Goal: Task Accomplishment & Management: Manage account settings

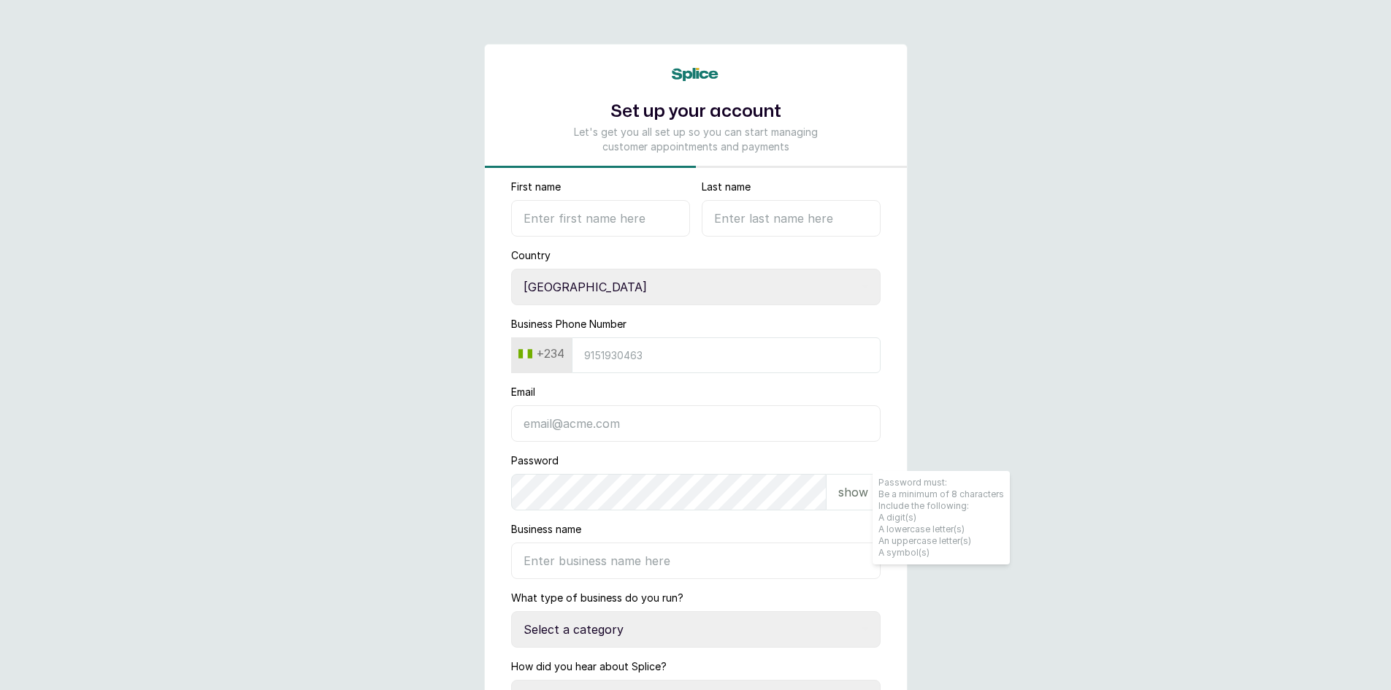
select select "NG"
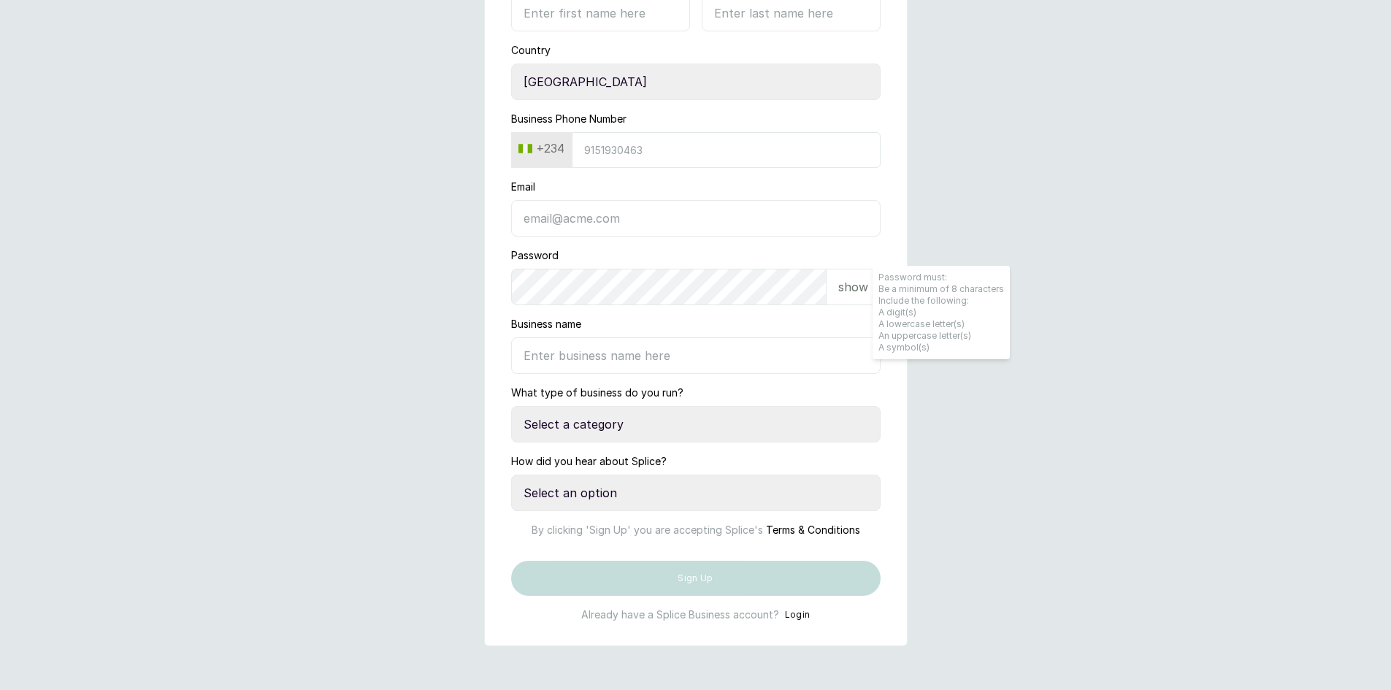
scroll to position [256, 0]
click at [803, 614] on button "Login" at bounding box center [798, 615] width 26 height 15
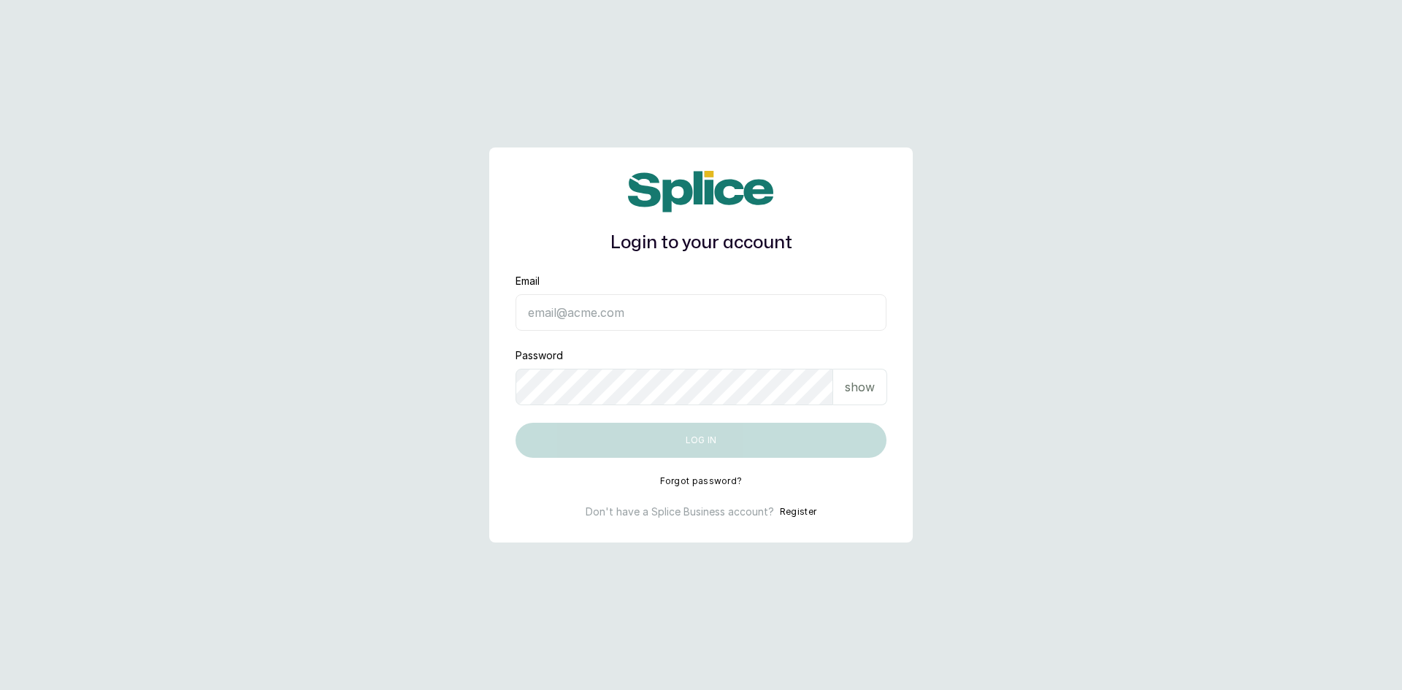
click at [584, 315] on input "Email" at bounding box center [701, 312] width 371 height 37
type input "[EMAIL_ADDRESS][DOMAIN_NAME]"
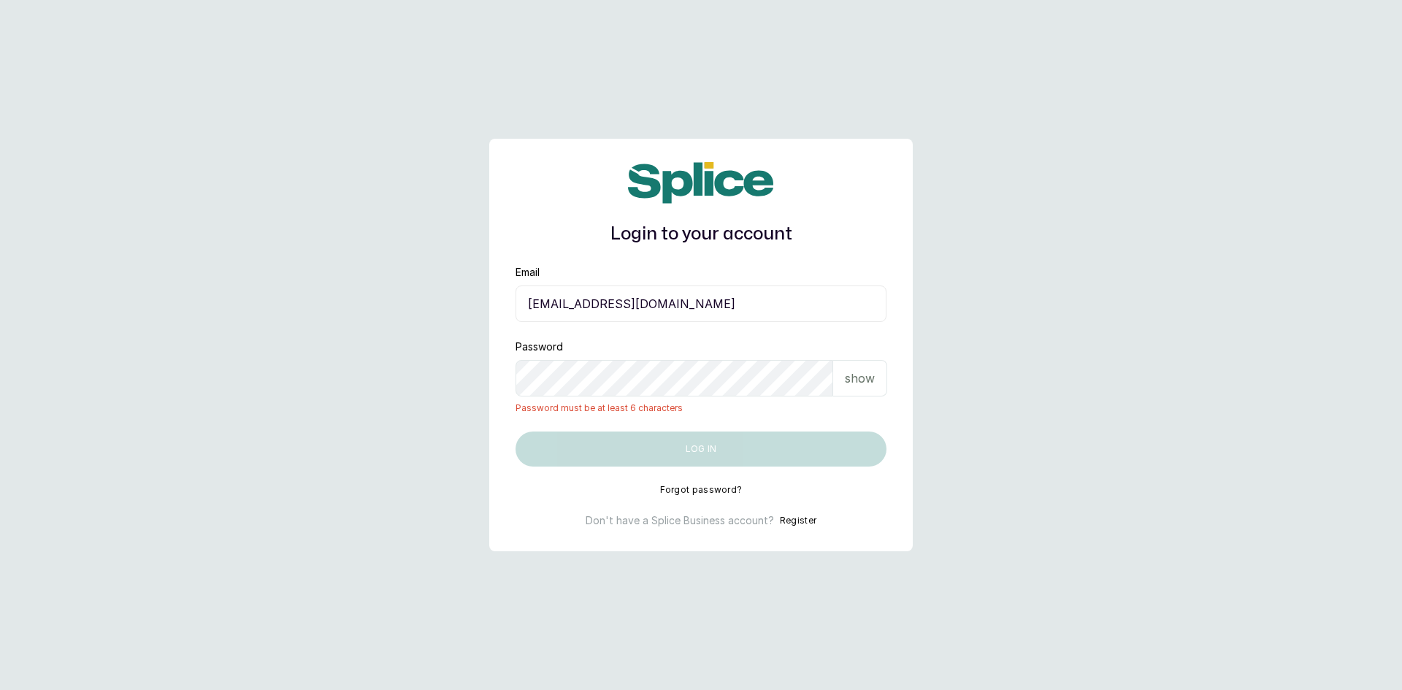
click at [860, 375] on p "show" at bounding box center [860, 379] width 30 height 18
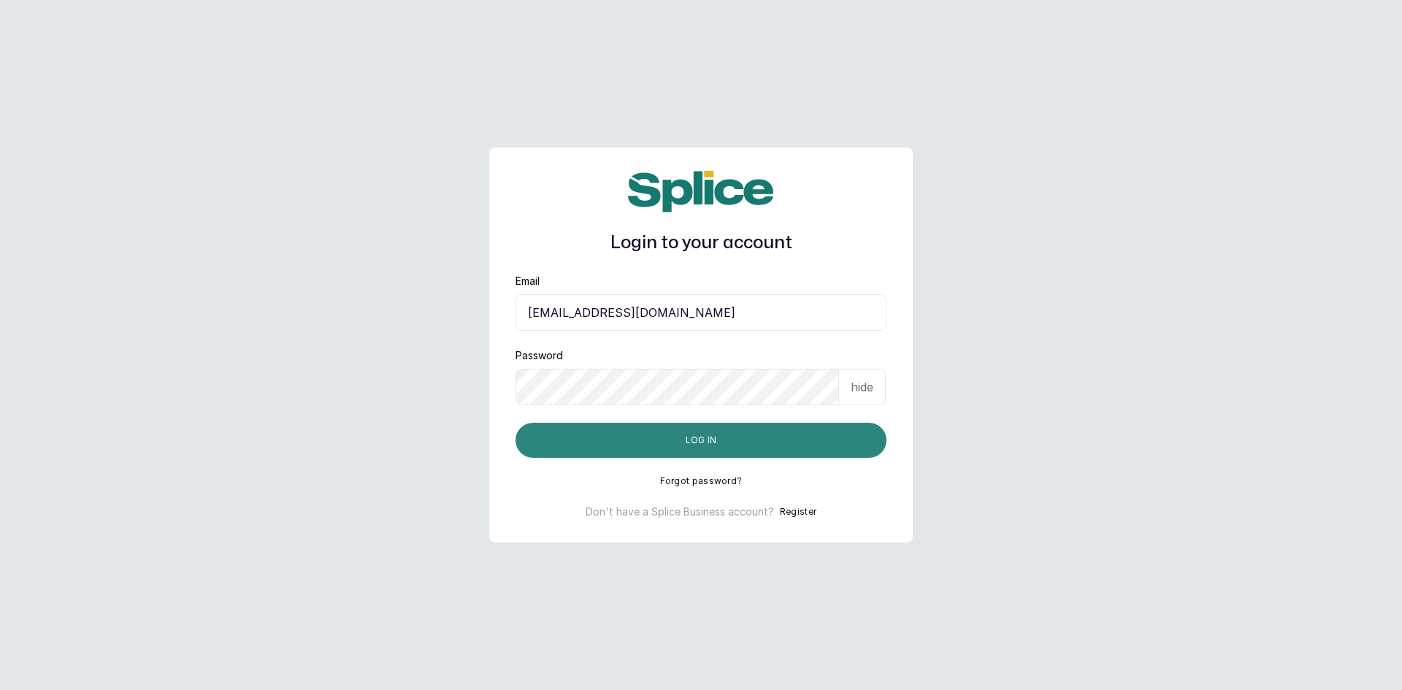
click at [711, 448] on button "Log in" at bounding box center [701, 440] width 371 height 35
click at [702, 440] on button "Log in" at bounding box center [701, 440] width 371 height 35
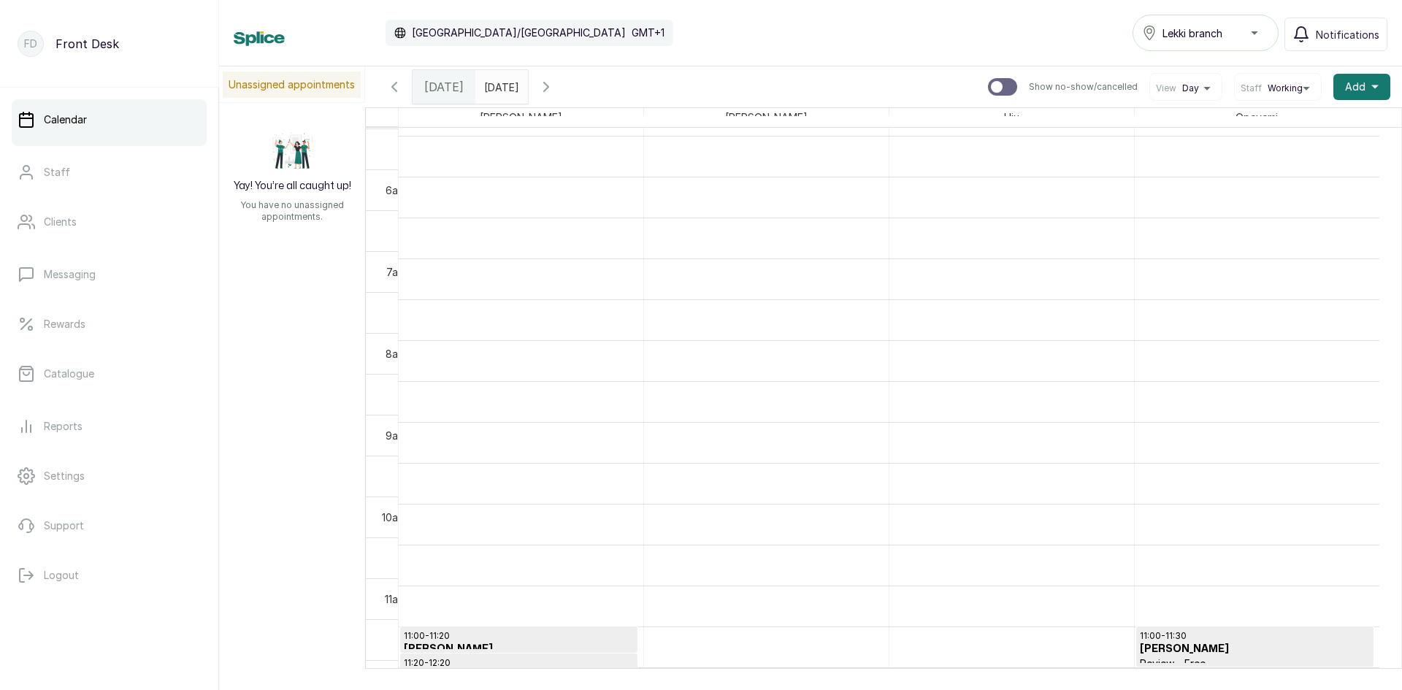
scroll to position [401, 0]
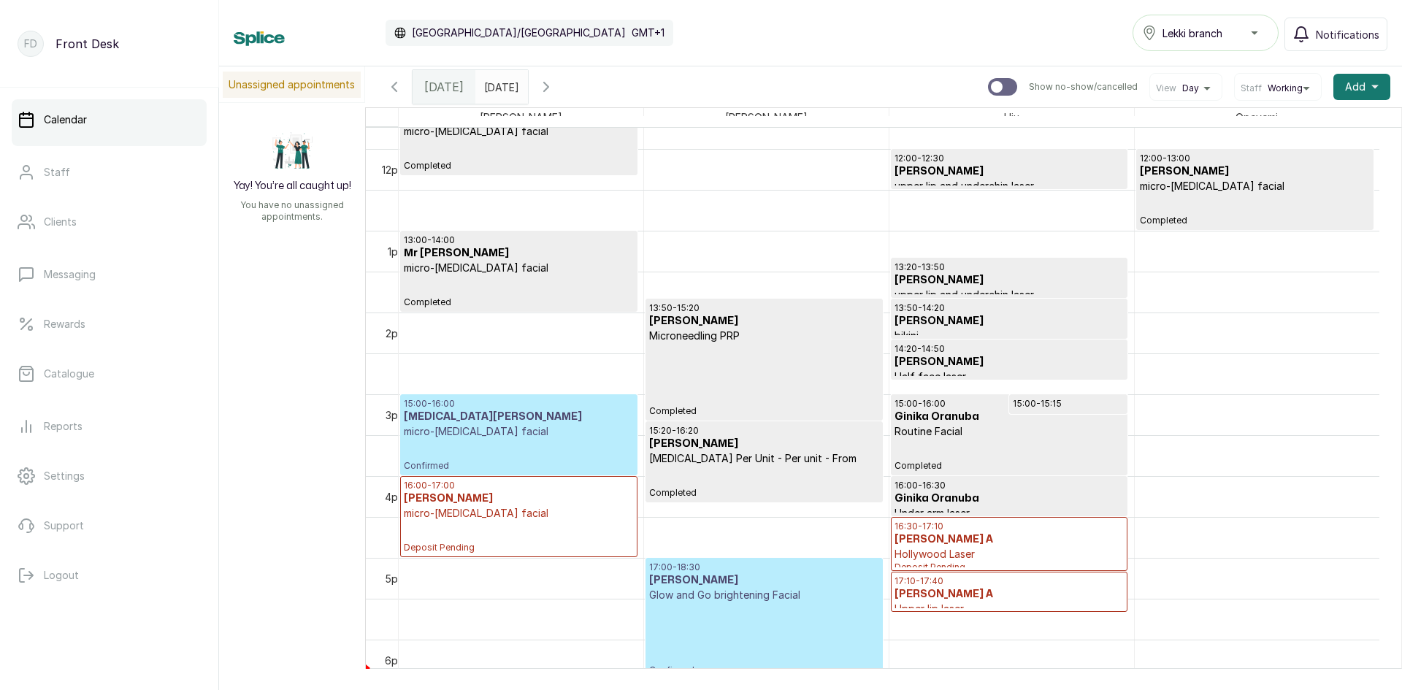
click at [511, 429] on p "micro-[MEDICAL_DATA] facial" at bounding box center [519, 431] width 230 height 15
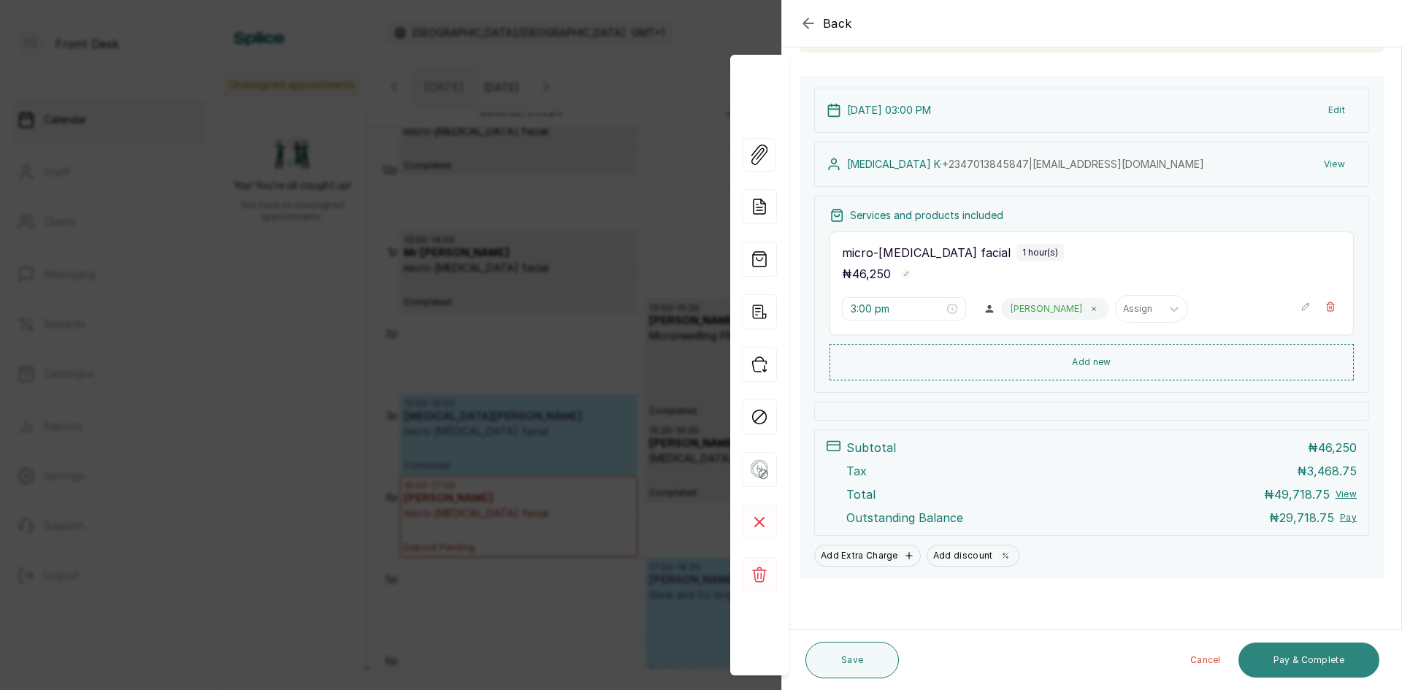
click at [1274, 657] on button "Pay & Complete" at bounding box center [1309, 660] width 141 height 35
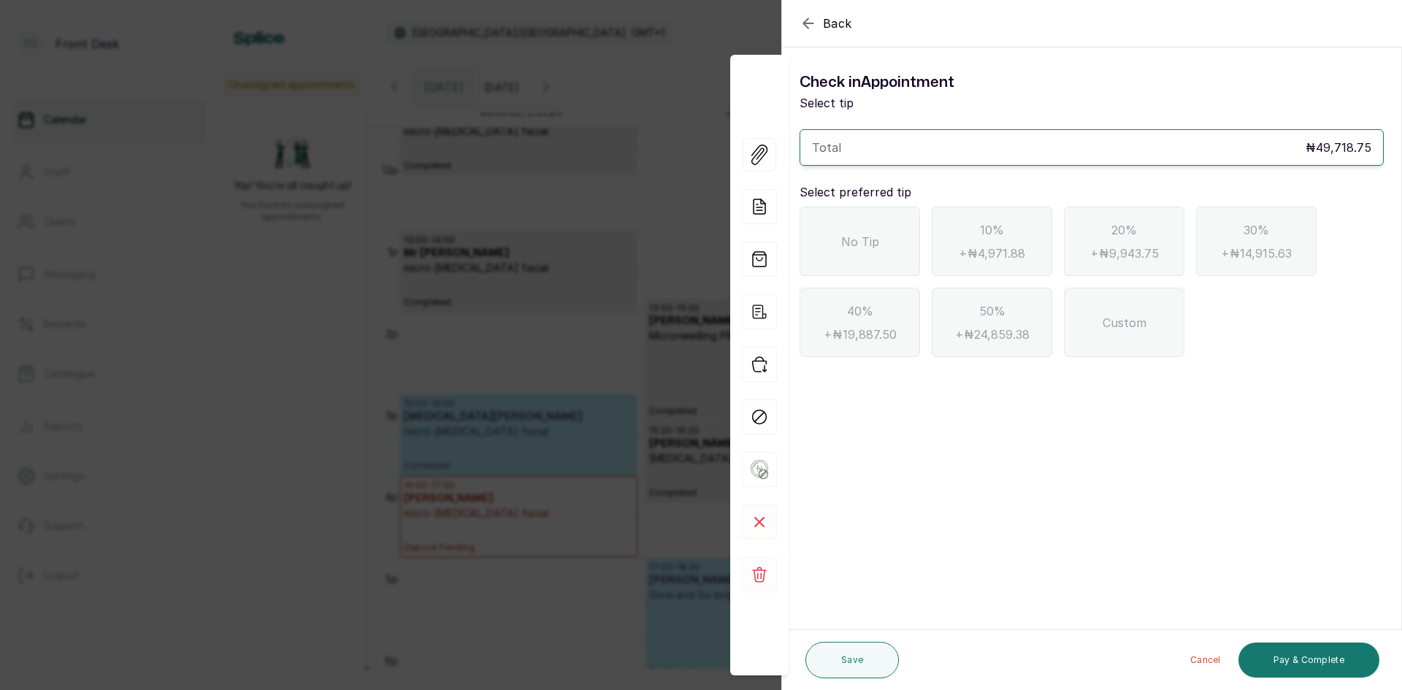
click at [866, 243] on span "No Tip" at bounding box center [860, 242] width 38 height 18
click at [1332, 660] on button "Pay & Complete" at bounding box center [1309, 660] width 141 height 35
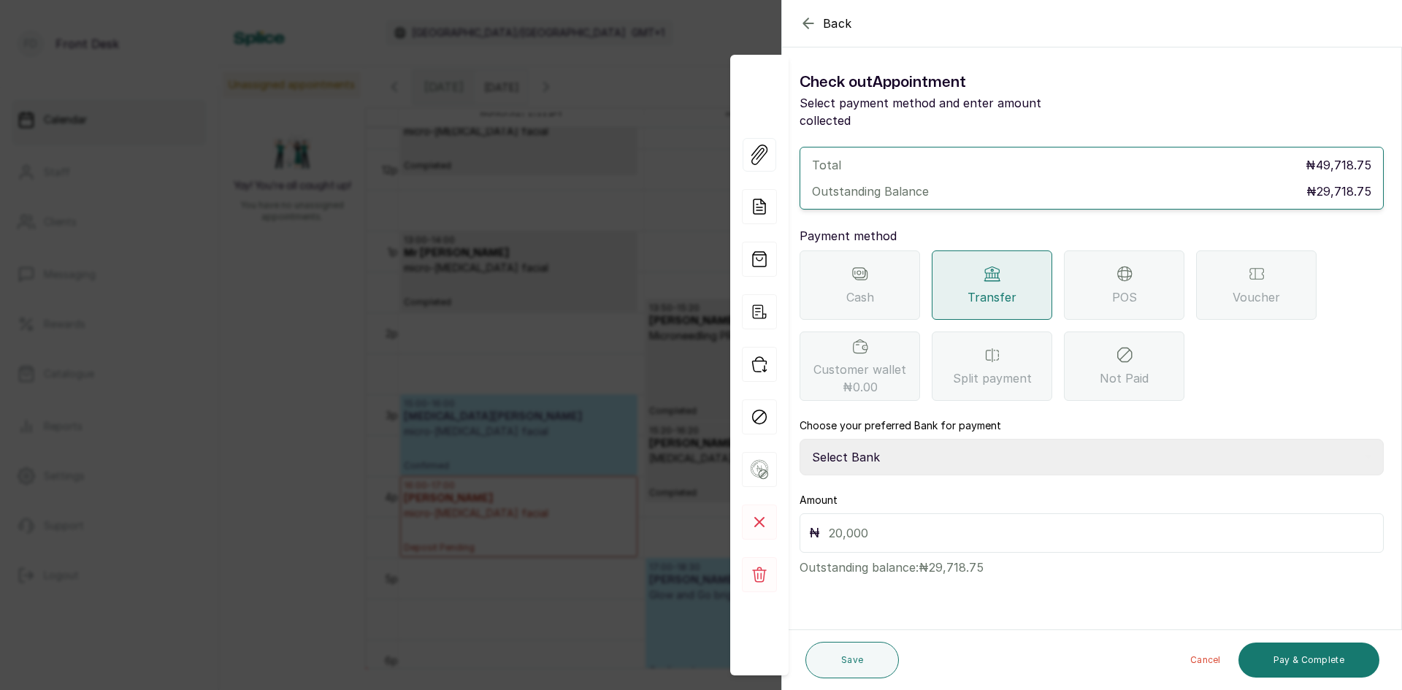
click at [836, 23] on span "Back" at bounding box center [837, 24] width 29 height 18
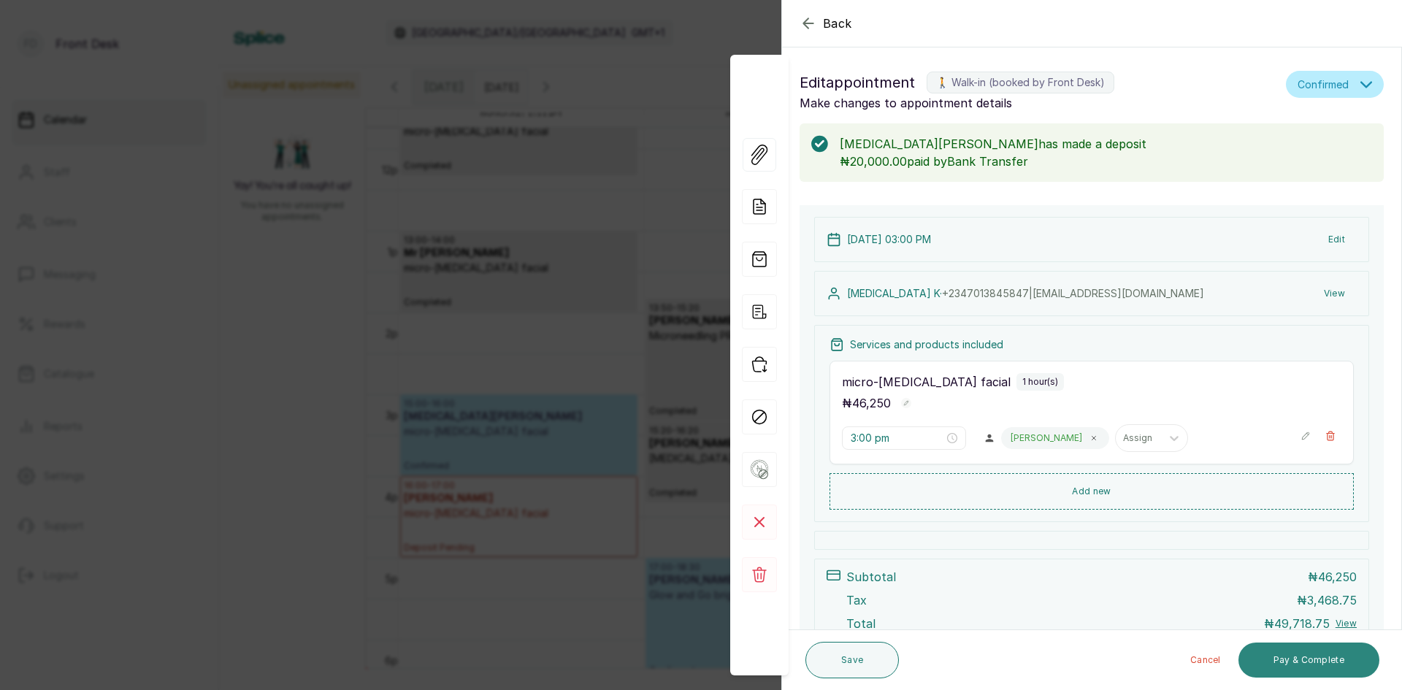
click at [1291, 653] on button "Pay & Complete" at bounding box center [1309, 660] width 141 height 35
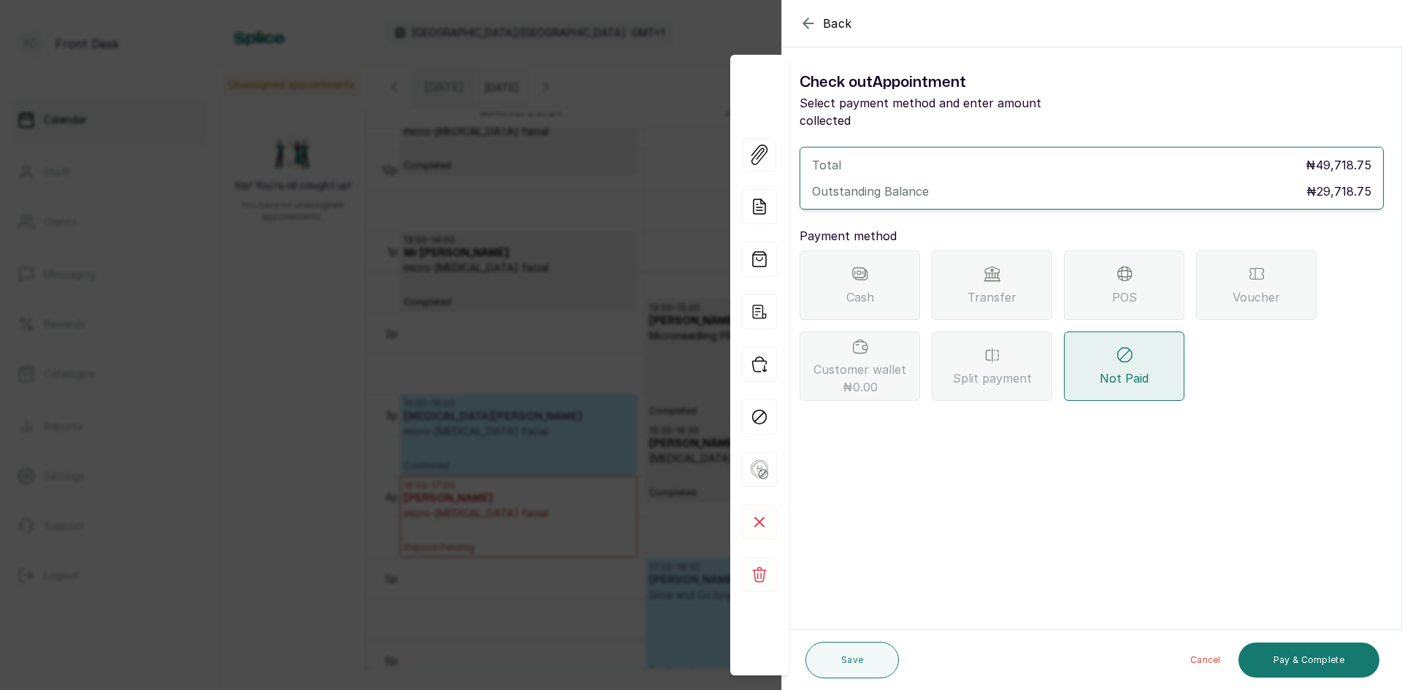
click at [999, 265] on icon at bounding box center [993, 274] width 18 height 18
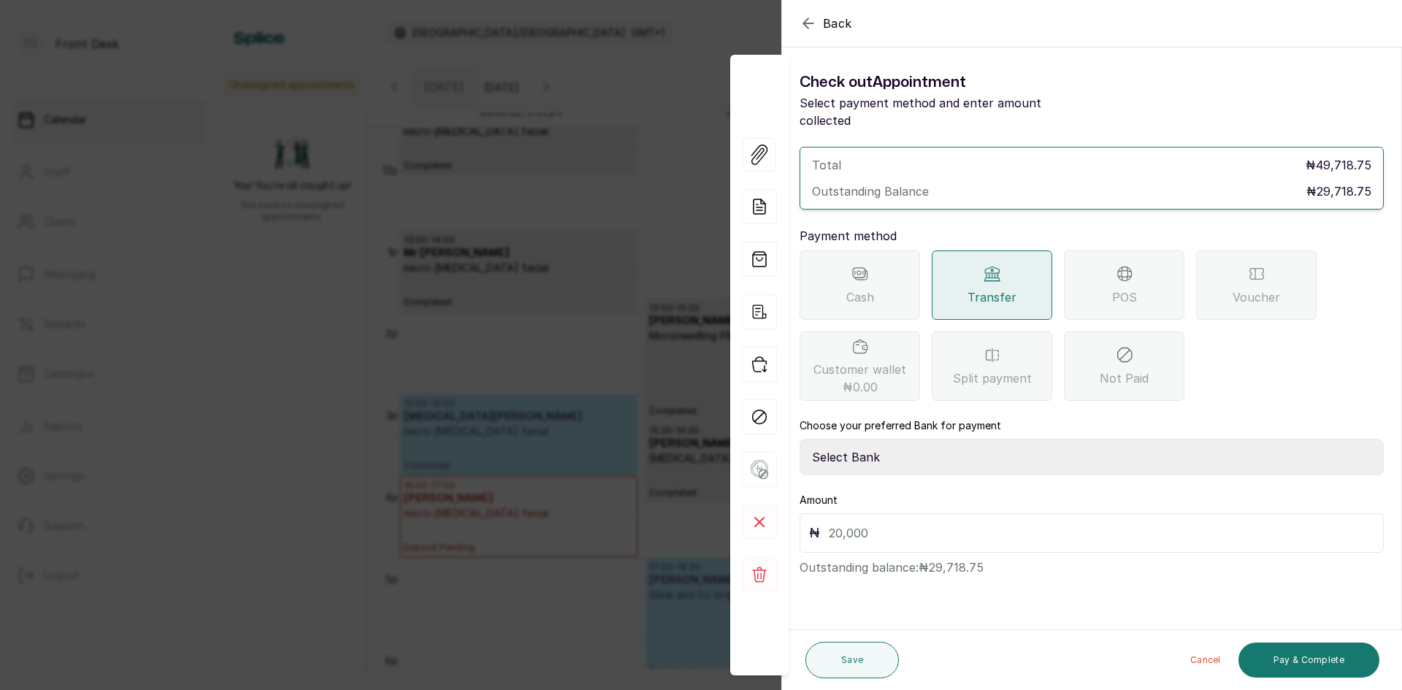
click at [890, 439] on select "Select Bank [PERSON_NAME] Fairmoney Microfinance Bank SKN ANALYTICS MED AESTH. …" at bounding box center [1092, 457] width 584 height 37
select select "43272bc0-21c6-4b19-b9fb-c2093b8603c2"
click at [800, 439] on select "Select Bank [PERSON_NAME] Fairmoney Microfinance Bank SKN ANALYTICS MED AESTH. …" at bounding box center [1092, 457] width 584 height 37
click at [911, 523] on input "text" at bounding box center [1102, 533] width 546 height 20
type input "29,718.75"
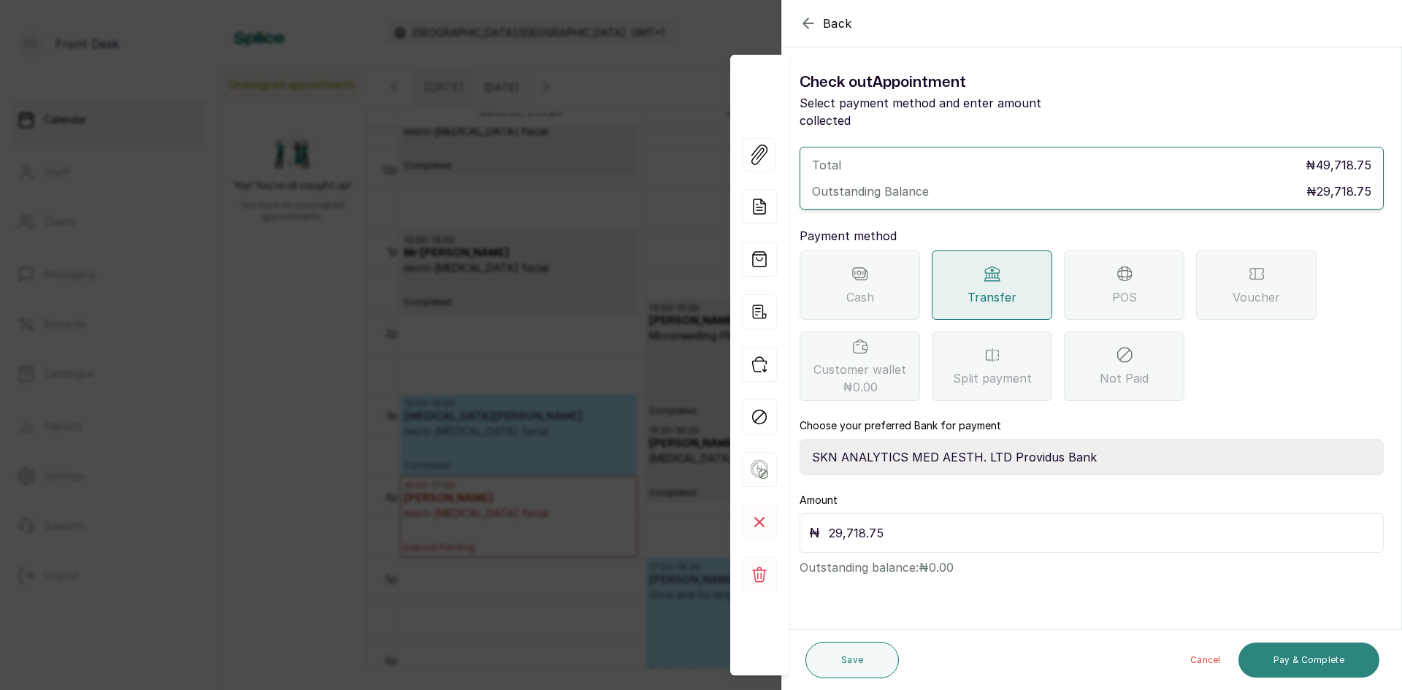
click at [1280, 665] on button "Pay & Complete" at bounding box center [1309, 660] width 141 height 35
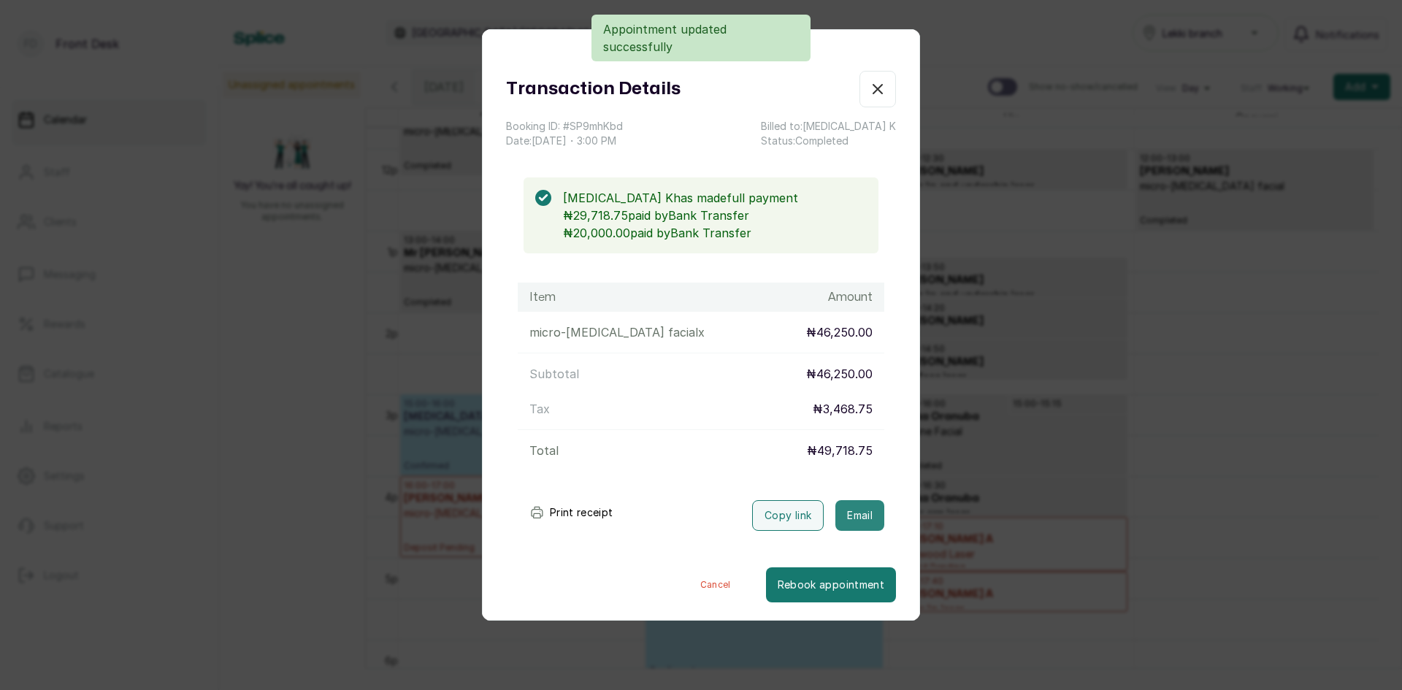
click at [855, 514] on button "Email" at bounding box center [860, 515] width 49 height 31
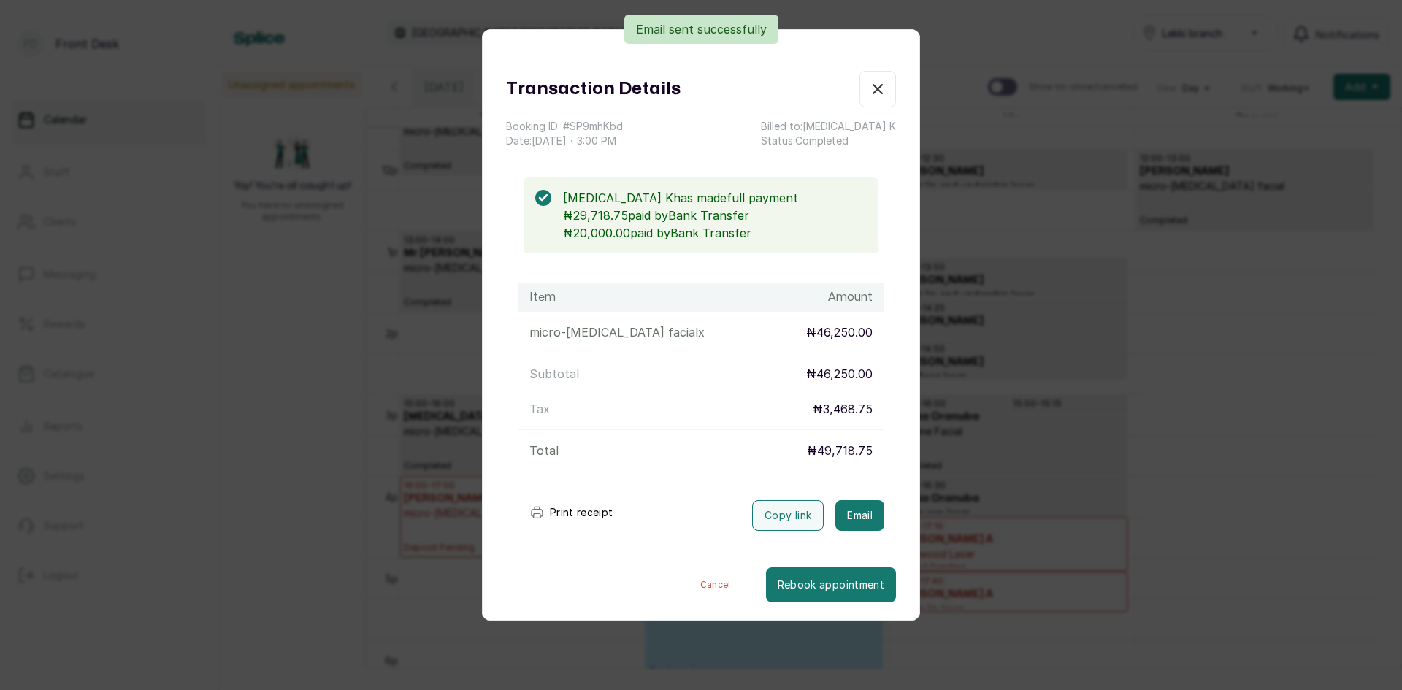
click at [1226, 470] on div "Transaction Details Booking ID: # SP9mhKbd Date: [DATE] ・ 3:00 PM Billed to: [M…" at bounding box center [701, 345] width 1402 height 690
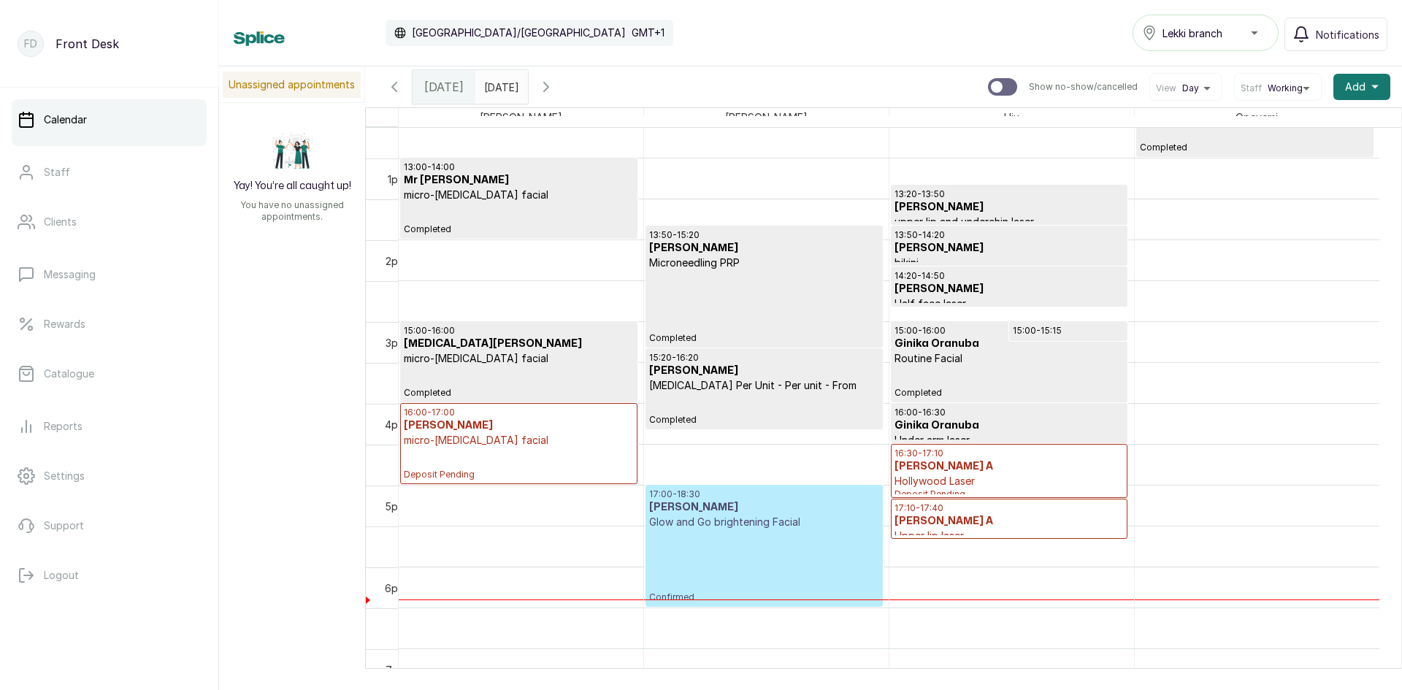
scroll to position [1034, 0]
click at [1031, 462] on h3 "[PERSON_NAME] A" at bounding box center [1009, 466] width 229 height 15
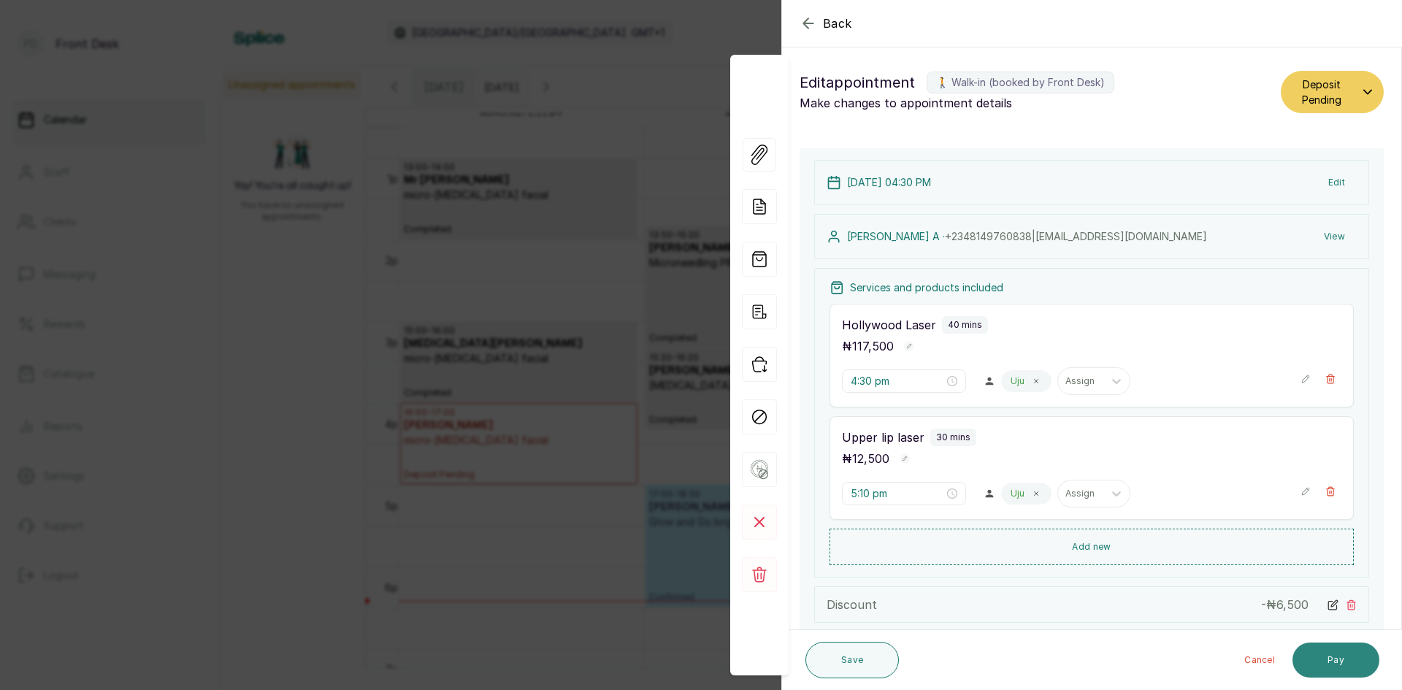
click at [1338, 663] on button "Pay" at bounding box center [1336, 660] width 87 height 35
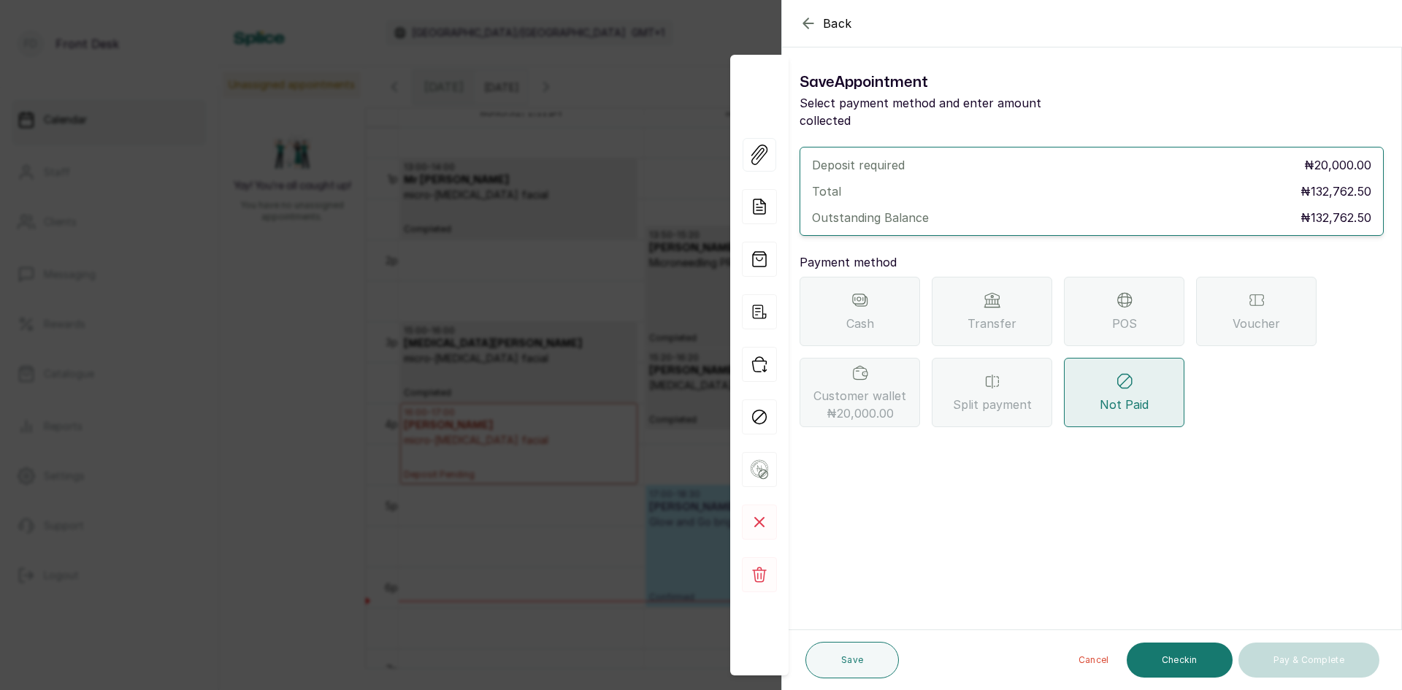
click at [990, 315] on span "Transfer" at bounding box center [992, 324] width 49 height 18
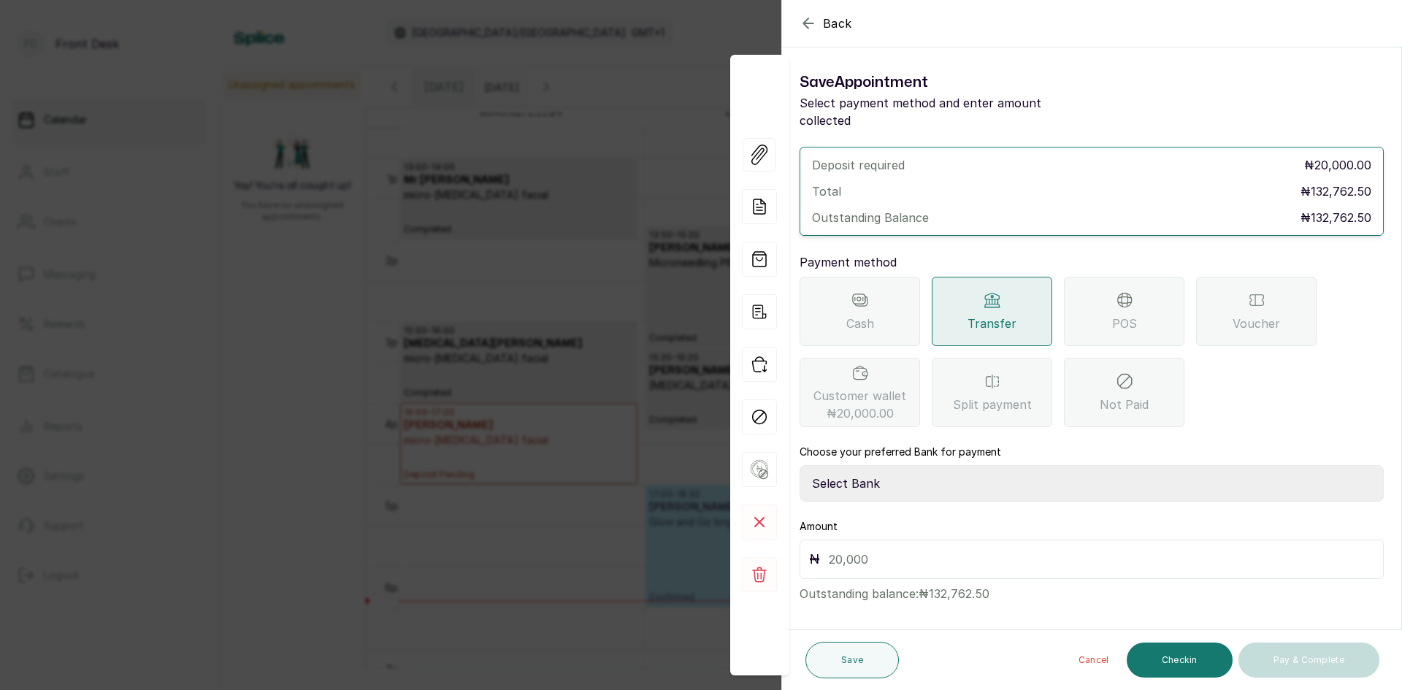
click at [928, 465] on select "Select Bank [PERSON_NAME] Fairmoney Microfinance Bank SKN ANALYTICS MED AESTH. …" at bounding box center [1092, 483] width 584 height 37
select select "43272bc0-21c6-4b19-b9fb-c2093b8603c2"
click at [800, 465] on select "Select Bank [PERSON_NAME] Fairmoney Microfinance Bank SKN ANALYTICS MED AESTH. …" at bounding box center [1092, 483] width 584 height 37
click at [907, 549] on input "text" at bounding box center [1102, 559] width 546 height 20
type input "20,000"
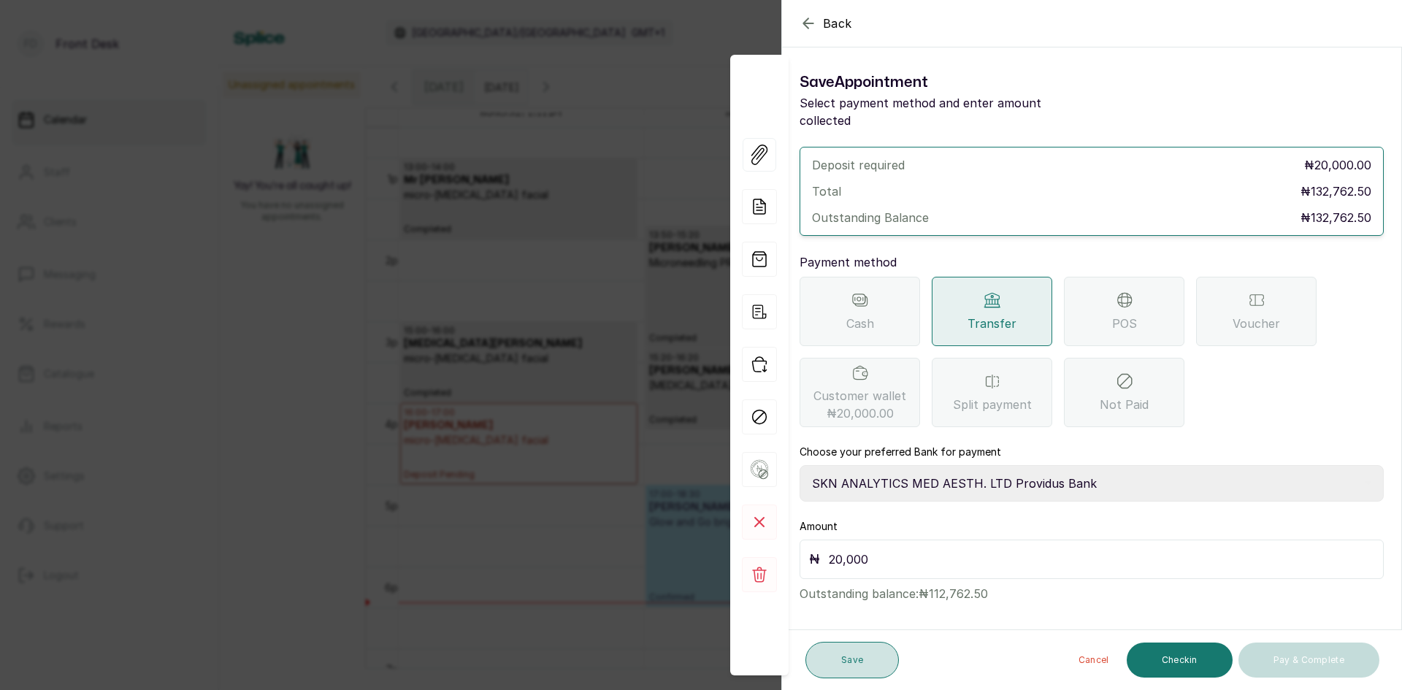
click at [843, 655] on button "Save" at bounding box center [852, 660] width 93 height 37
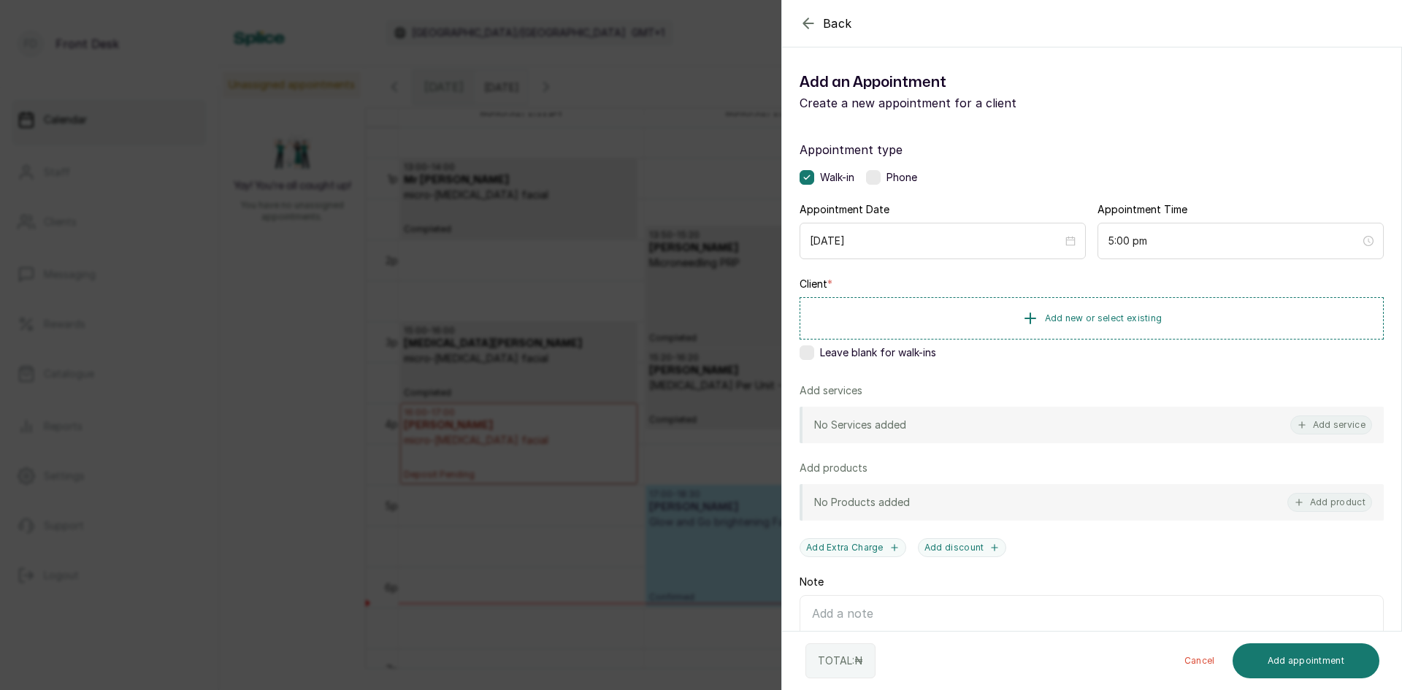
click at [833, 25] on span "Back" at bounding box center [837, 24] width 29 height 18
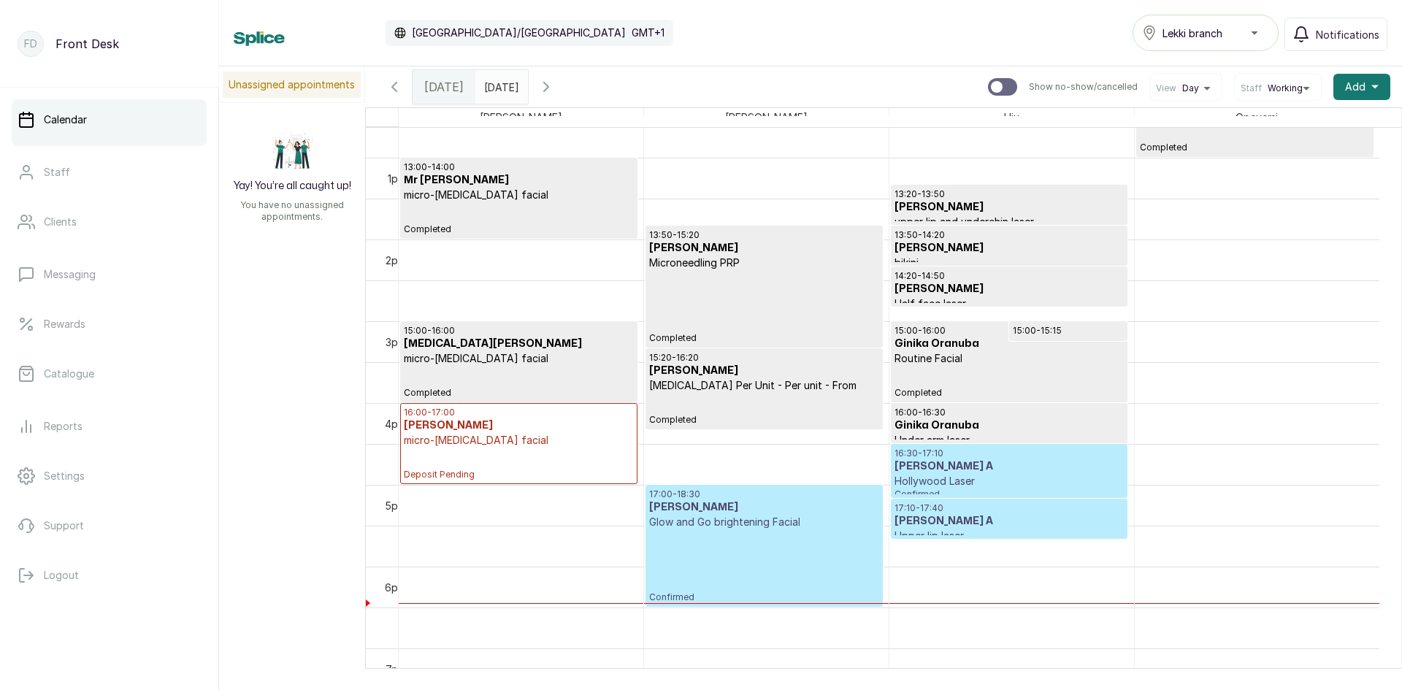
click at [790, 546] on div "17:00 - 18:30 [PERSON_NAME] and Go brightening Facial Confirmed" at bounding box center [763, 546] width 229 height 115
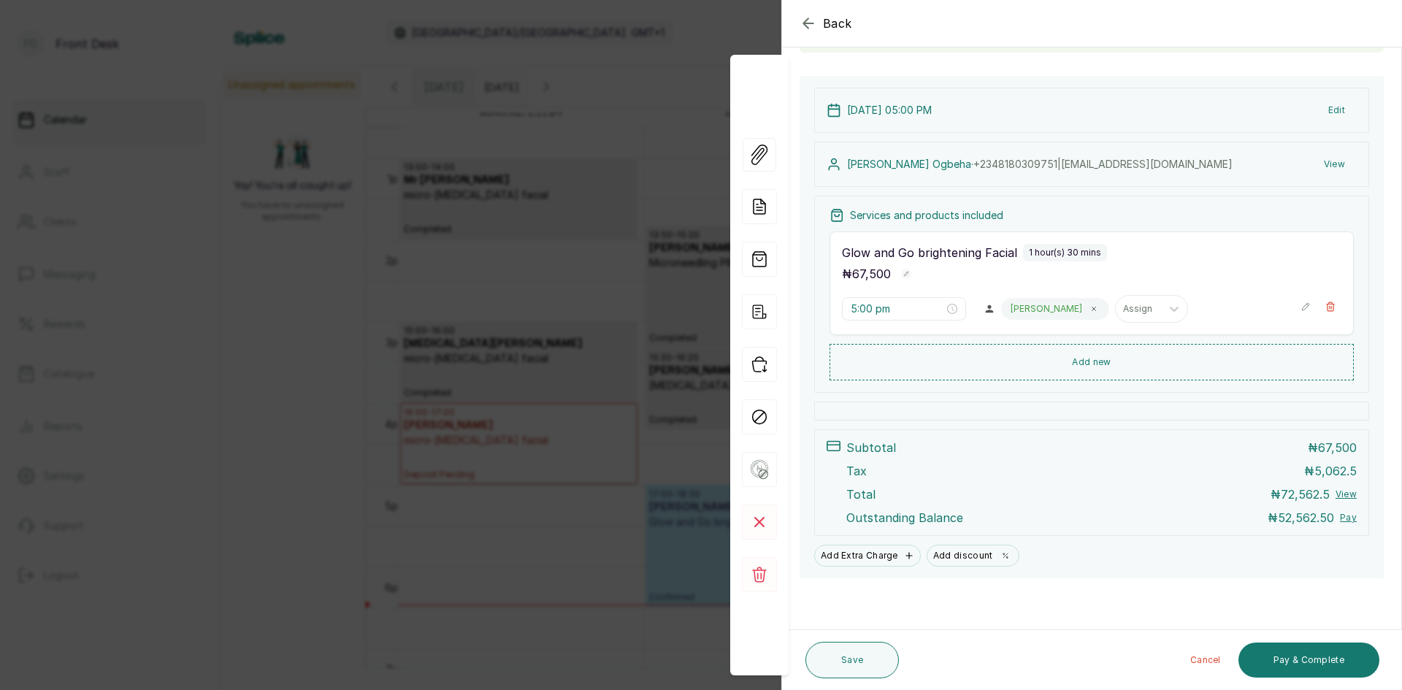
scroll to position [129, 0]
click at [1332, 111] on button "Edit" at bounding box center [1337, 110] width 40 height 26
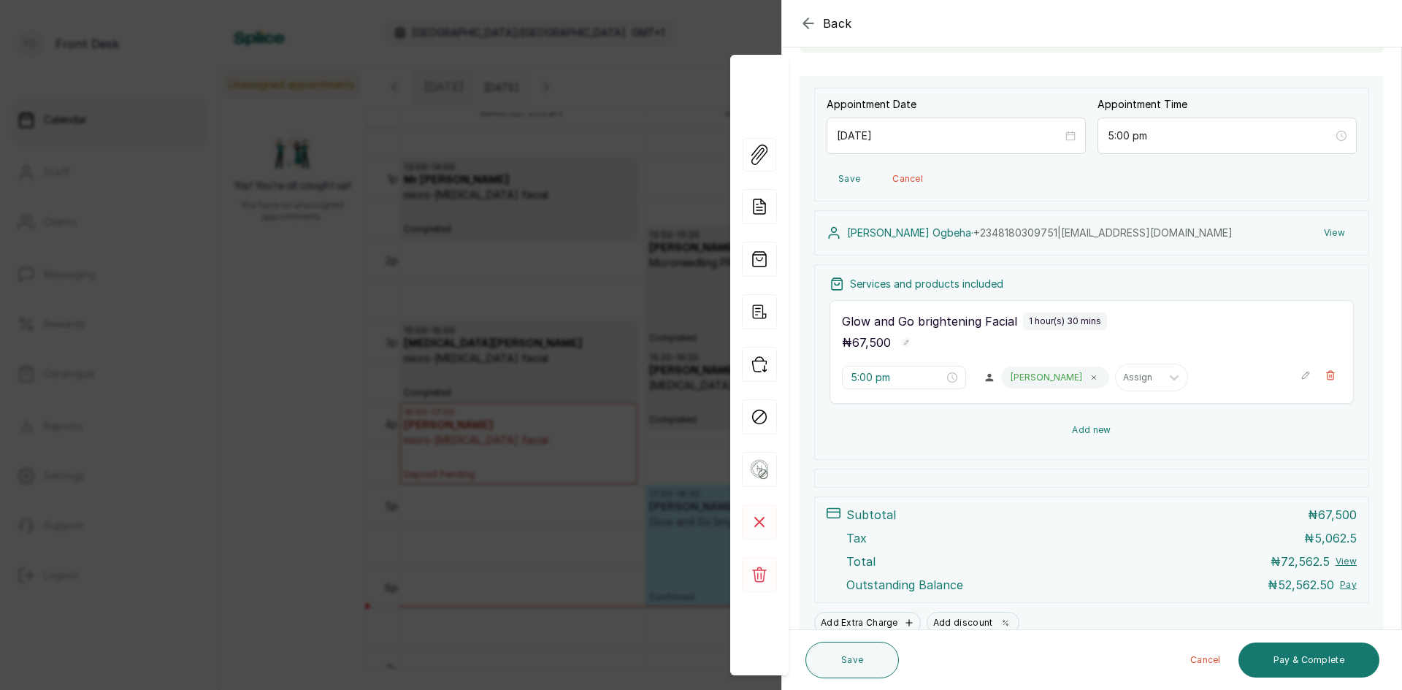
click at [1077, 427] on button "Add new" at bounding box center [1092, 430] width 524 height 35
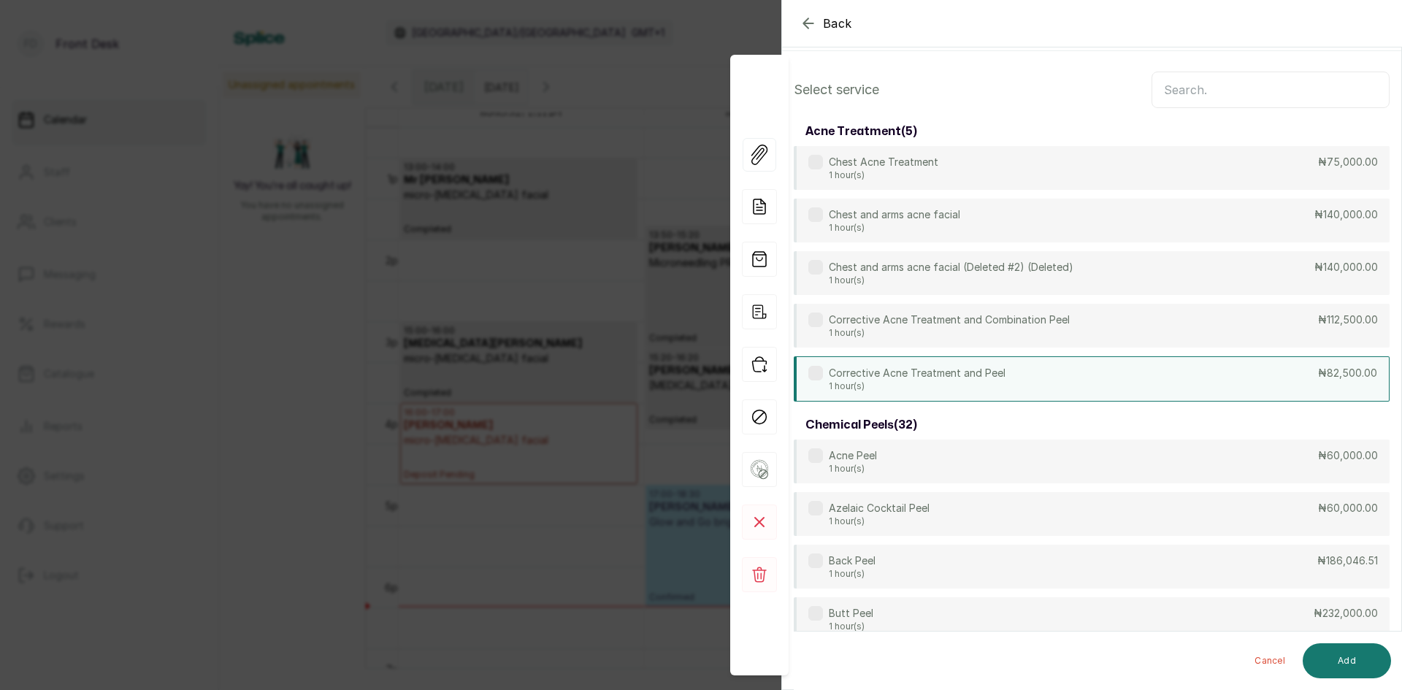
scroll to position [0, 0]
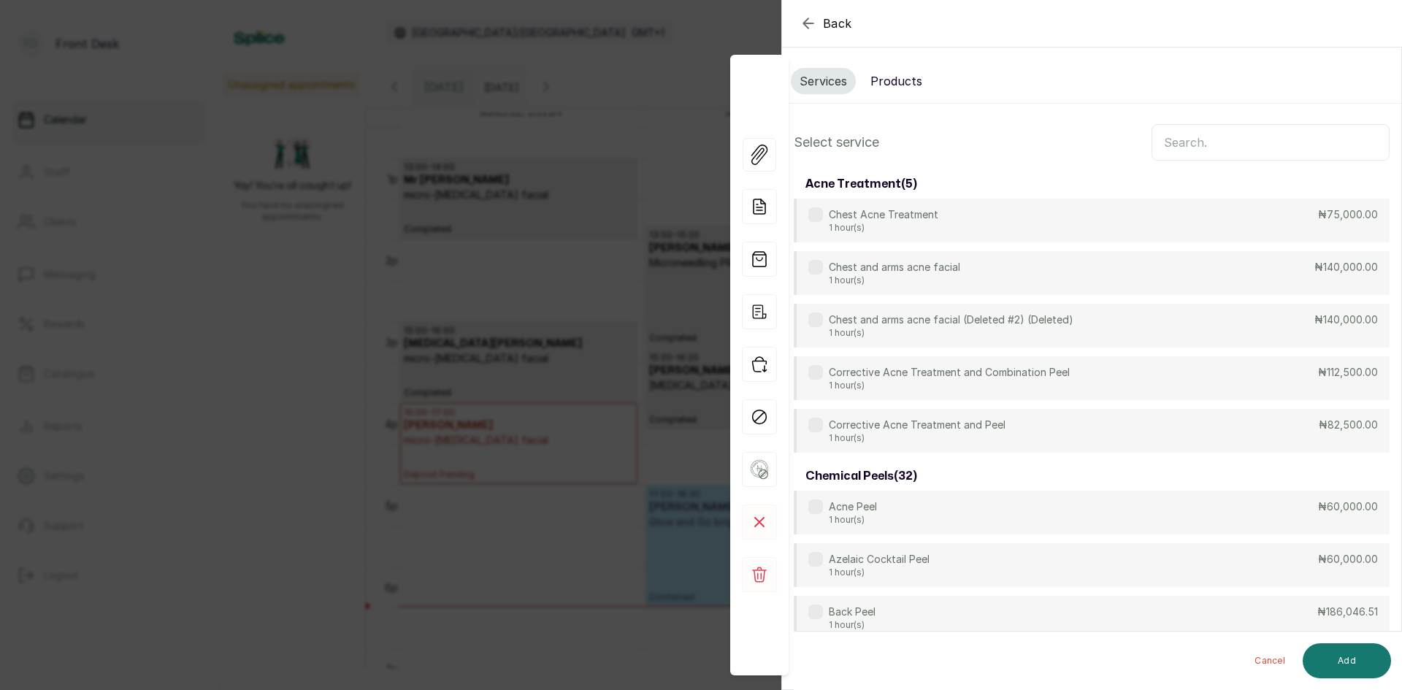
click at [1196, 141] on input "text" at bounding box center [1271, 142] width 238 height 37
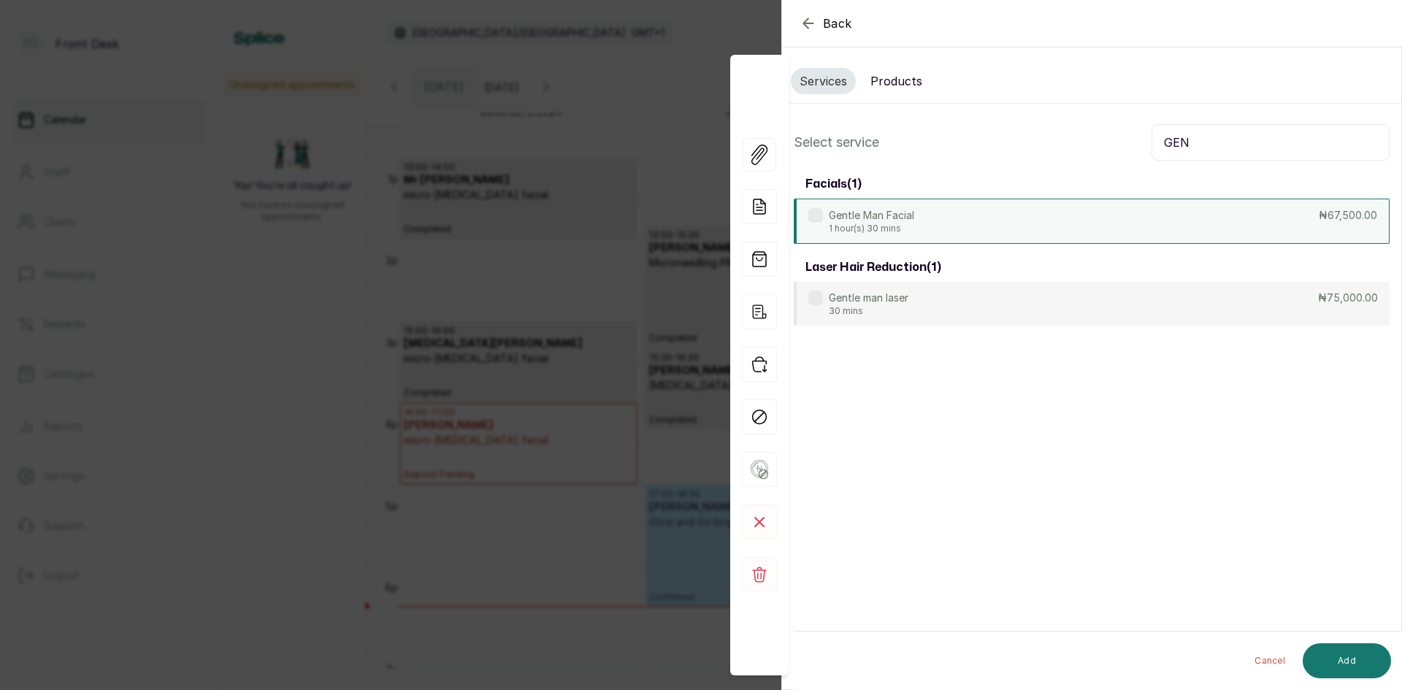
type input "GEN"
click at [893, 221] on p "Gentle Man Facial" at bounding box center [871, 215] width 85 height 15
click at [1345, 656] on button "Add" at bounding box center [1347, 661] width 88 height 35
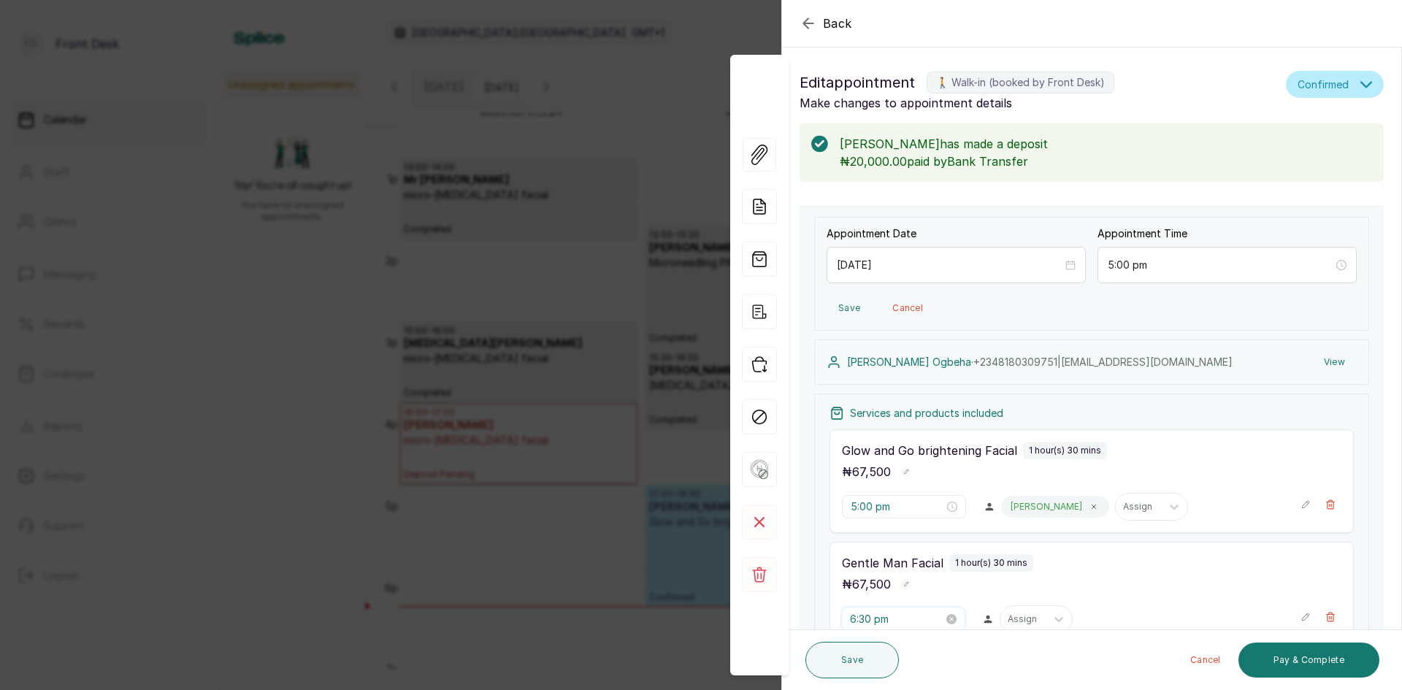
click at [926, 615] on input "6:30 pm" at bounding box center [896, 619] width 93 height 16
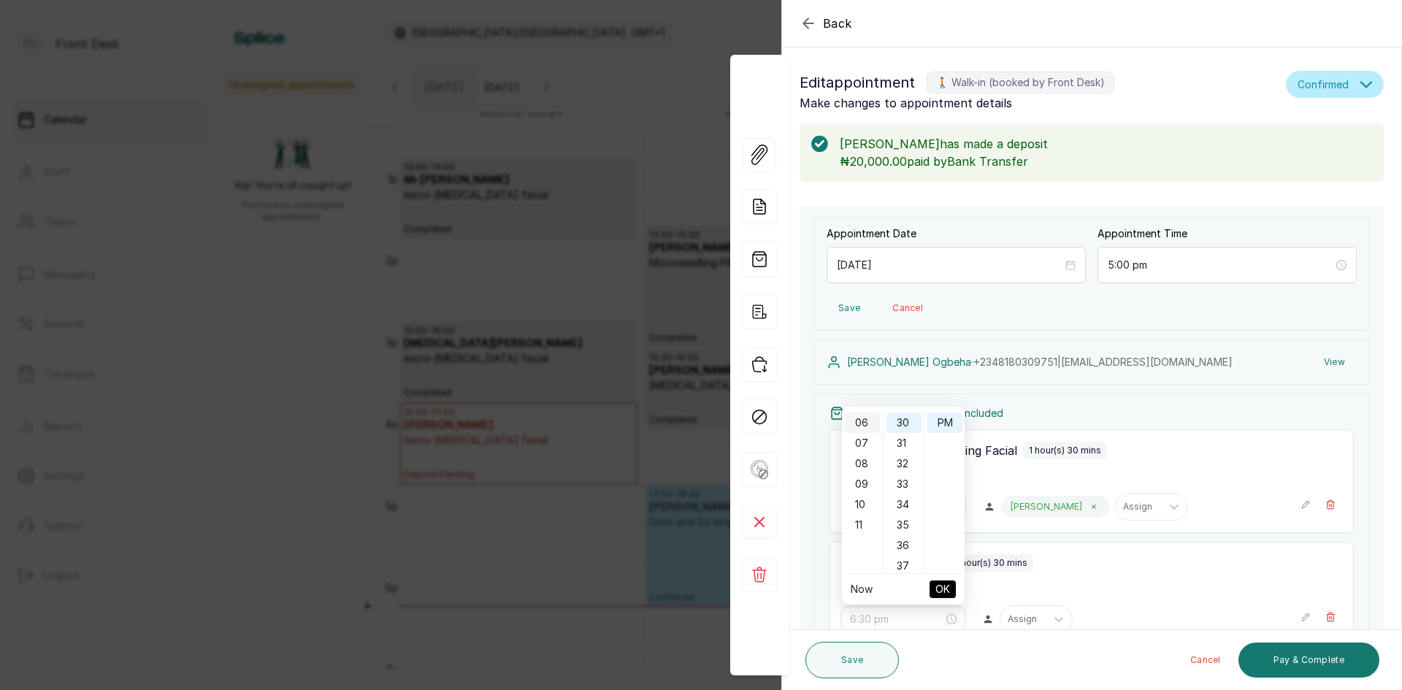
scroll to position [50, 0]
click at [860, 475] on div "05" at bounding box center [862, 475] width 35 height 20
type input "5:00 pm"
click at [906, 421] on div "00" at bounding box center [904, 423] width 35 height 20
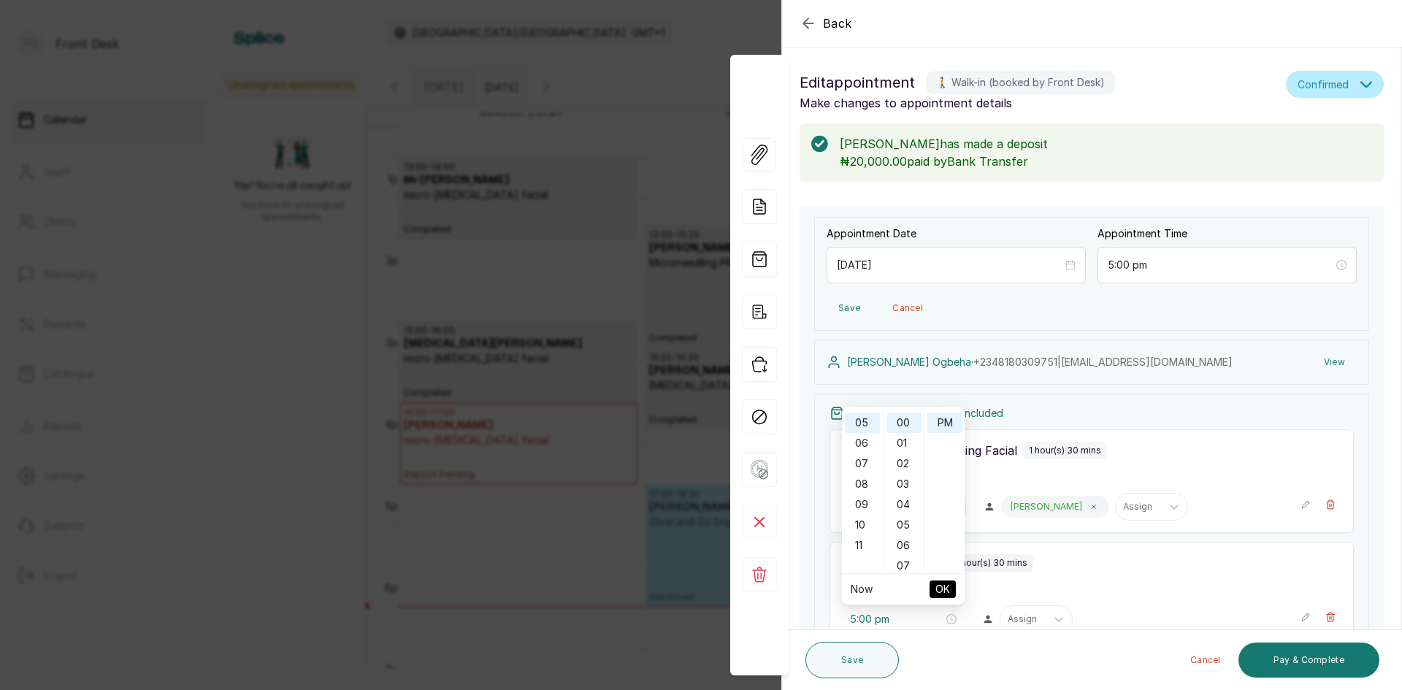
click at [943, 587] on span "OK" at bounding box center [943, 590] width 15 height 28
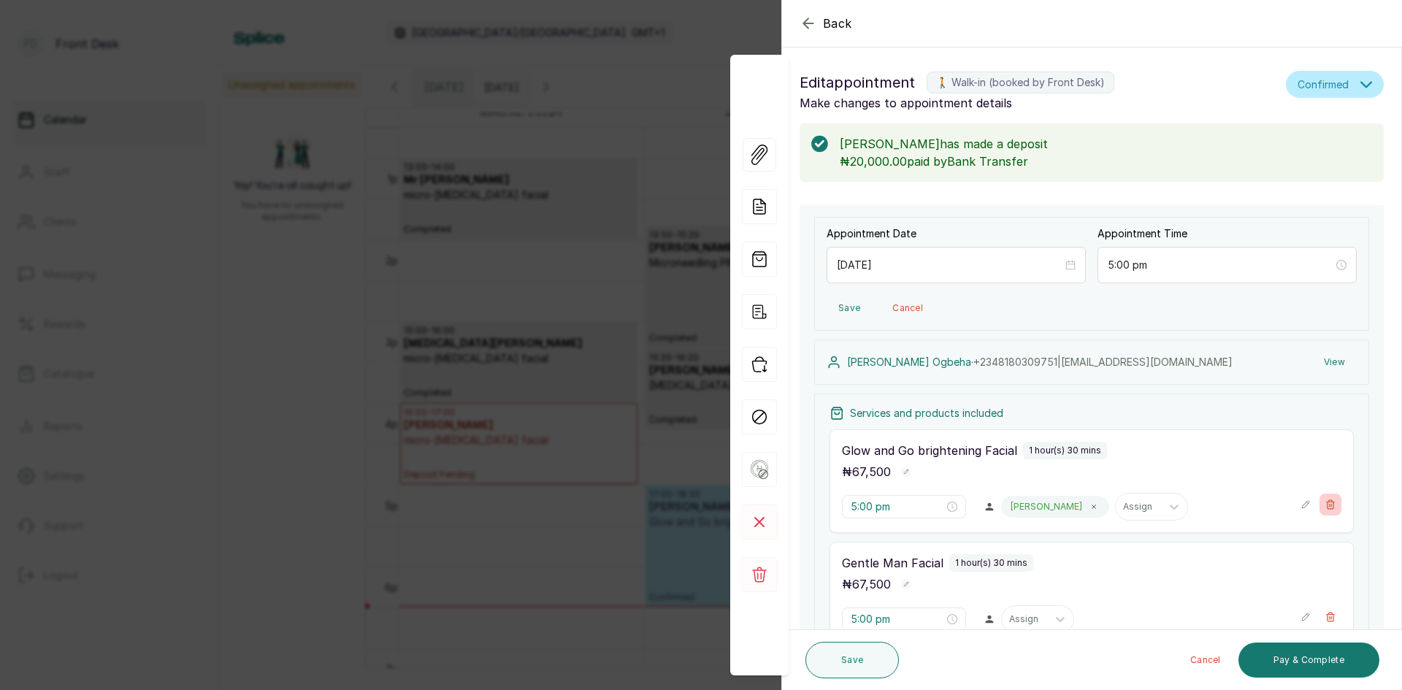
click at [1326, 505] on icon "button" at bounding box center [1331, 505] width 10 height 10
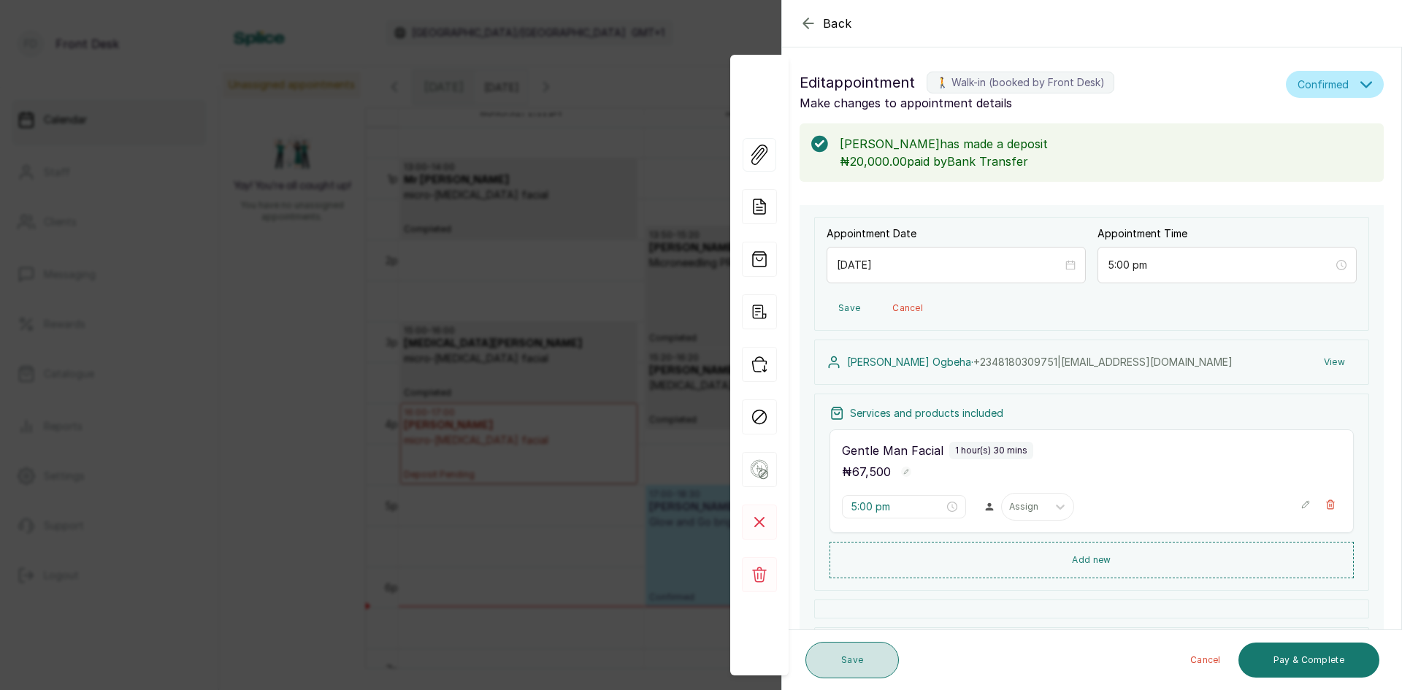
click at [845, 658] on button "Save" at bounding box center [852, 660] width 93 height 37
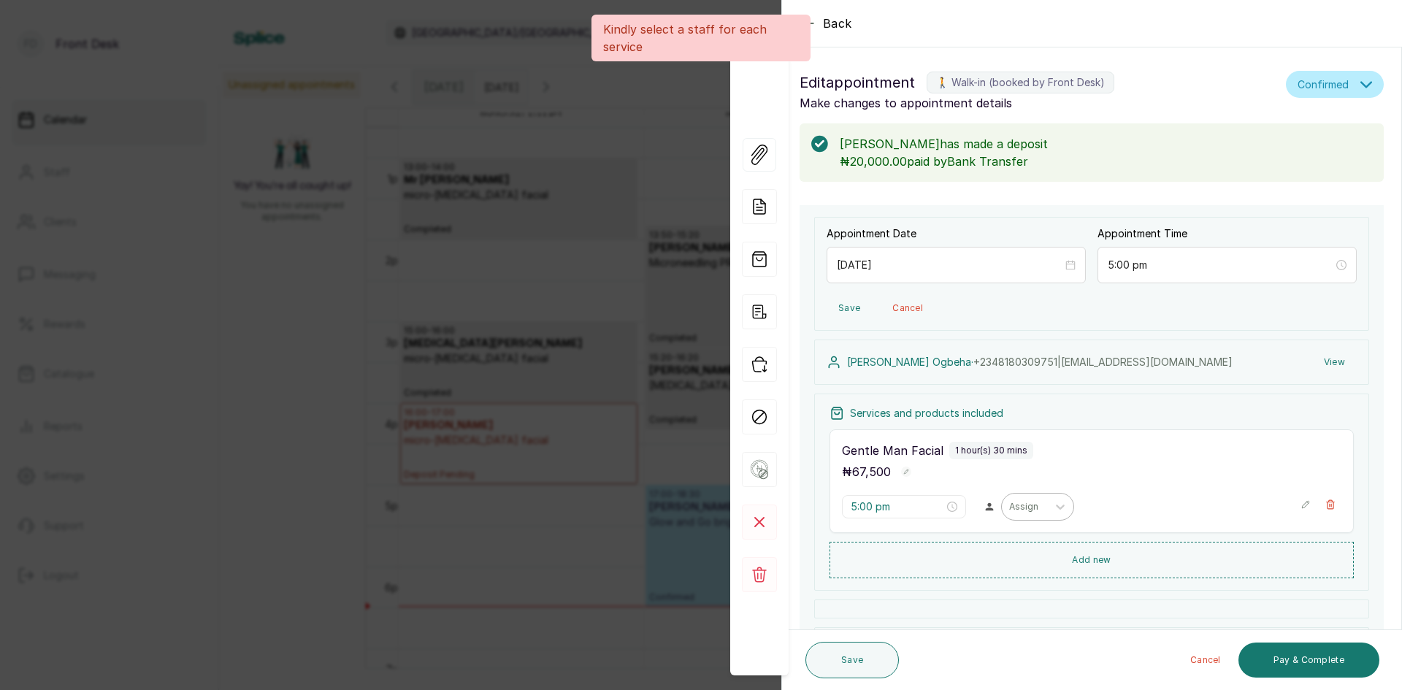
click at [1030, 511] on div at bounding box center [1024, 506] width 31 height 13
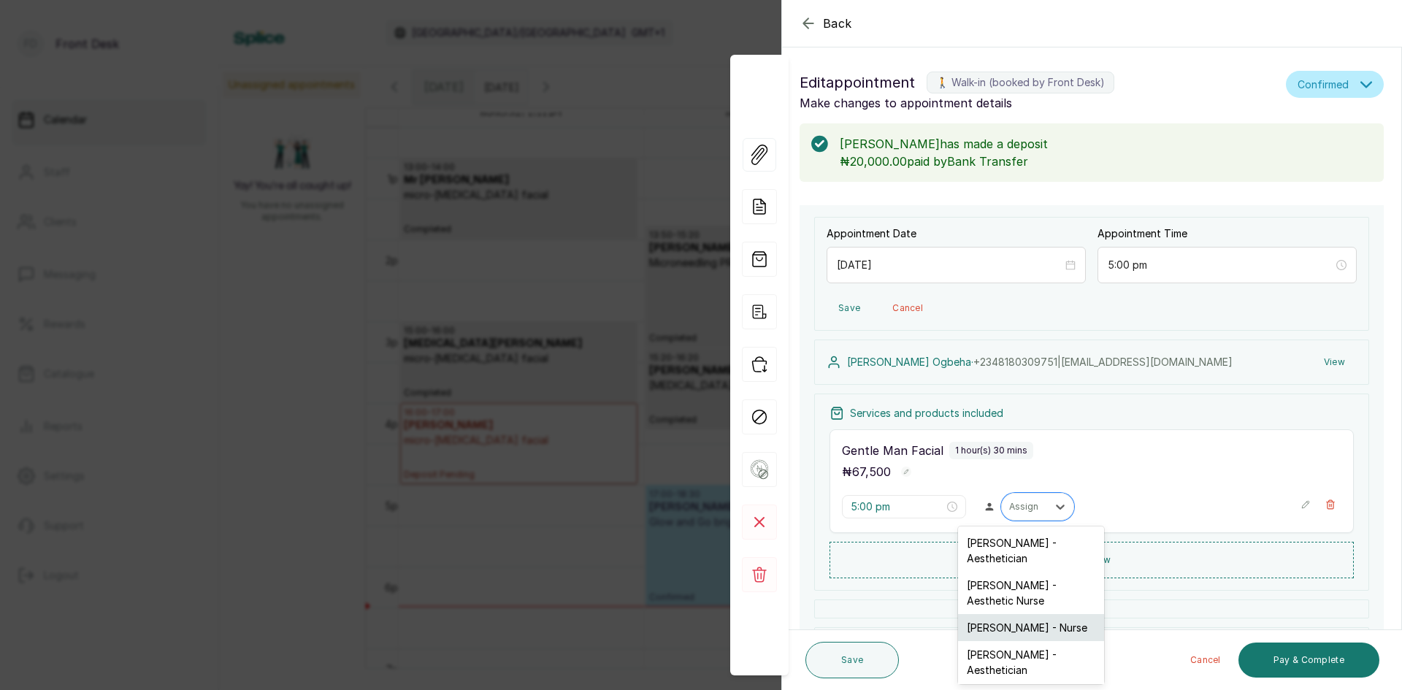
click at [1001, 621] on div "[PERSON_NAME] - Nurse" at bounding box center [1031, 627] width 146 height 27
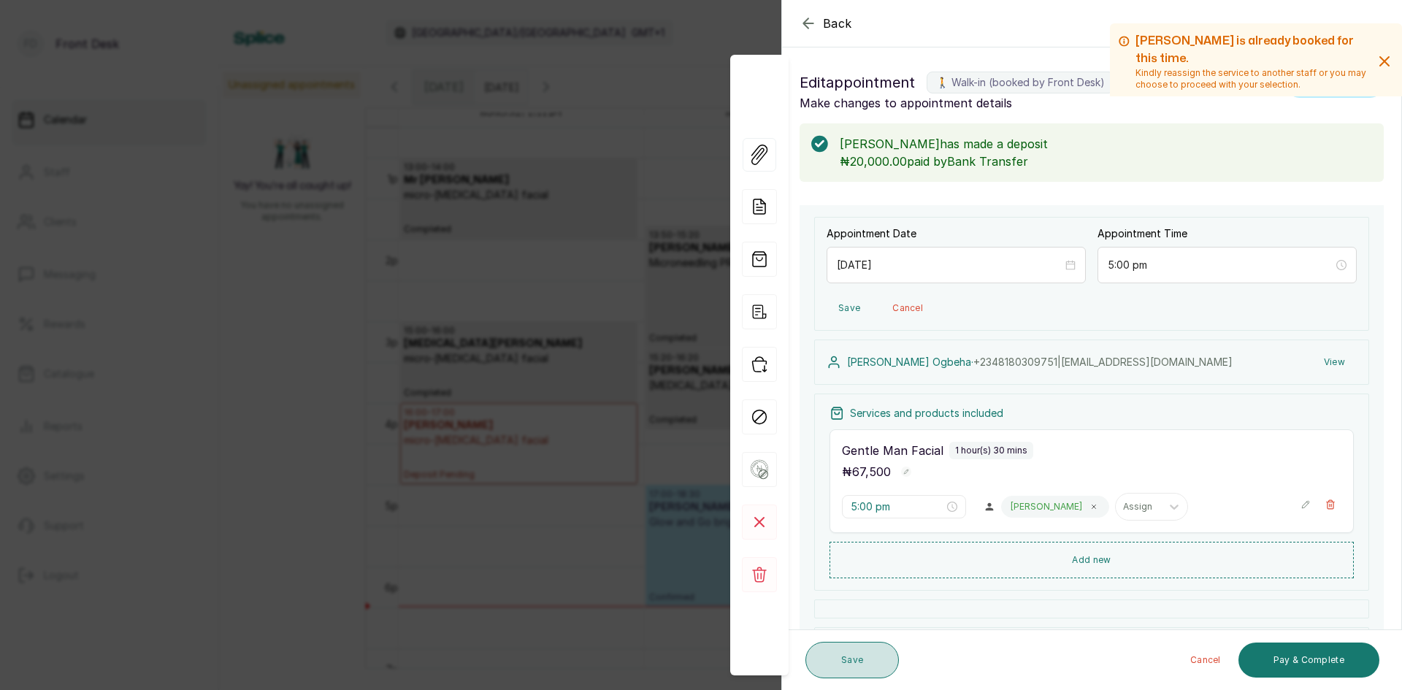
click at [856, 655] on button "Save" at bounding box center [852, 660] width 93 height 37
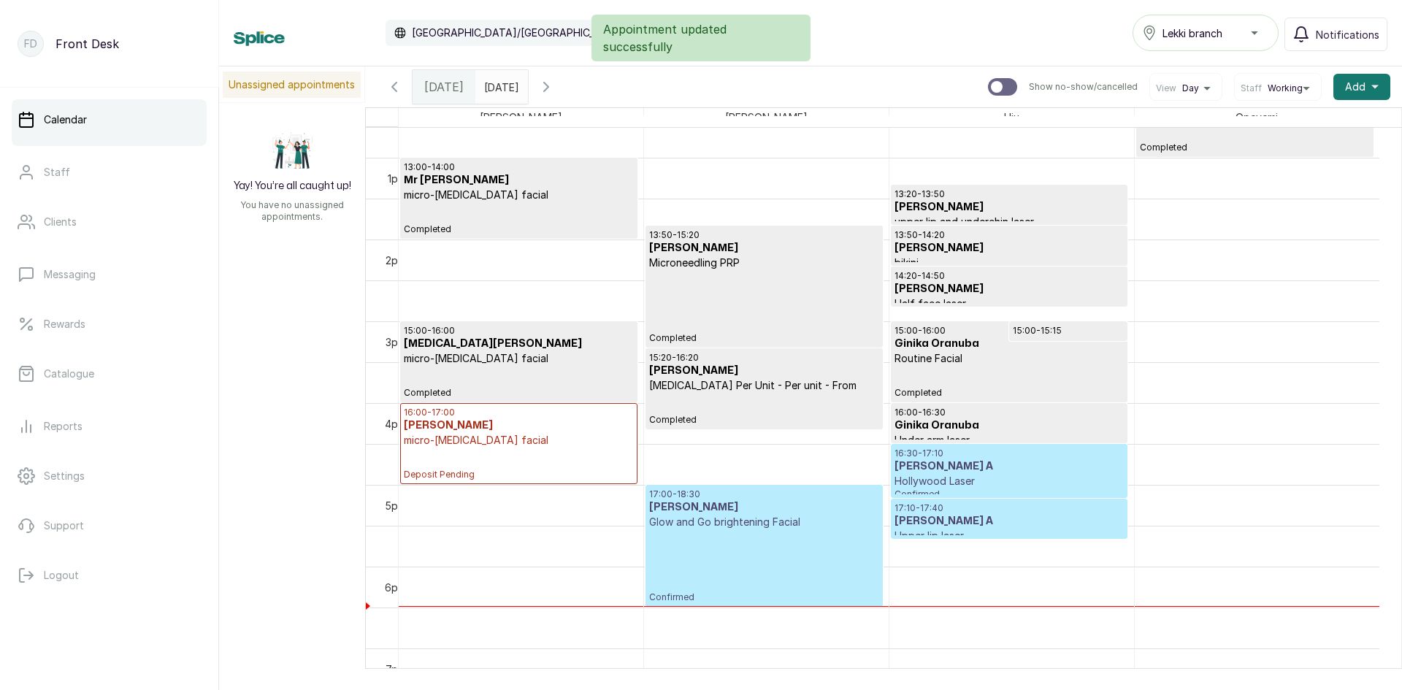
click at [751, 548] on div "17:00 - 18:30 [PERSON_NAME] and Go brightening Facial Confirmed" at bounding box center [763, 546] width 229 height 115
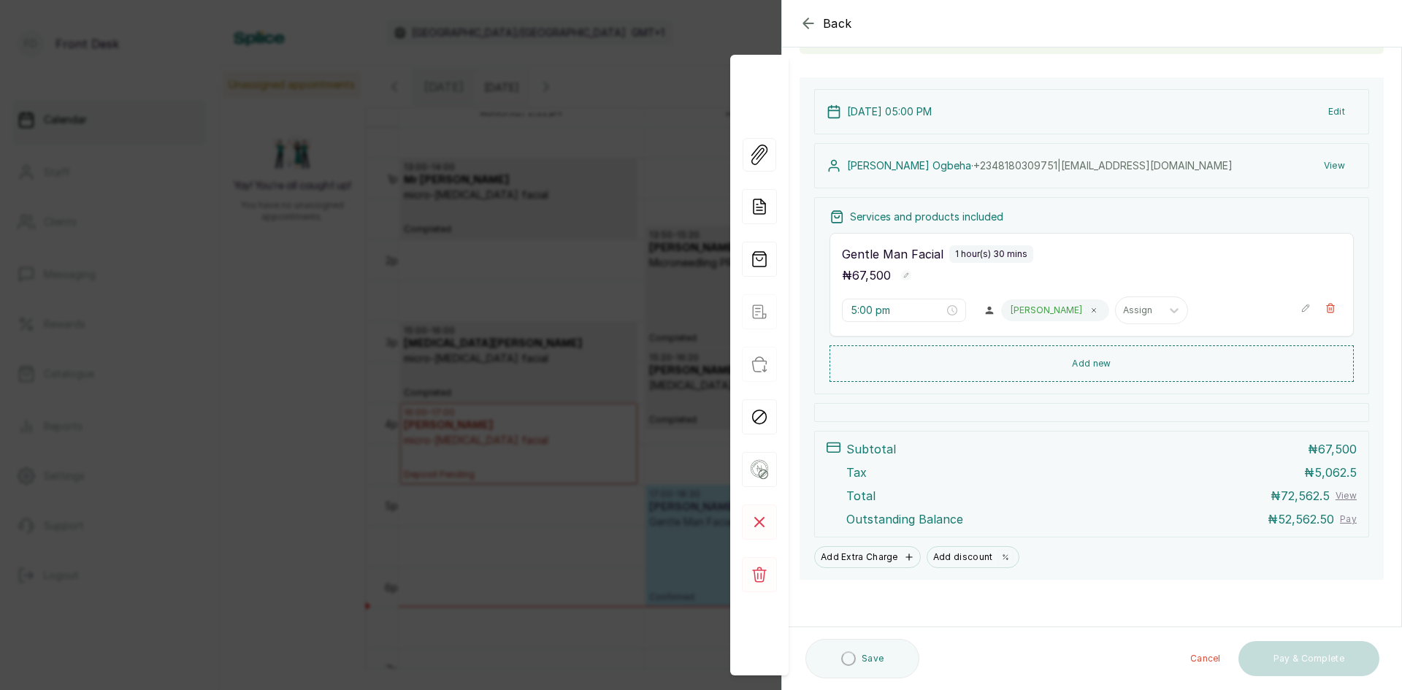
scroll to position [129, 0]
click at [829, 22] on span "Back" at bounding box center [837, 24] width 29 height 18
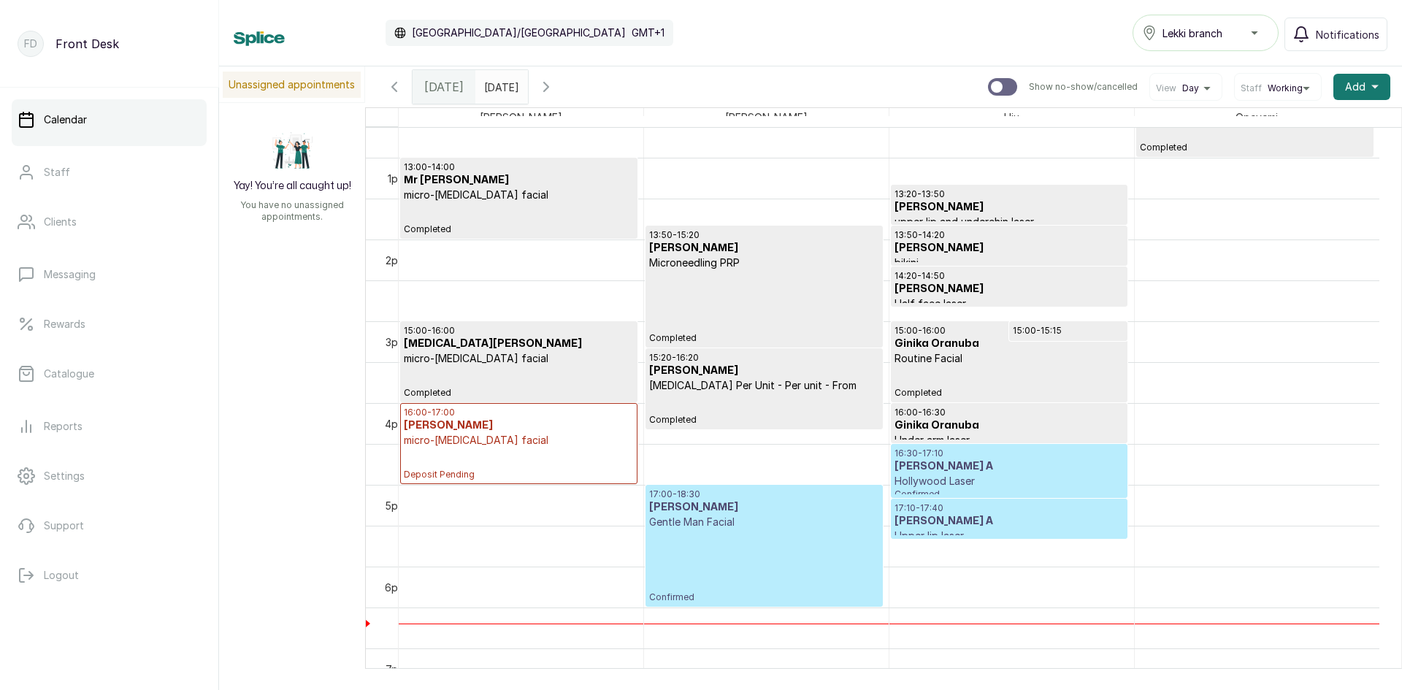
click at [549, 88] on icon "button" at bounding box center [546, 87] width 4 height 9
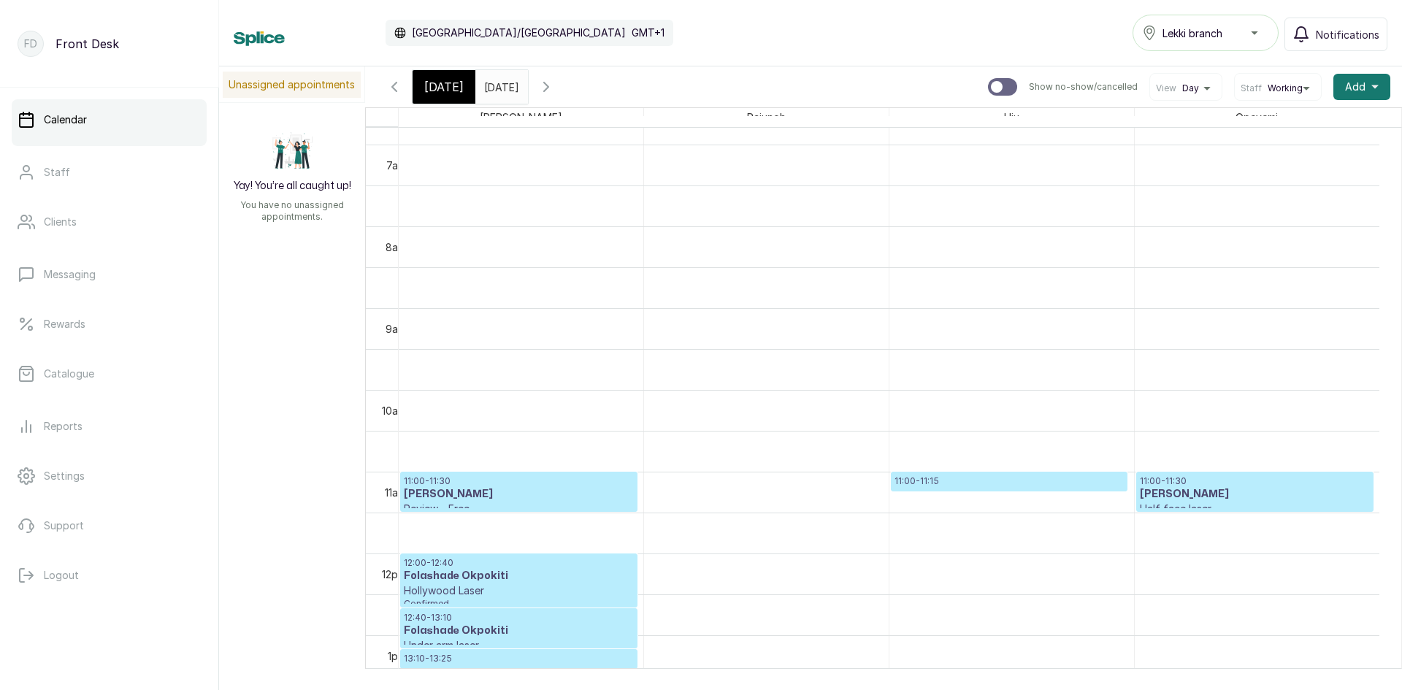
scroll to position [638, 0]
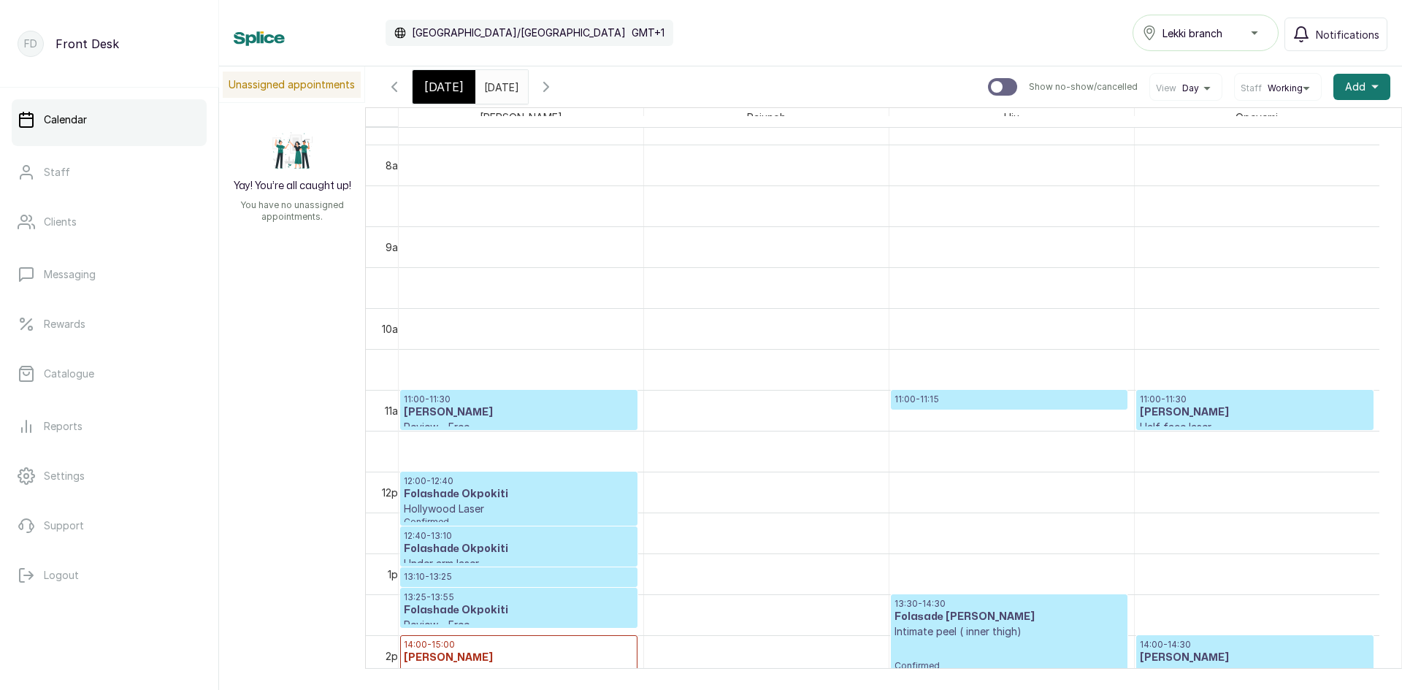
click at [917, 397] on p "11:00 - 11:15" at bounding box center [1009, 400] width 229 height 12
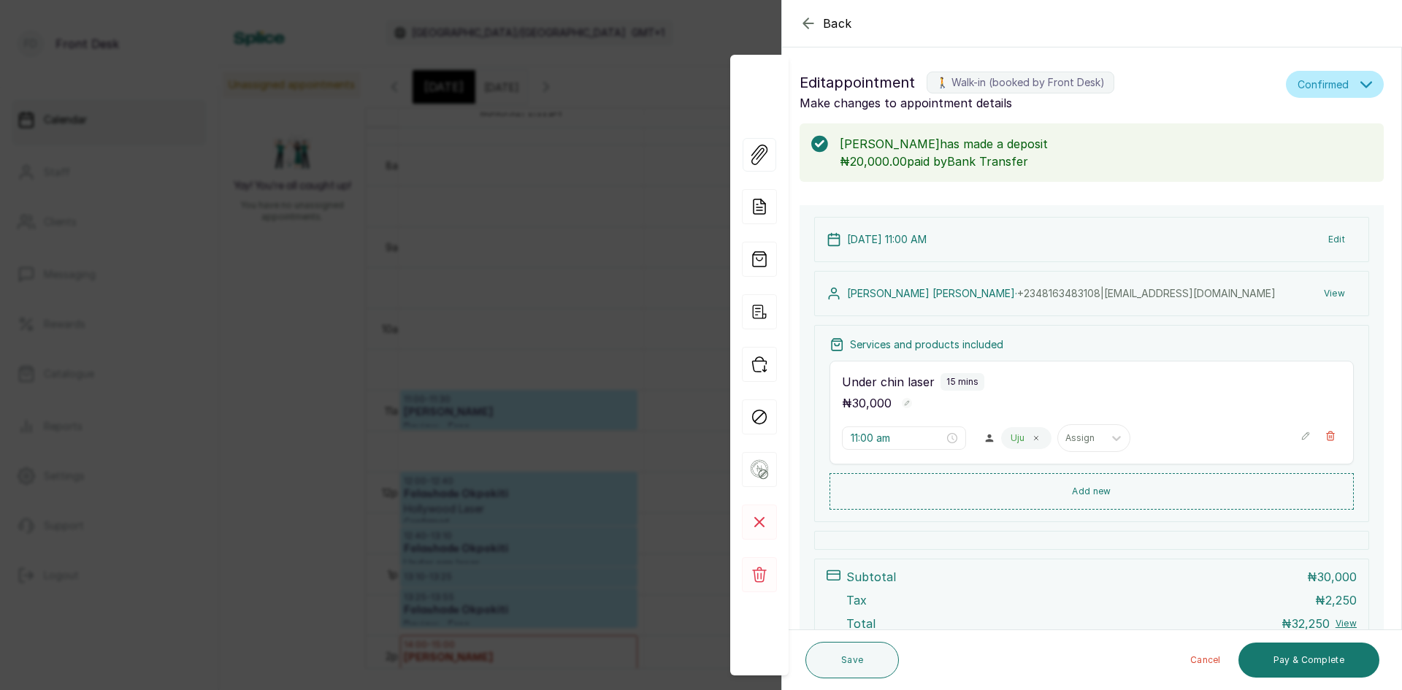
click at [838, 27] on span "Back" at bounding box center [837, 24] width 29 height 18
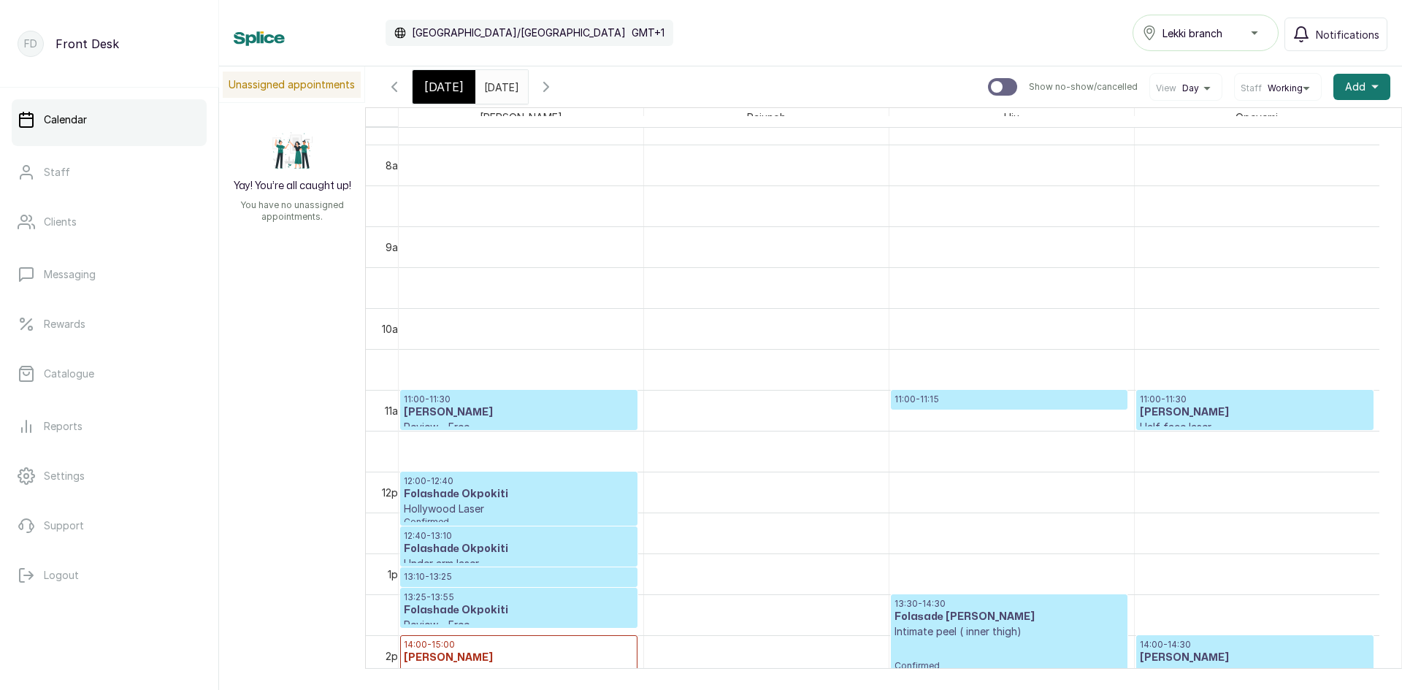
click at [1154, 424] on p "Half face laser" at bounding box center [1255, 427] width 230 height 15
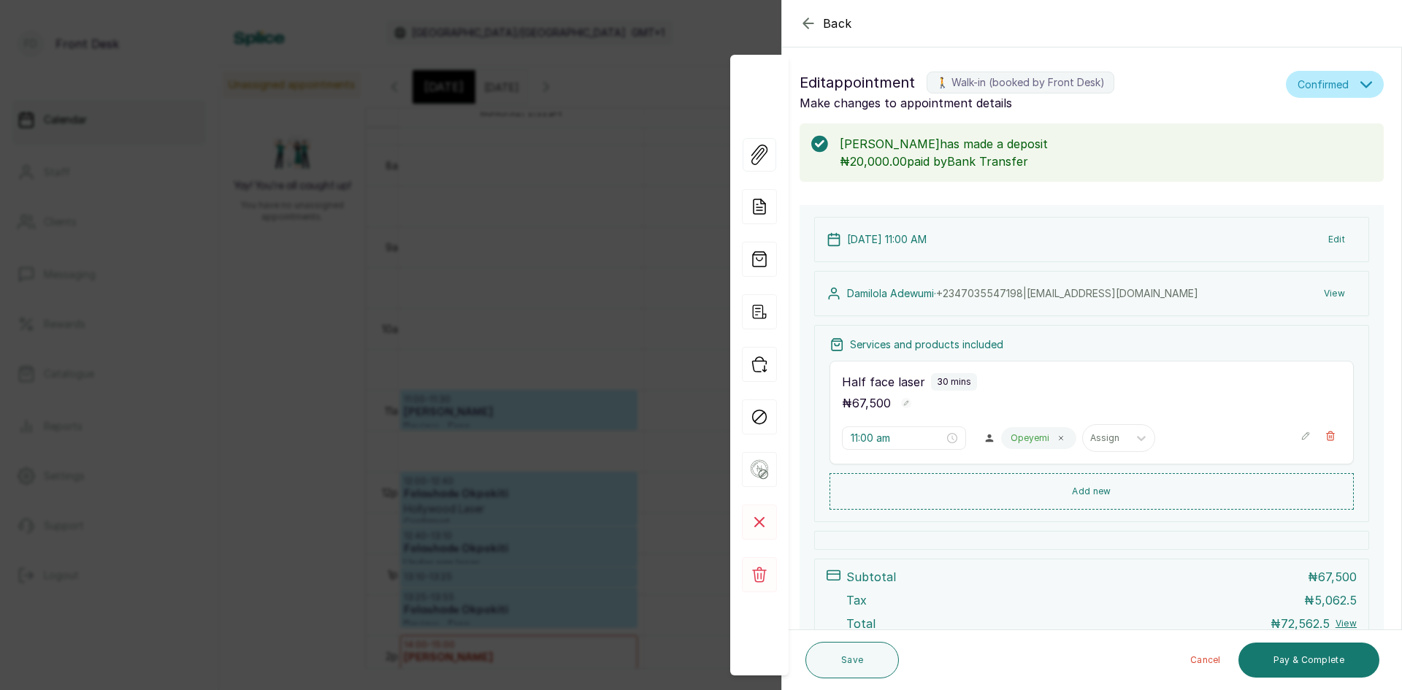
click at [837, 23] on span "Back" at bounding box center [837, 24] width 29 height 18
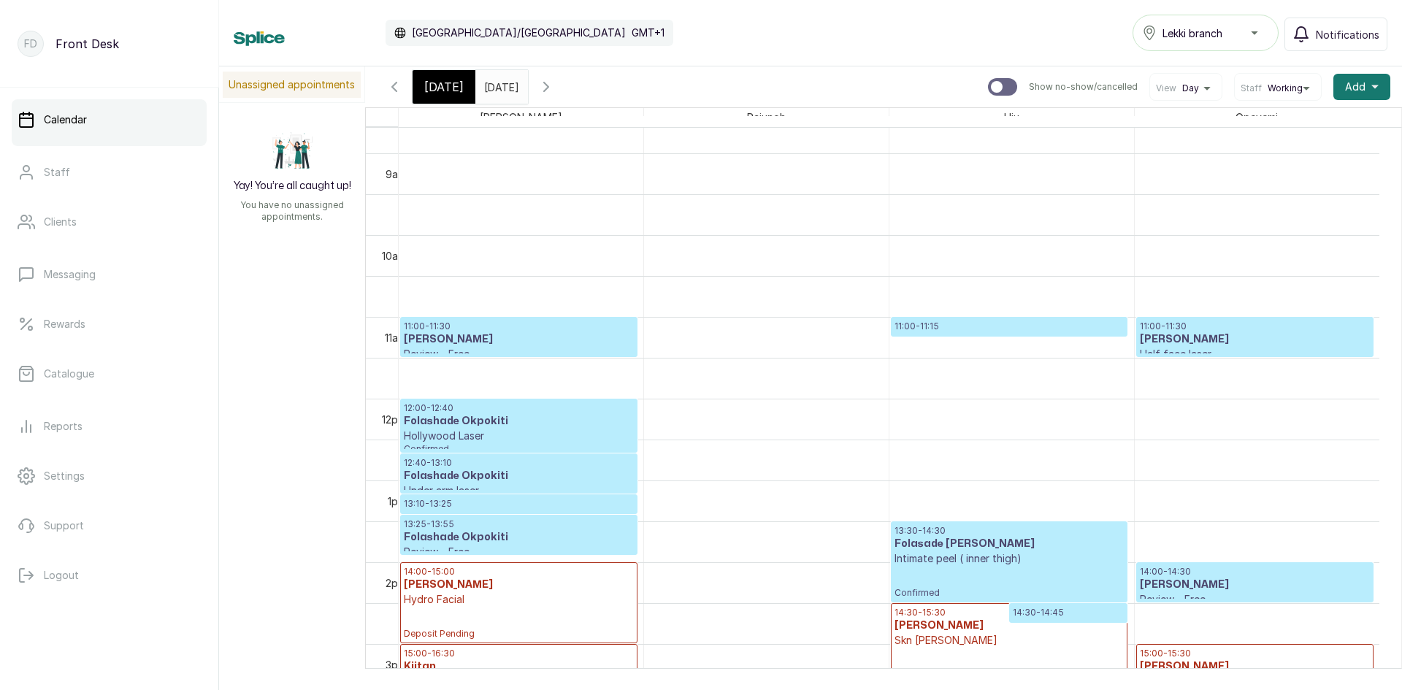
scroll to position [757, 0]
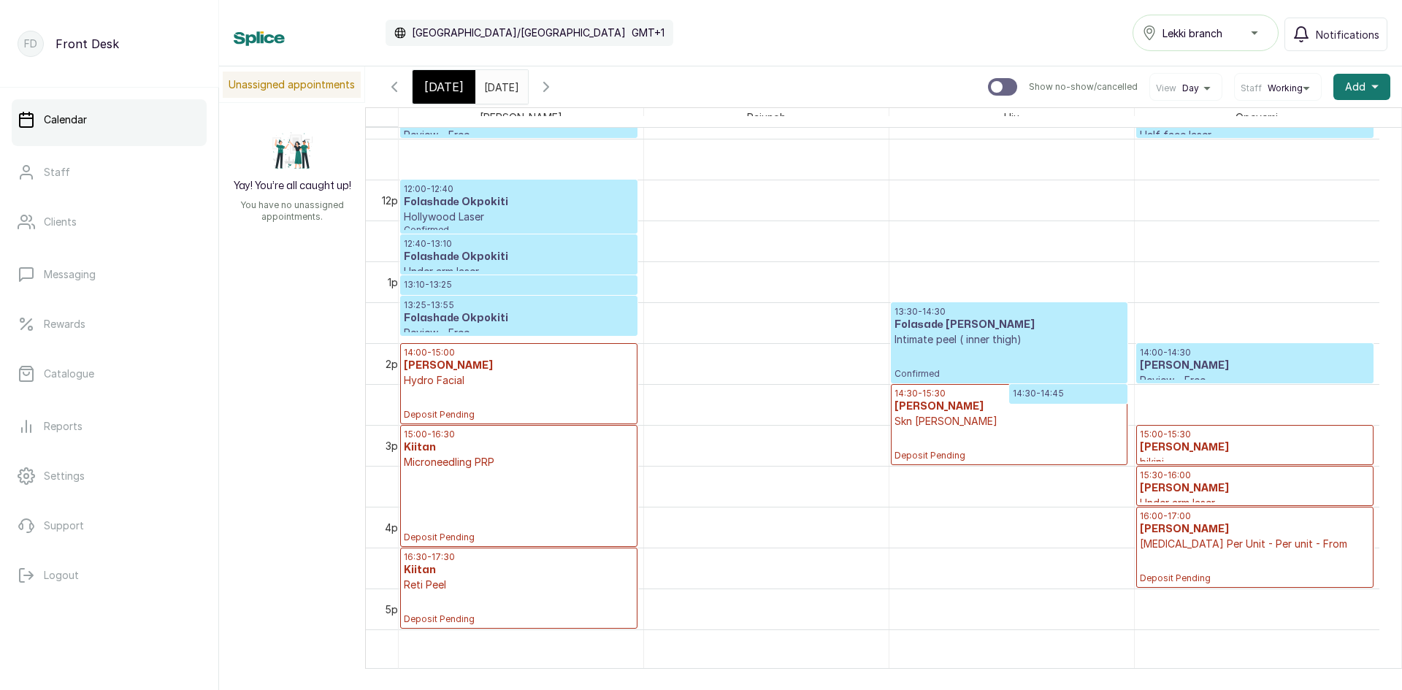
click at [503, 229] on span "Confirmed" at bounding box center [519, 230] width 230 height 12
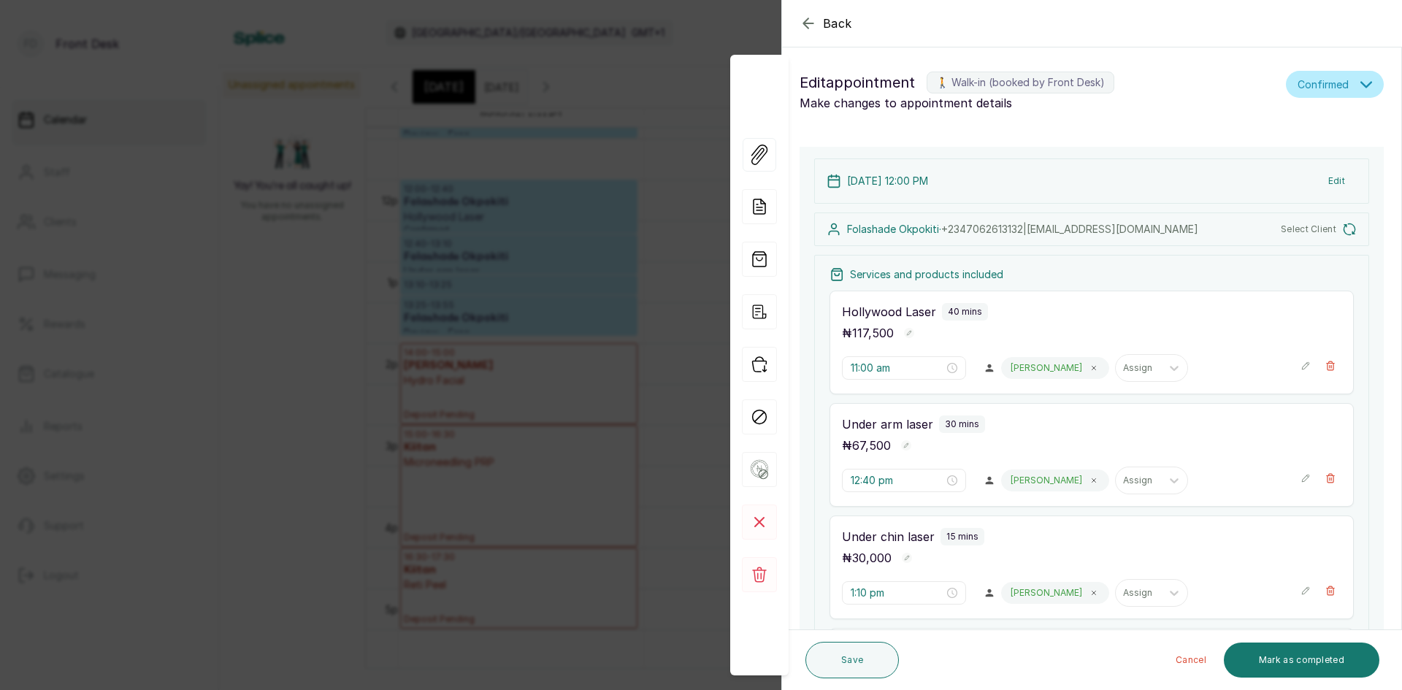
type input "12:00 pm"
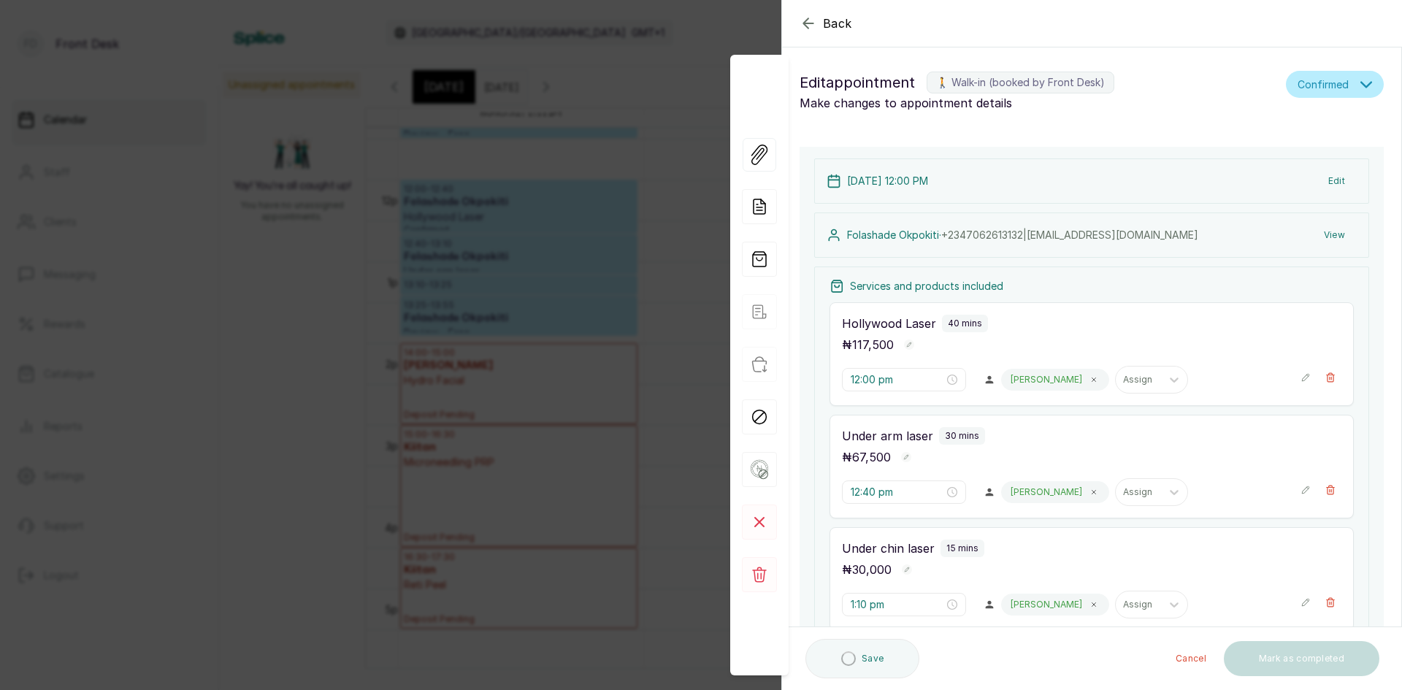
click at [592, 99] on div "Back Appointment Details Edit appointment 🚶 Walk-in (booked by Front Desk) Make…" at bounding box center [701, 345] width 1402 height 690
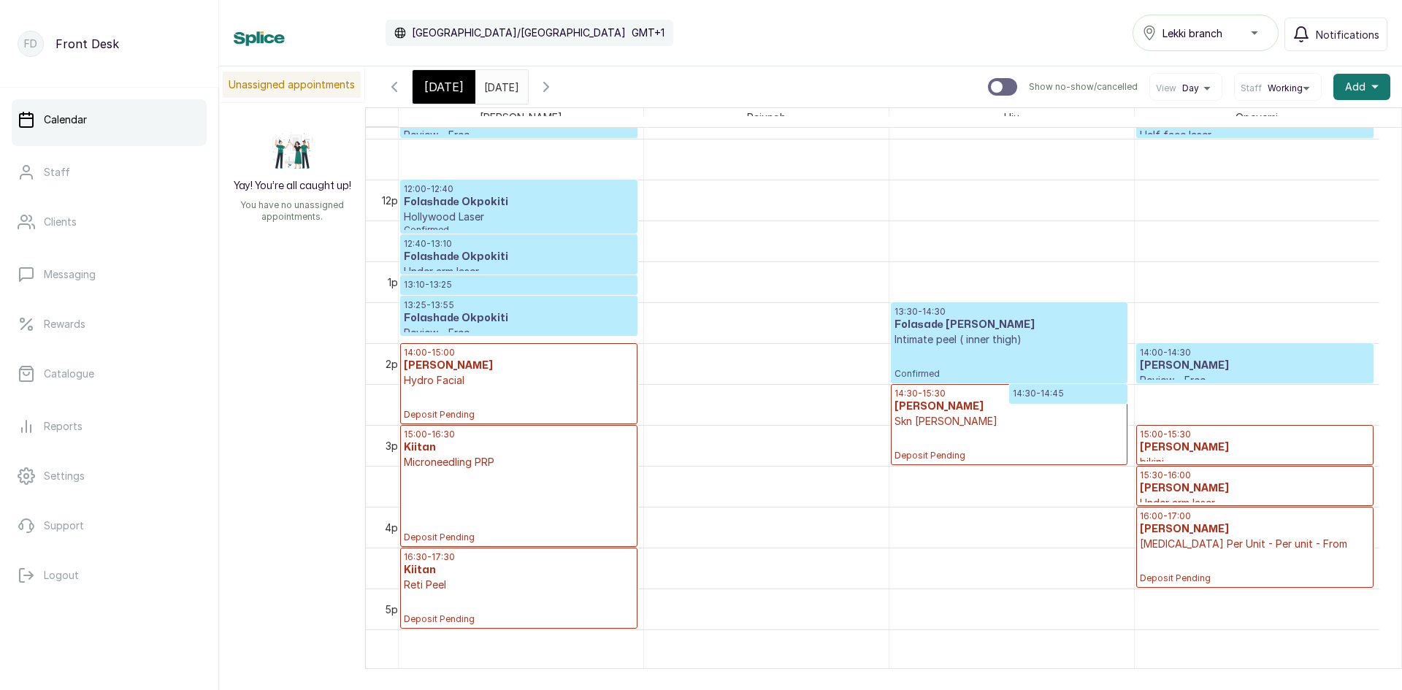
click at [508, 494] on div "15:00 - 16:30 Kiitan Microneedling PRP Deposit Pending" at bounding box center [519, 486] width 230 height 115
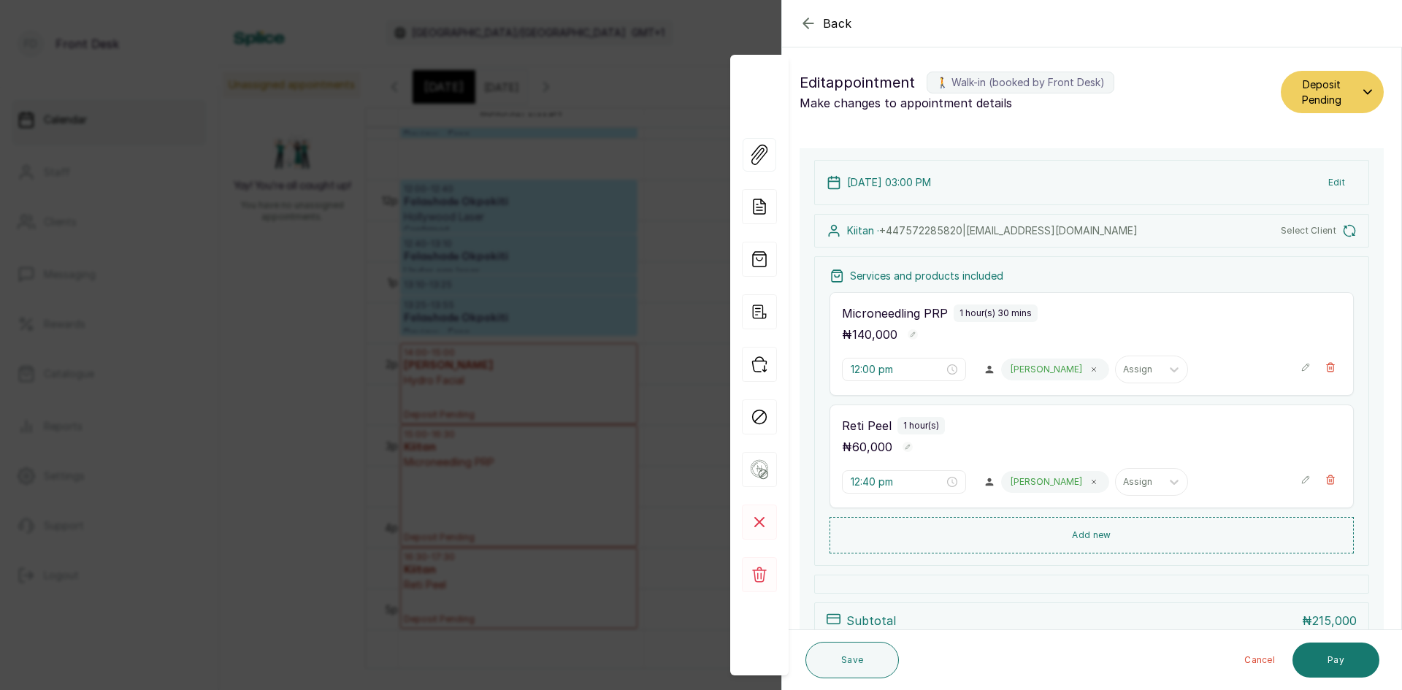
type input "3:00 pm"
type input "4:30 pm"
click at [345, 256] on div "Back Appointment Details Edit appointment 🚶 Walk-in (booked by Front Desk) Make…" at bounding box center [701, 345] width 1402 height 690
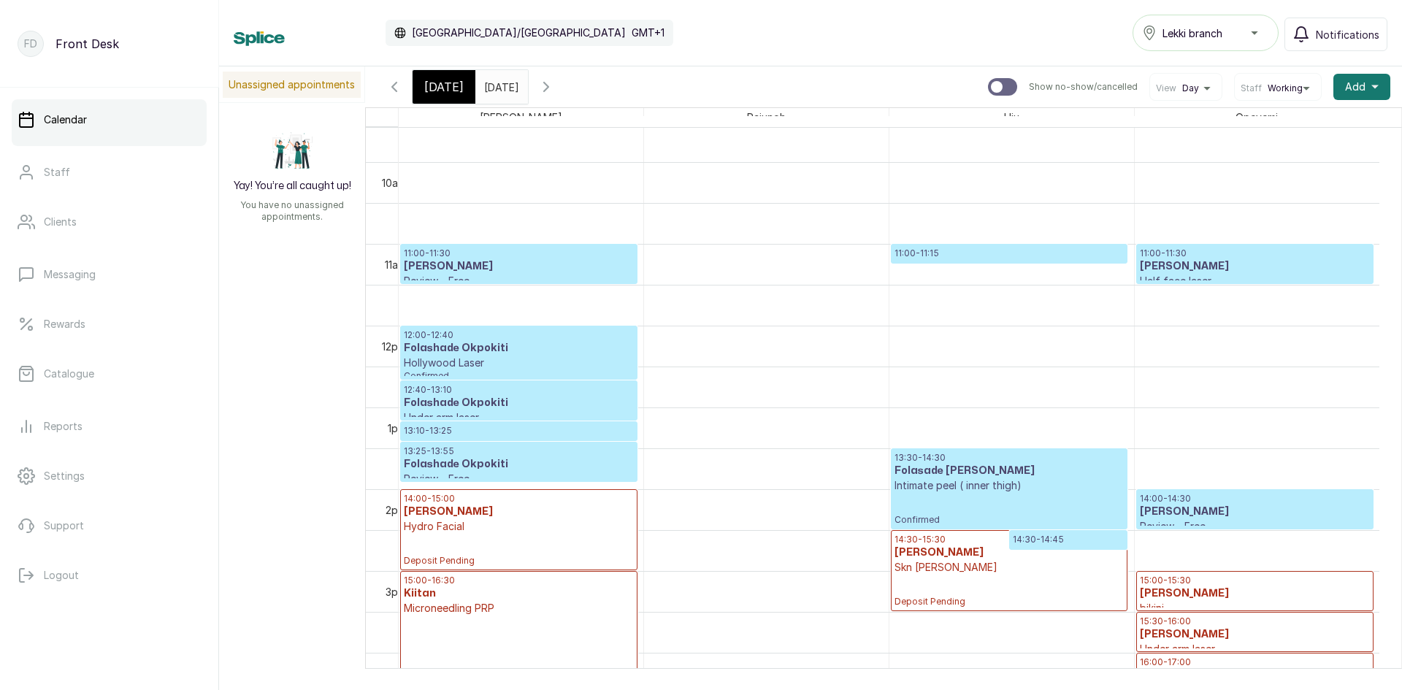
scroll to position [711, 0]
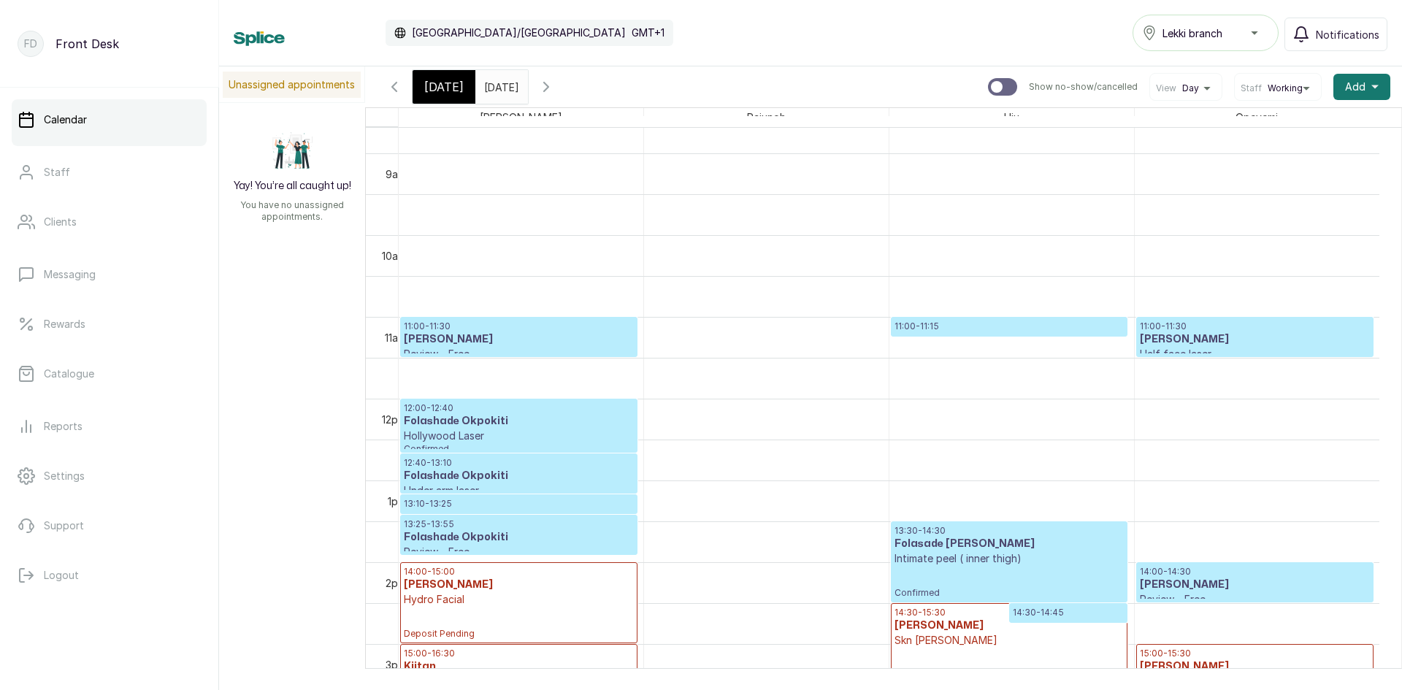
click at [538, 337] on h3 "[PERSON_NAME]" at bounding box center [519, 339] width 230 height 15
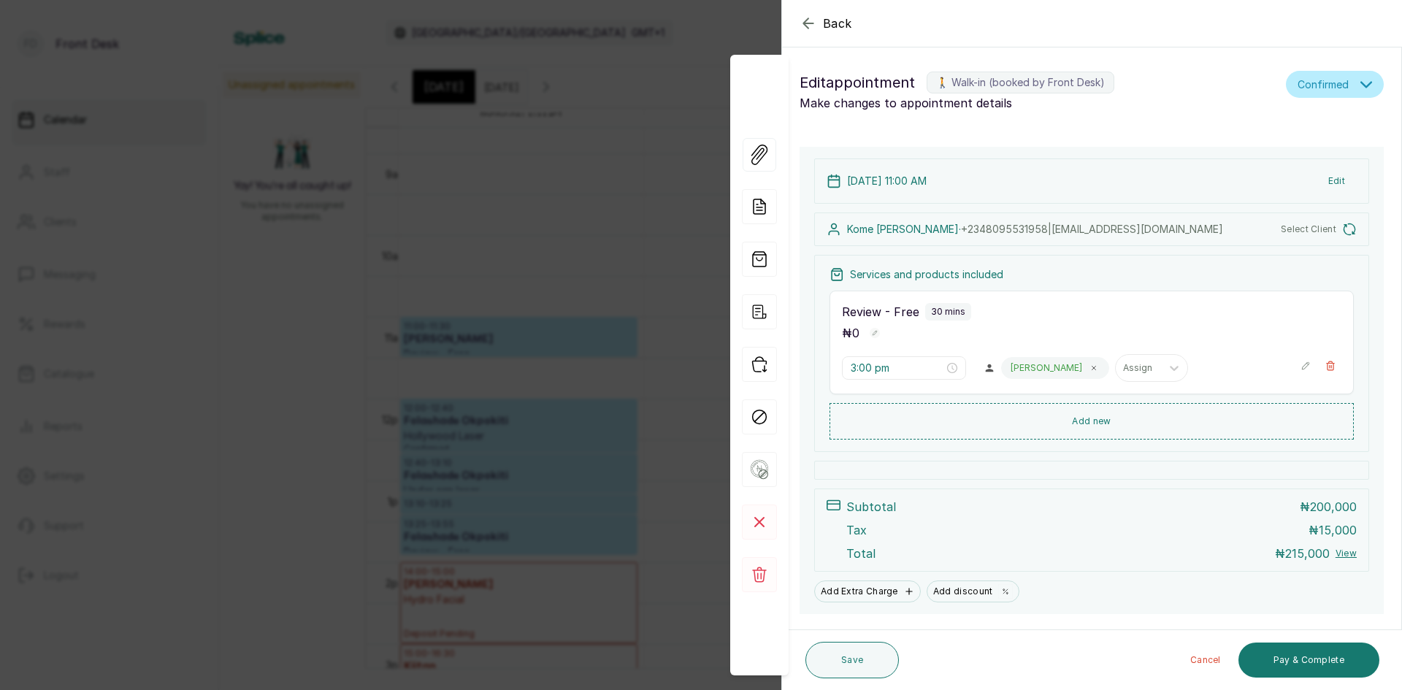
type input "11:00 am"
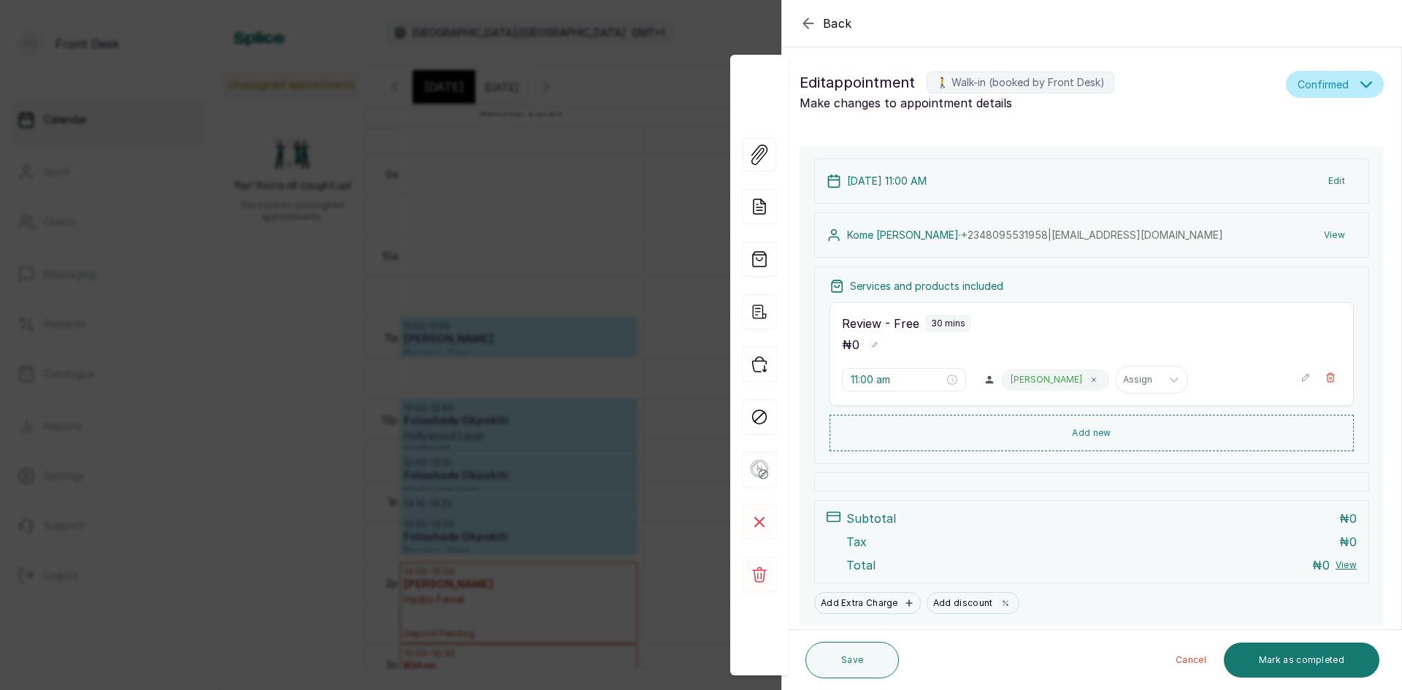
click at [1326, 181] on button "Edit" at bounding box center [1337, 181] width 40 height 26
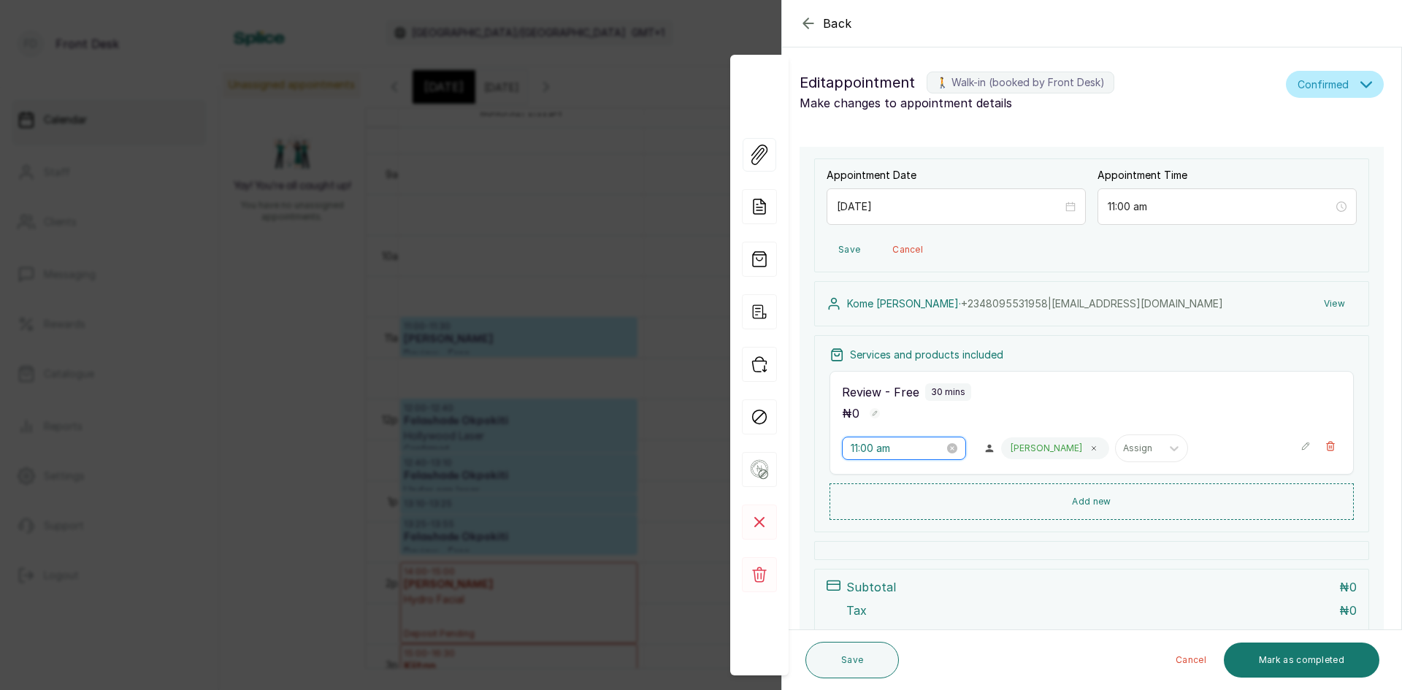
click at [908, 451] on input "11:00 am" at bounding box center [897, 448] width 93 height 16
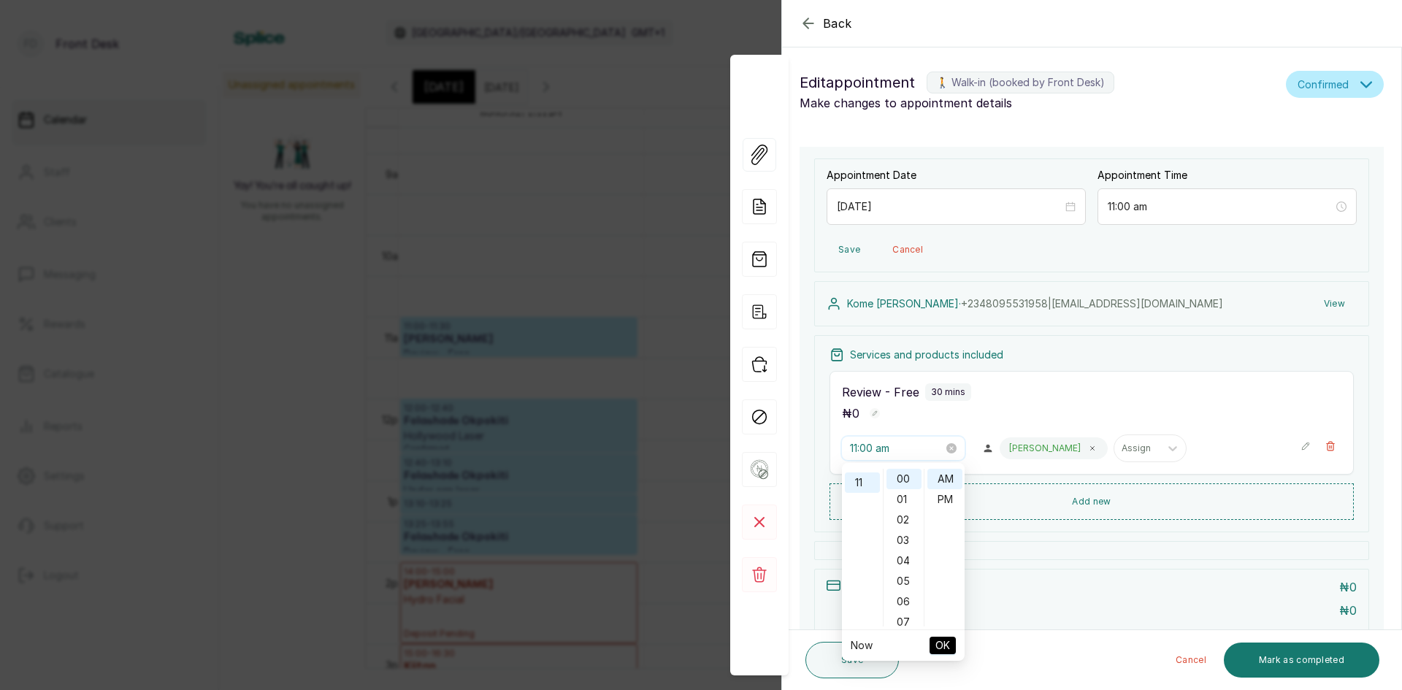
scroll to position [225, 0]
click at [1091, 402] on div "Review - Free 30 mins ₦ 0" at bounding box center [1092, 402] width 500 height 39
click at [936, 209] on input "[DATE]" at bounding box center [949, 206] width 227 height 16
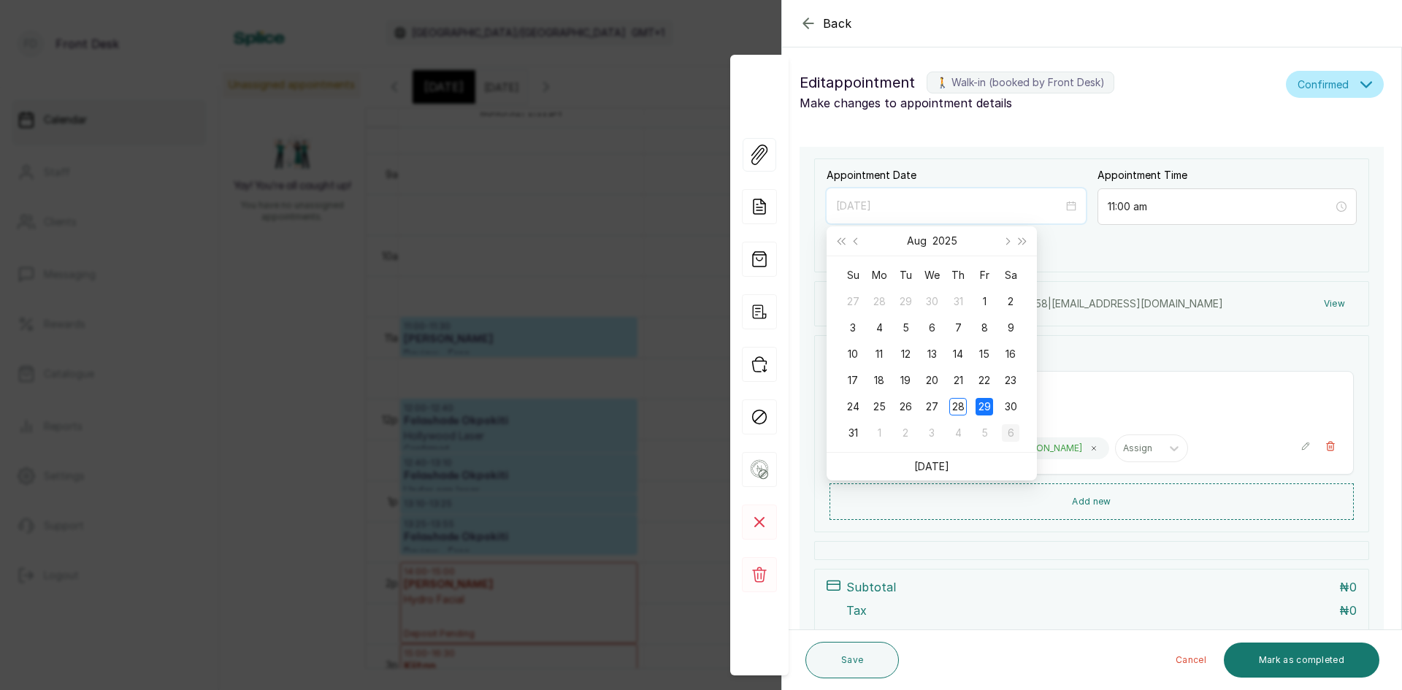
type input "[DATE]"
click at [1007, 429] on div "6" at bounding box center [1011, 433] width 18 height 18
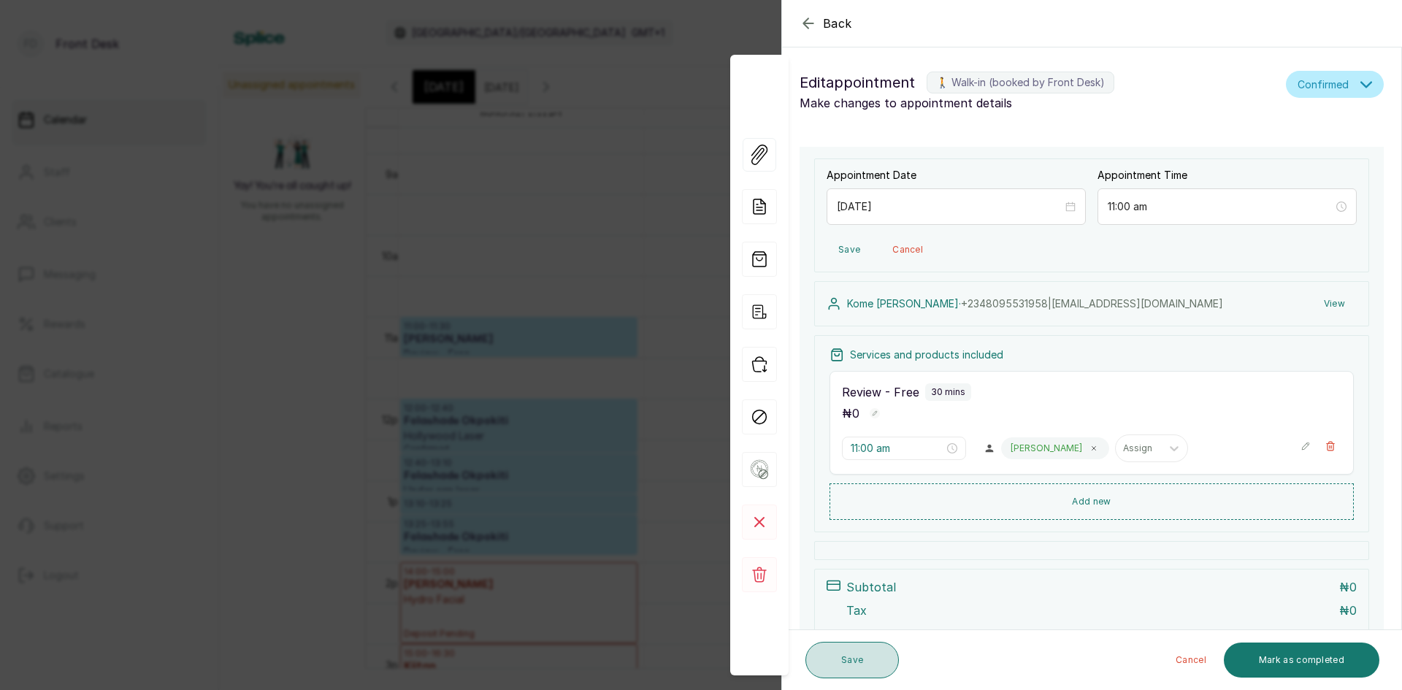
click at [849, 657] on button "Save" at bounding box center [852, 660] width 93 height 37
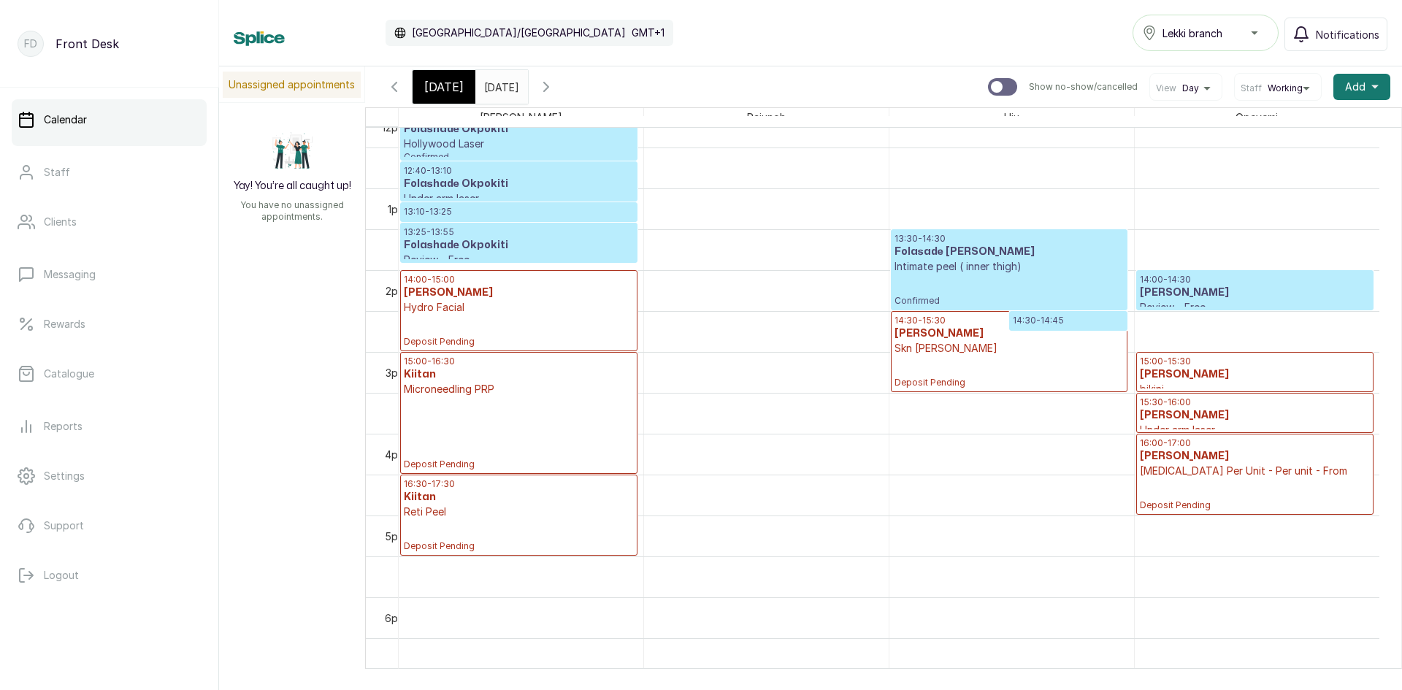
scroll to position [930, 0]
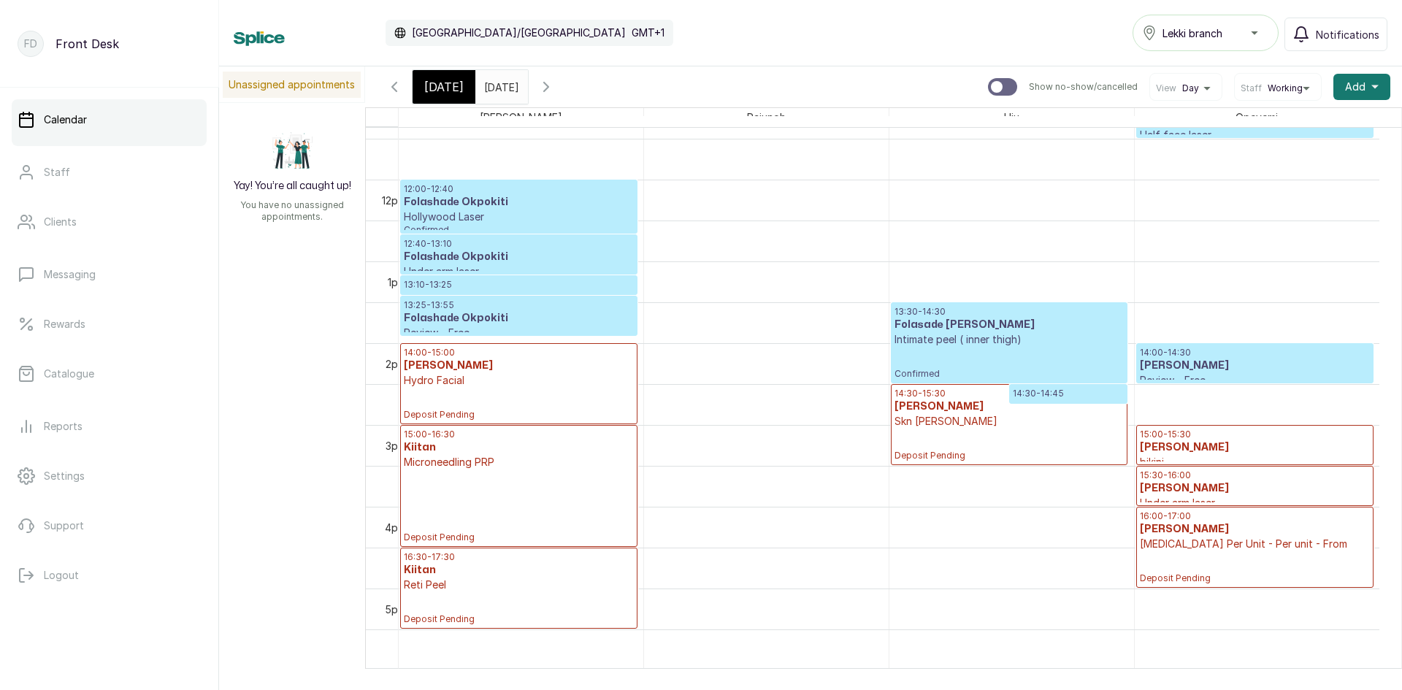
click at [519, 84] on icon "calender simple" at bounding box center [513, 83] width 10 height 10
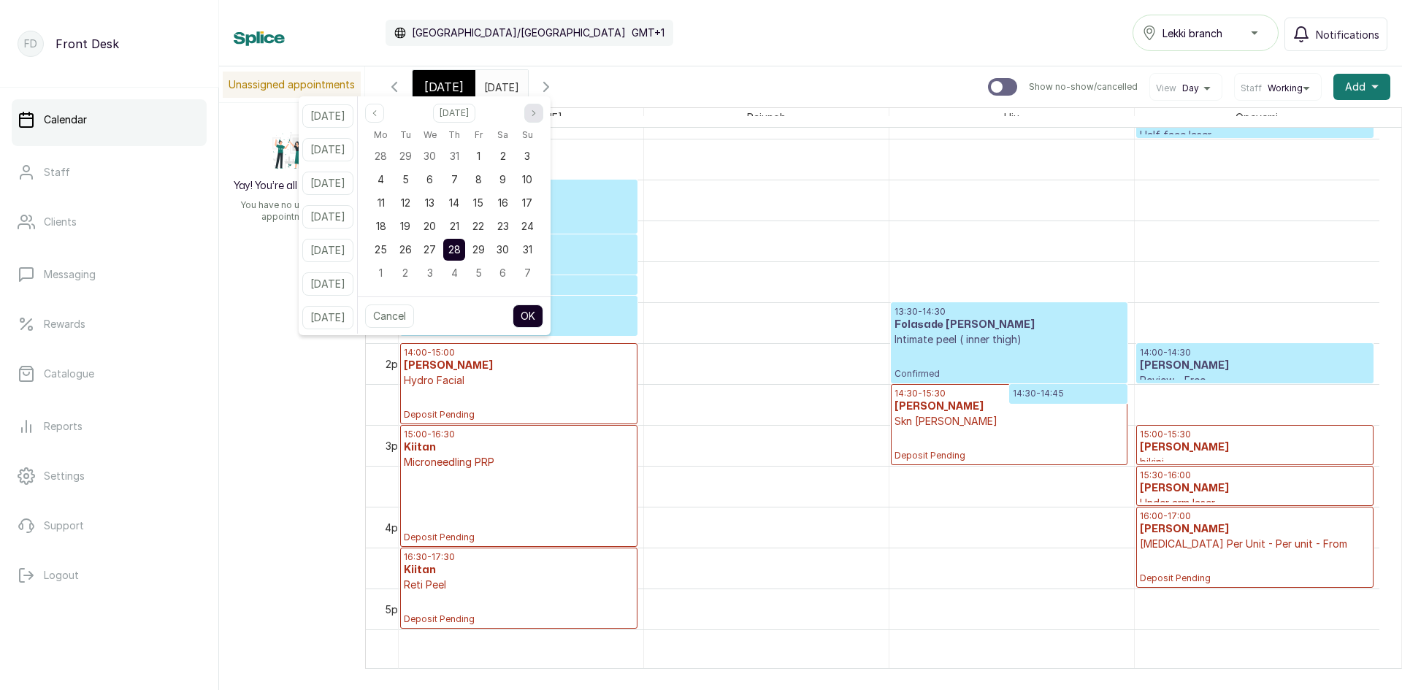
click at [543, 114] on button "Next month" at bounding box center [533, 113] width 19 height 19
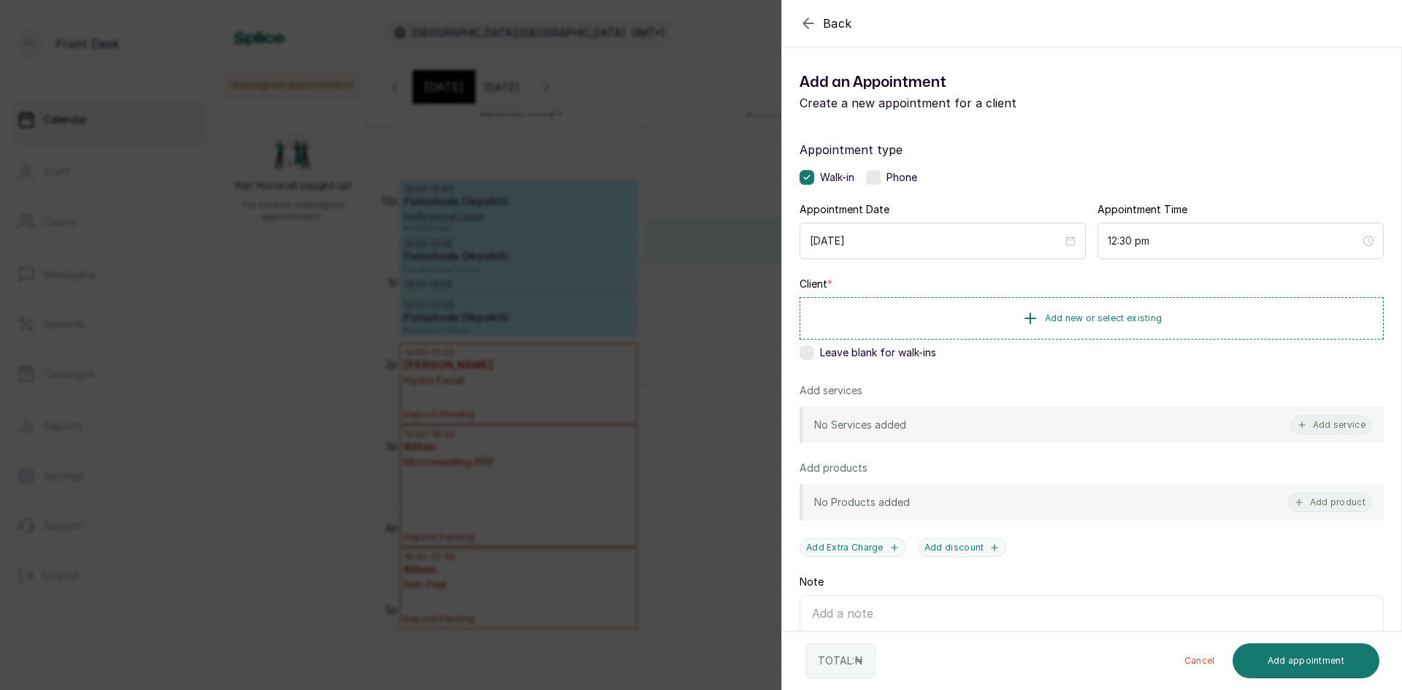
click at [611, 249] on div "Back Add Appointment Add an Appointment Create a new appointment for a client A…" at bounding box center [701, 345] width 1402 height 690
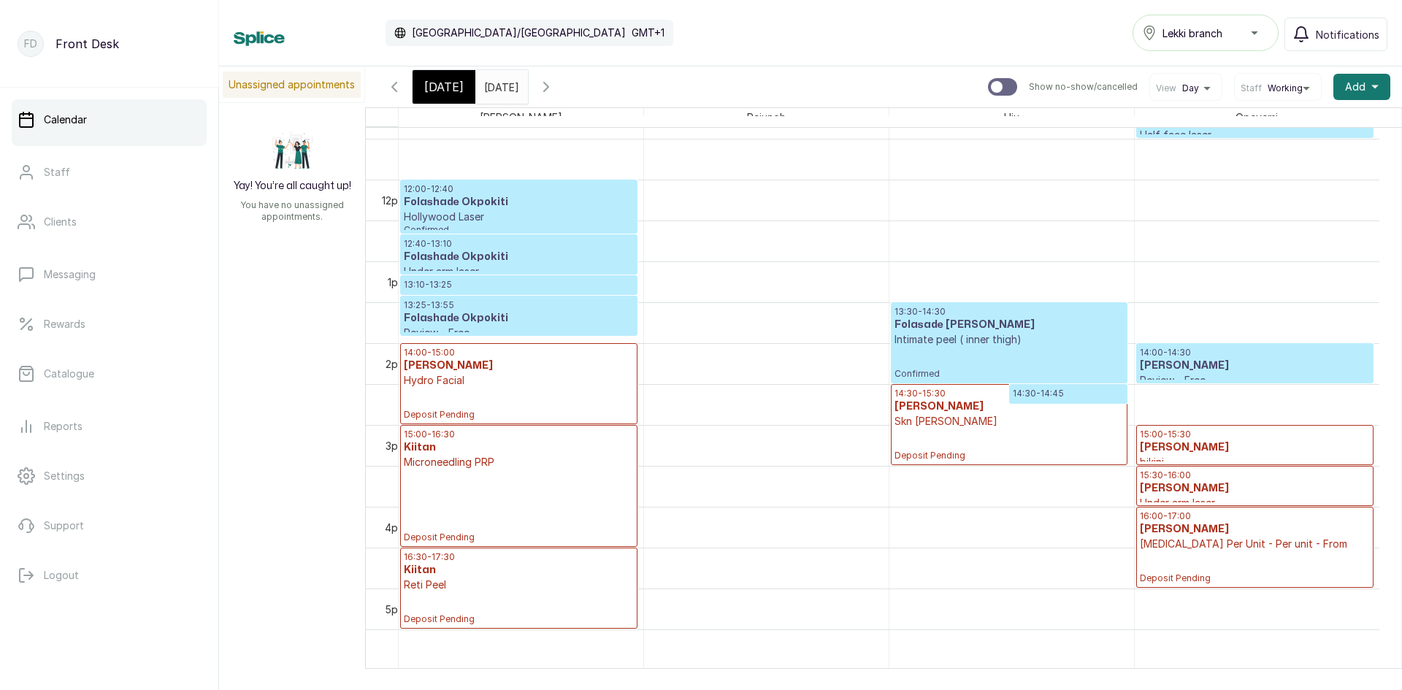
type input "dd/MM/yyyy"
click at [500, 84] on input "dd/MM/yyyy" at bounding box center [487, 83] width 23 height 25
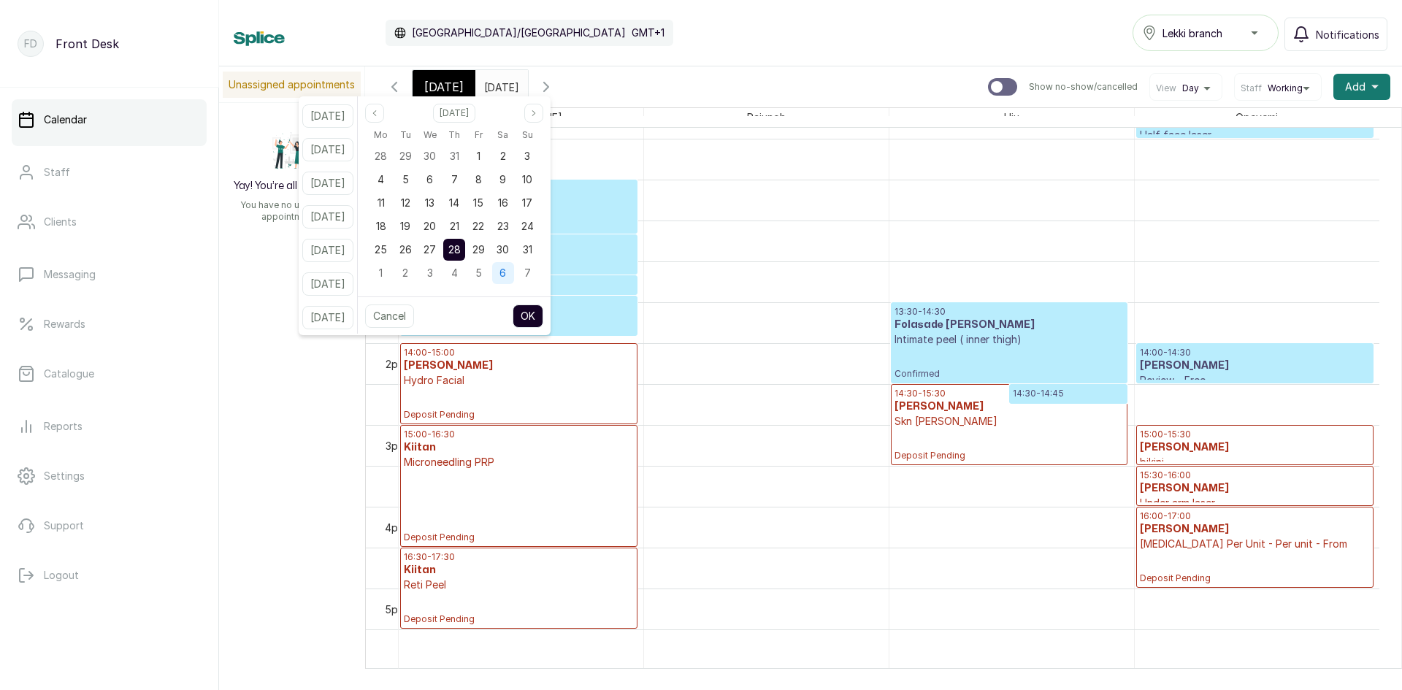
click at [514, 277] on div "6" at bounding box center [503, 273] width 22 height 22
click at [543, 313] on button "OK" at bounding box center [528, 316] width 31 height 23
type input "[DATE]"
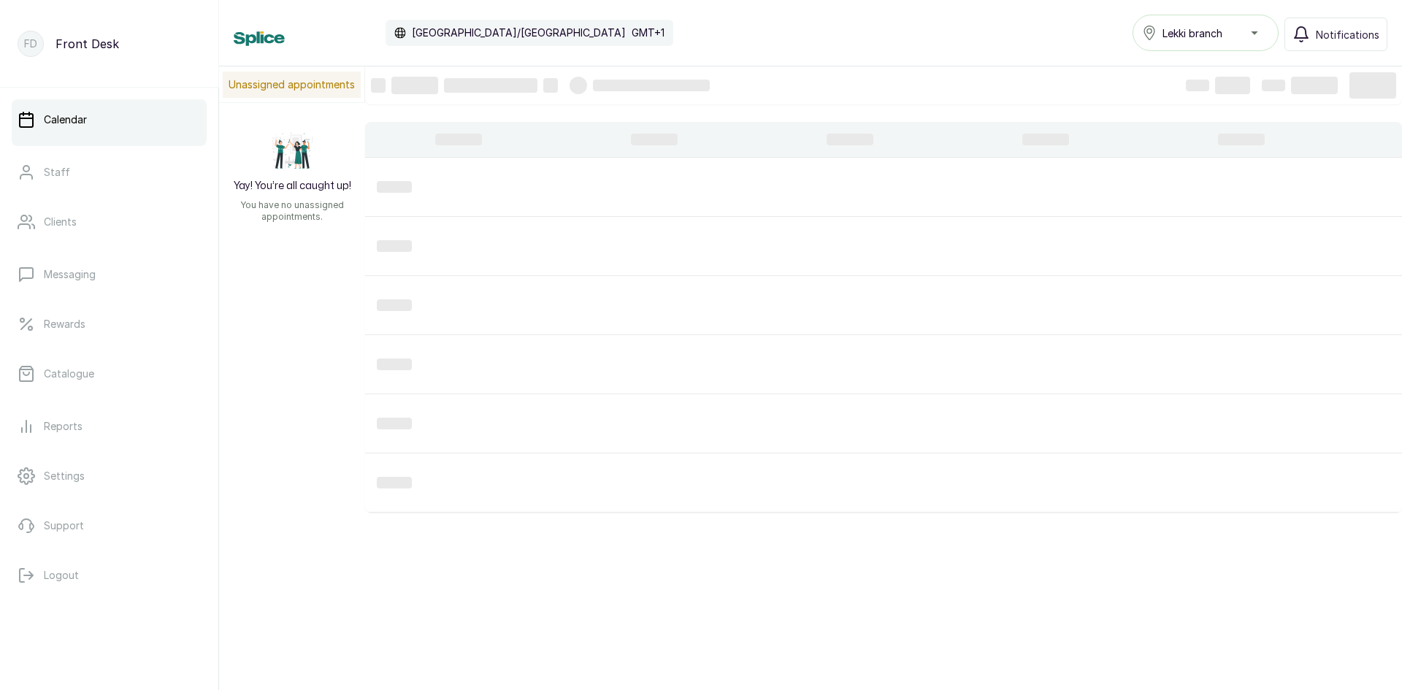
scroll to position [0, 1]
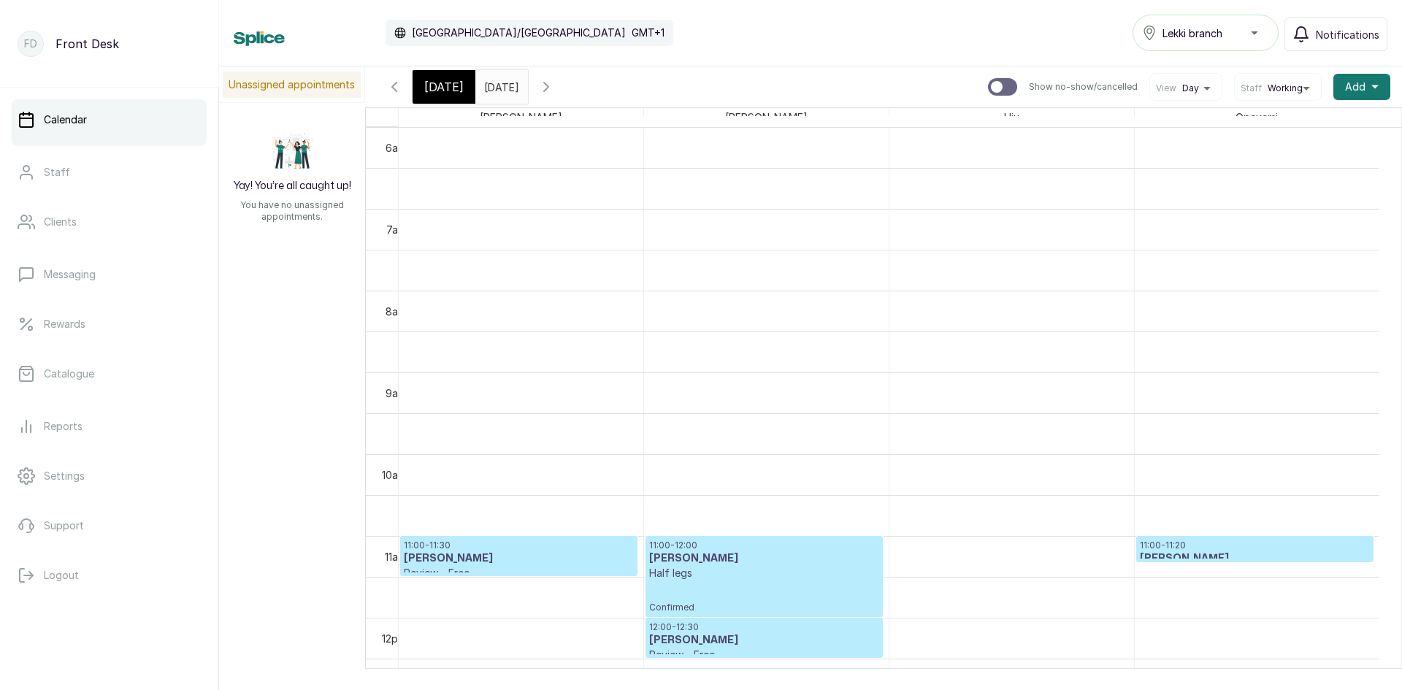
click at [541, 573] on link "11:00 - 11:30 [PERSON_NAME] Review - Free Confirmed" at bounding box center [518, 556] width 237 height 40
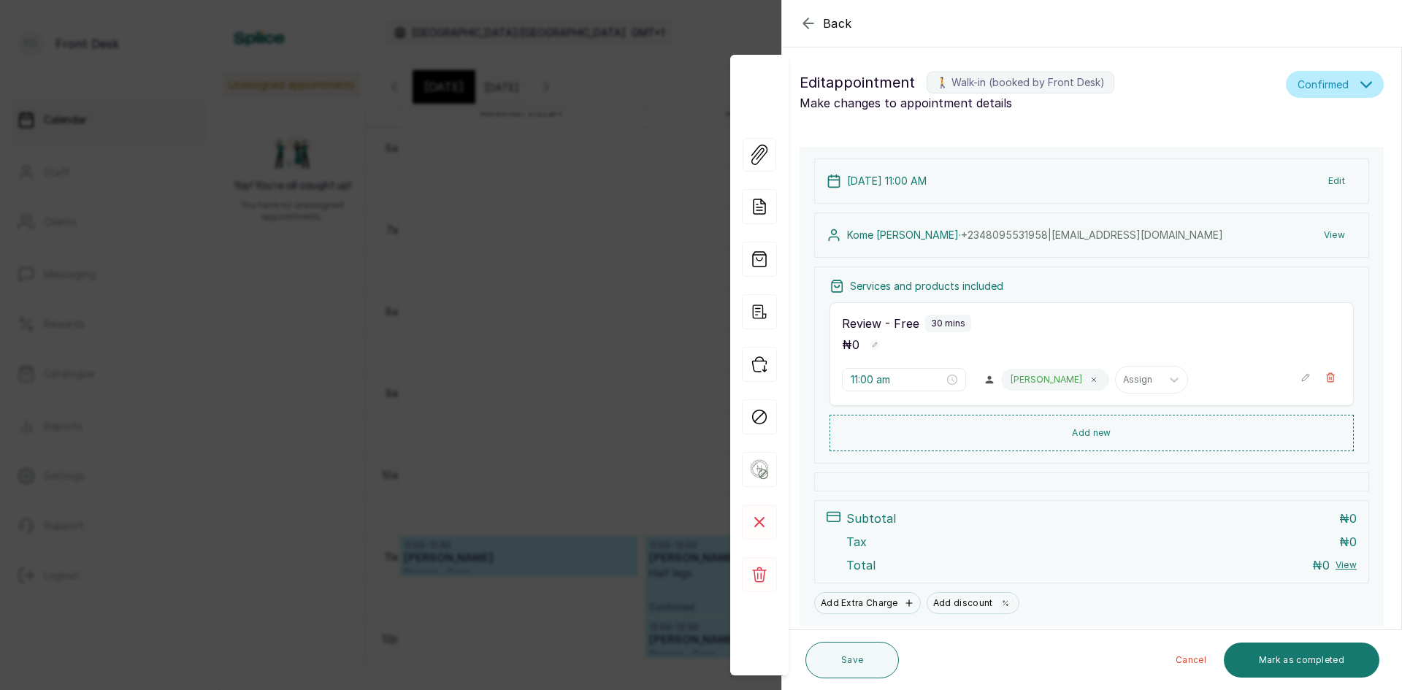
click at [1330, 183] on button "Edit" at bounding box center [1337, 181] width 40 height 26
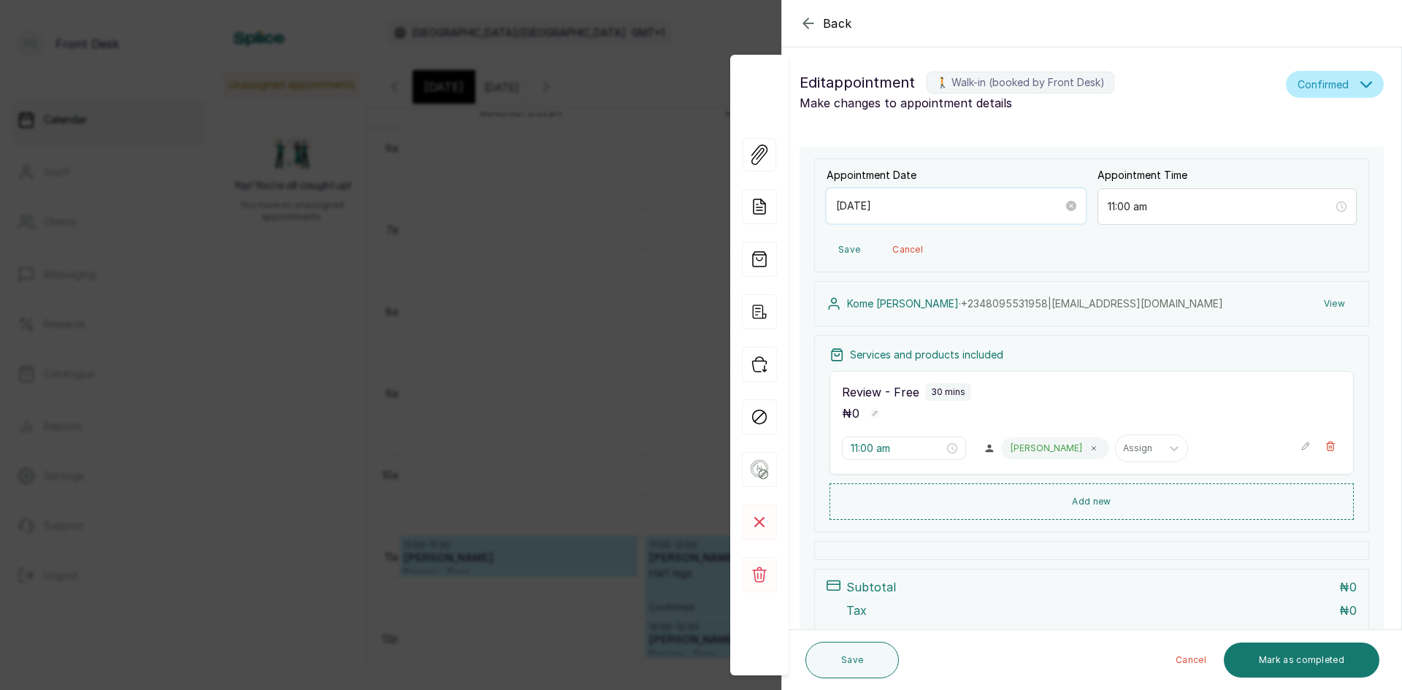
click at [1008, 200] on input "[DATE]" at bounding box center [949, 206] width 227 height 16
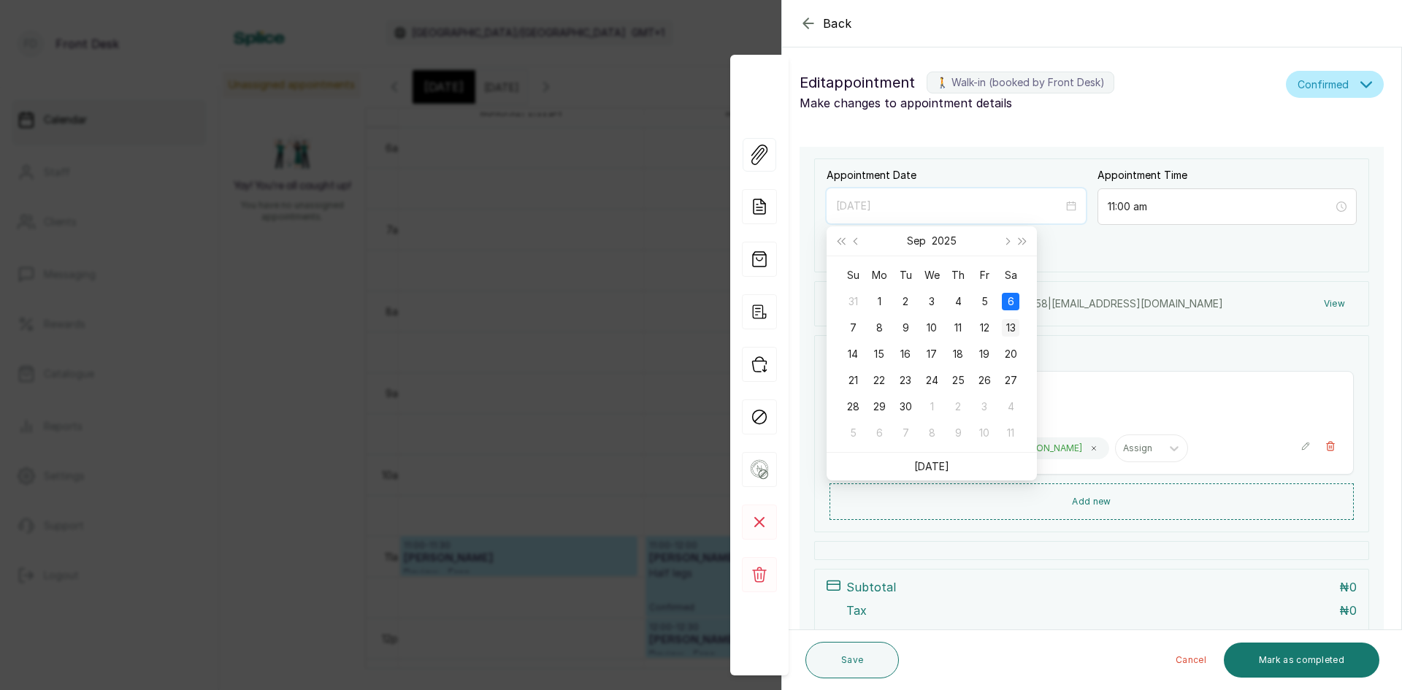
type input "[DATE]"
click at [1012, 328] on div "13" at bounding box center [1011, 328] width 18 height 18
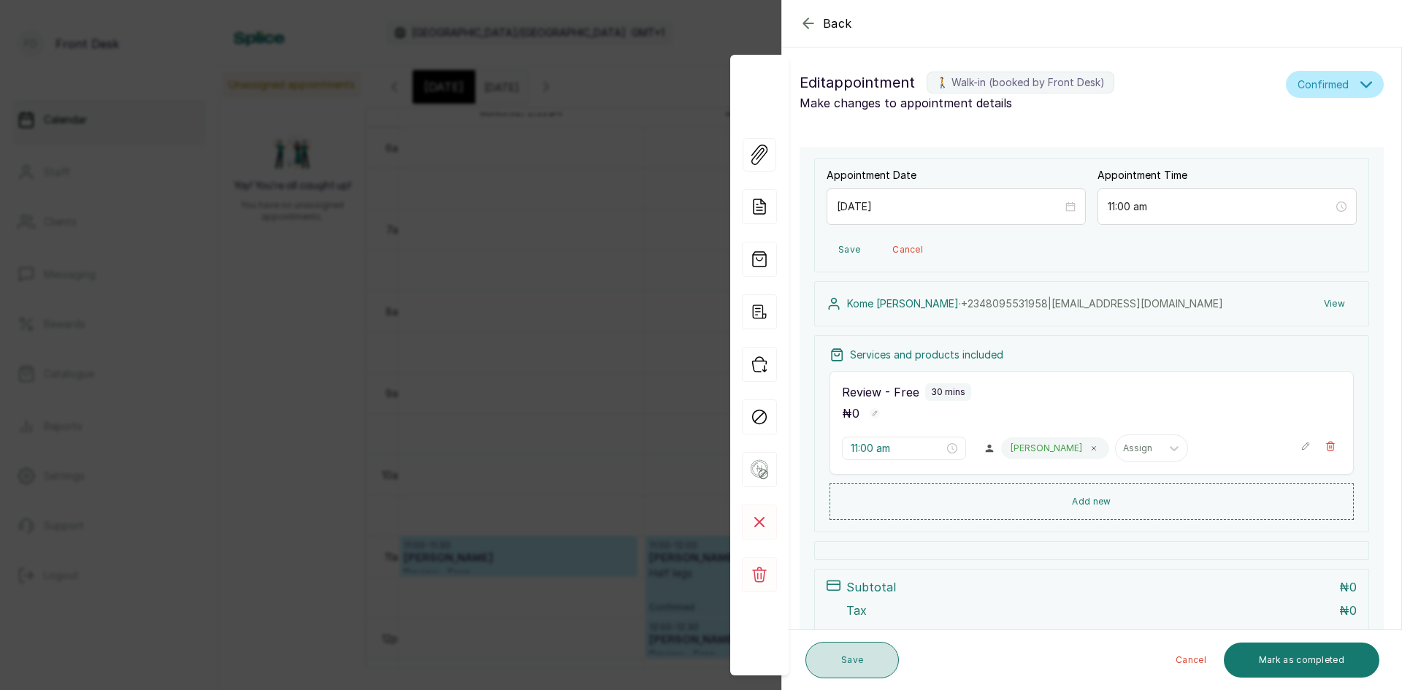
click at [865, 657] on button "Save" at bounding box center [852, 660] width 93 height 37
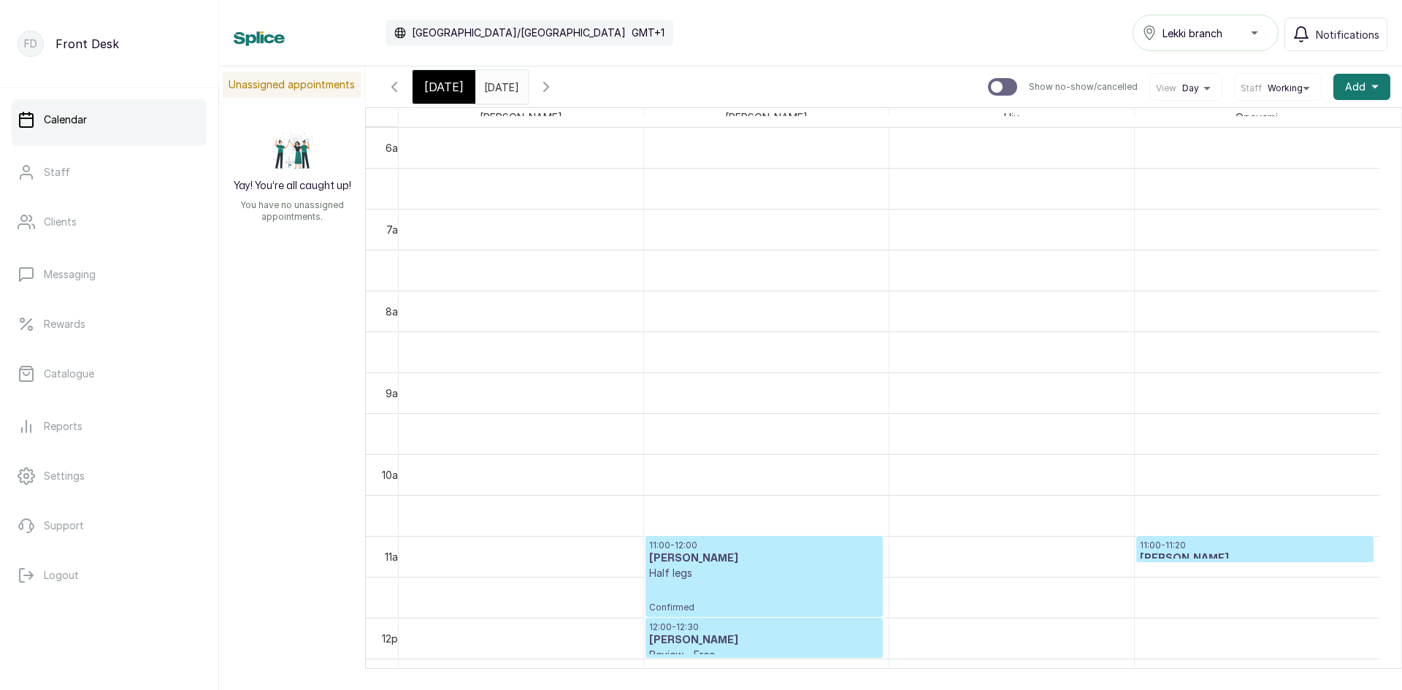
click at [446, 77] on div "[DATE]" at bounding box center [444, 87] width 63 height 34
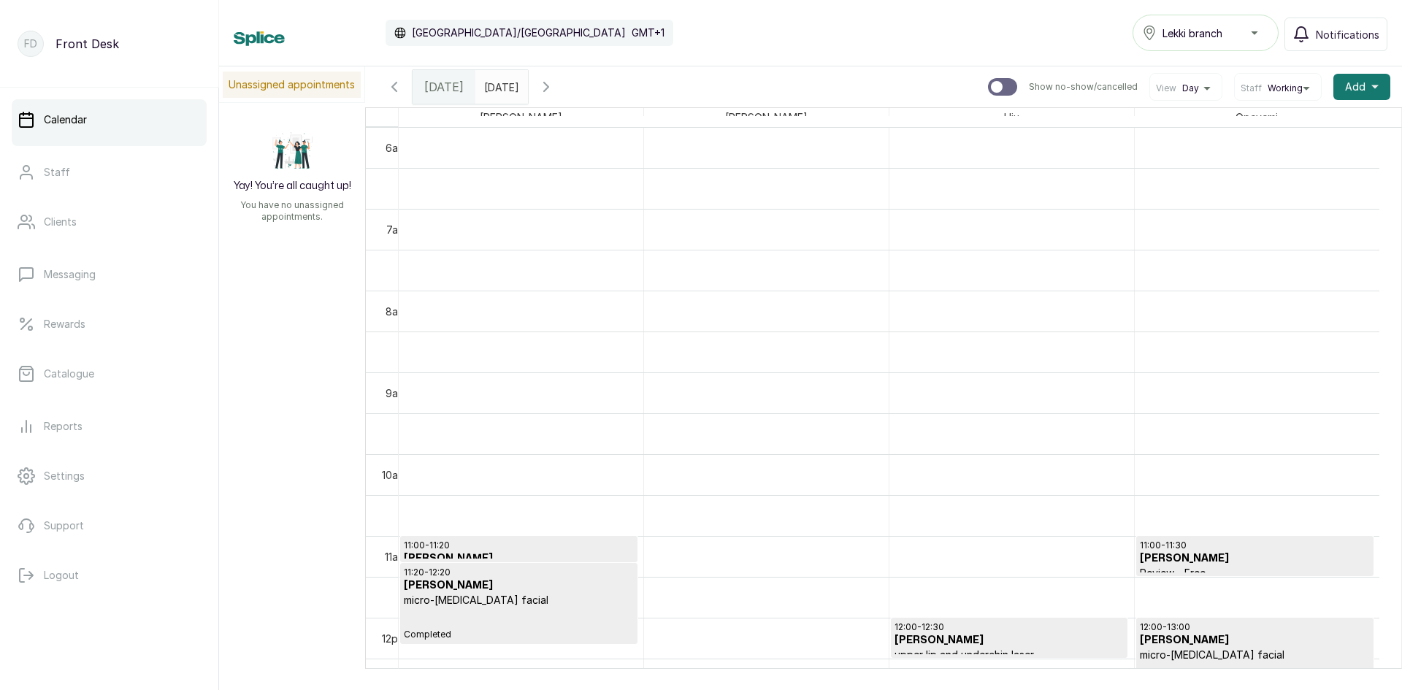
click at [549, 86] on icon "button" at bounding box center [546, 87] width 4 height 9
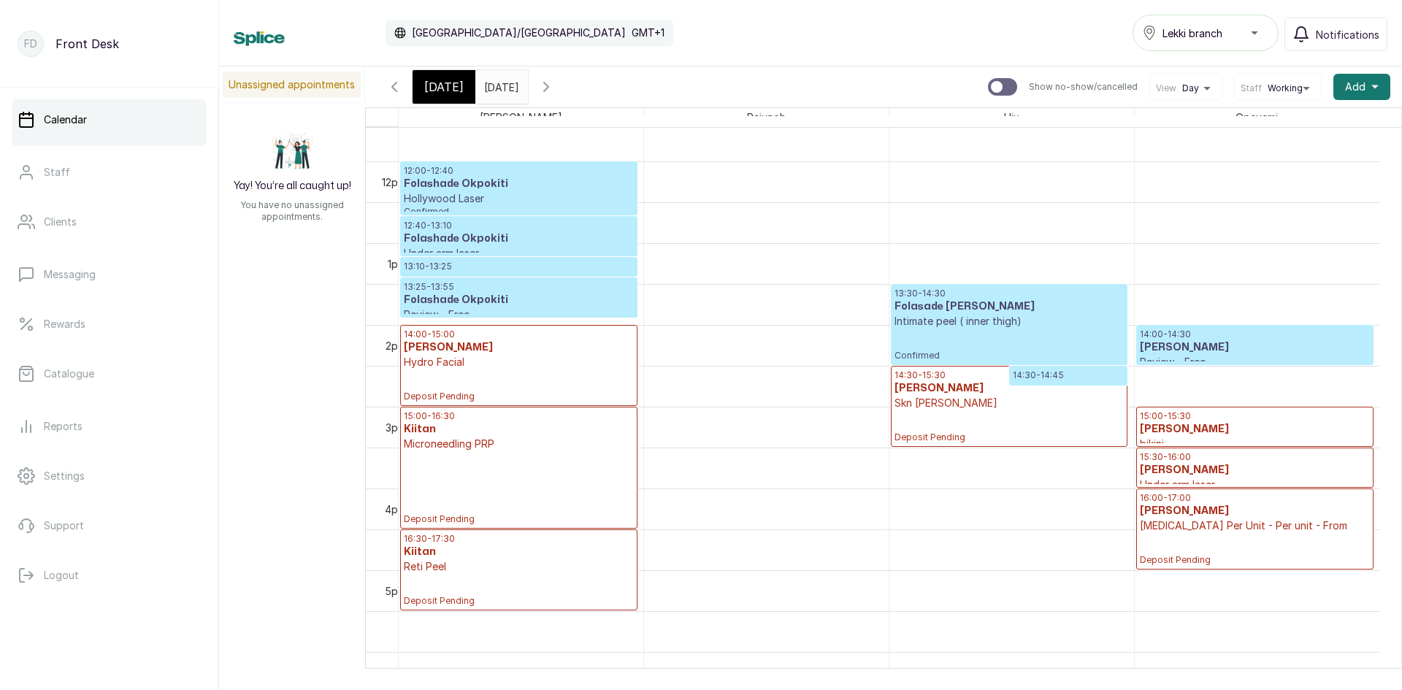
scroll to position [1003, 0]
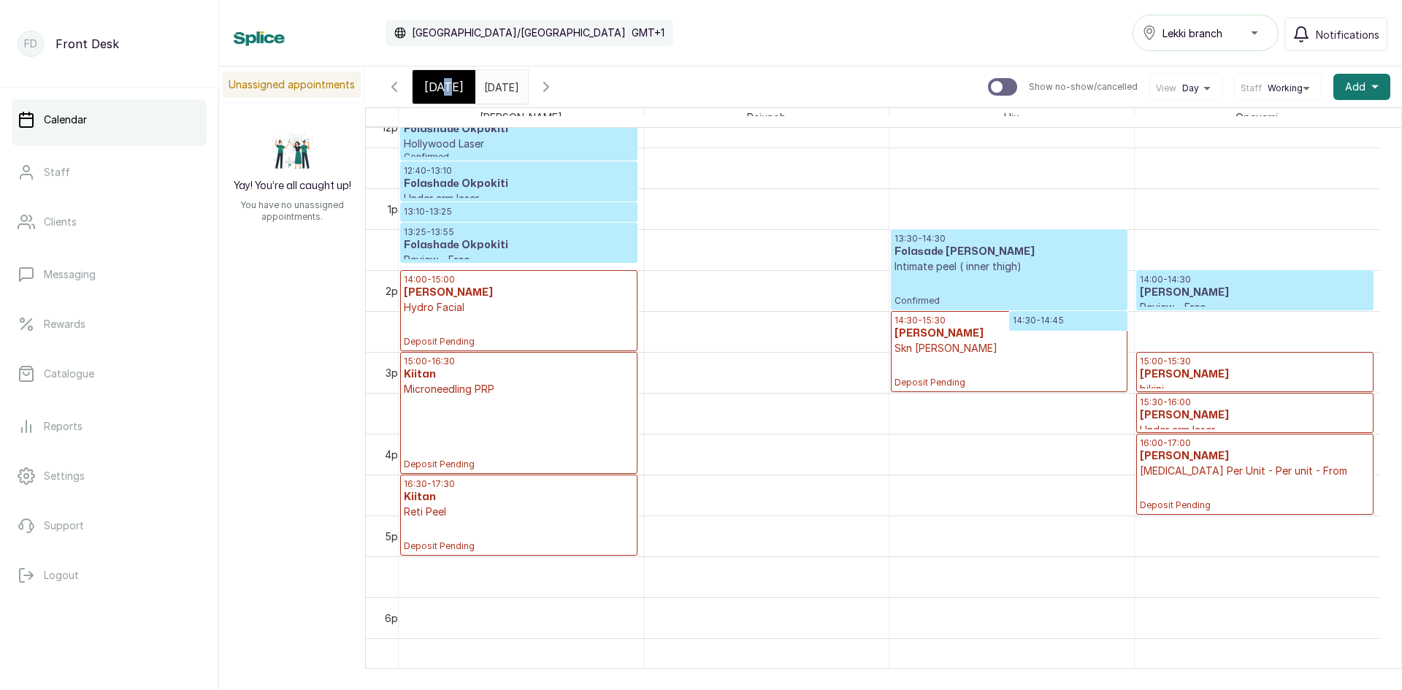
click at [452, 82] on span "[DATE]" at bounding box center [443, 87] width 39 height 18
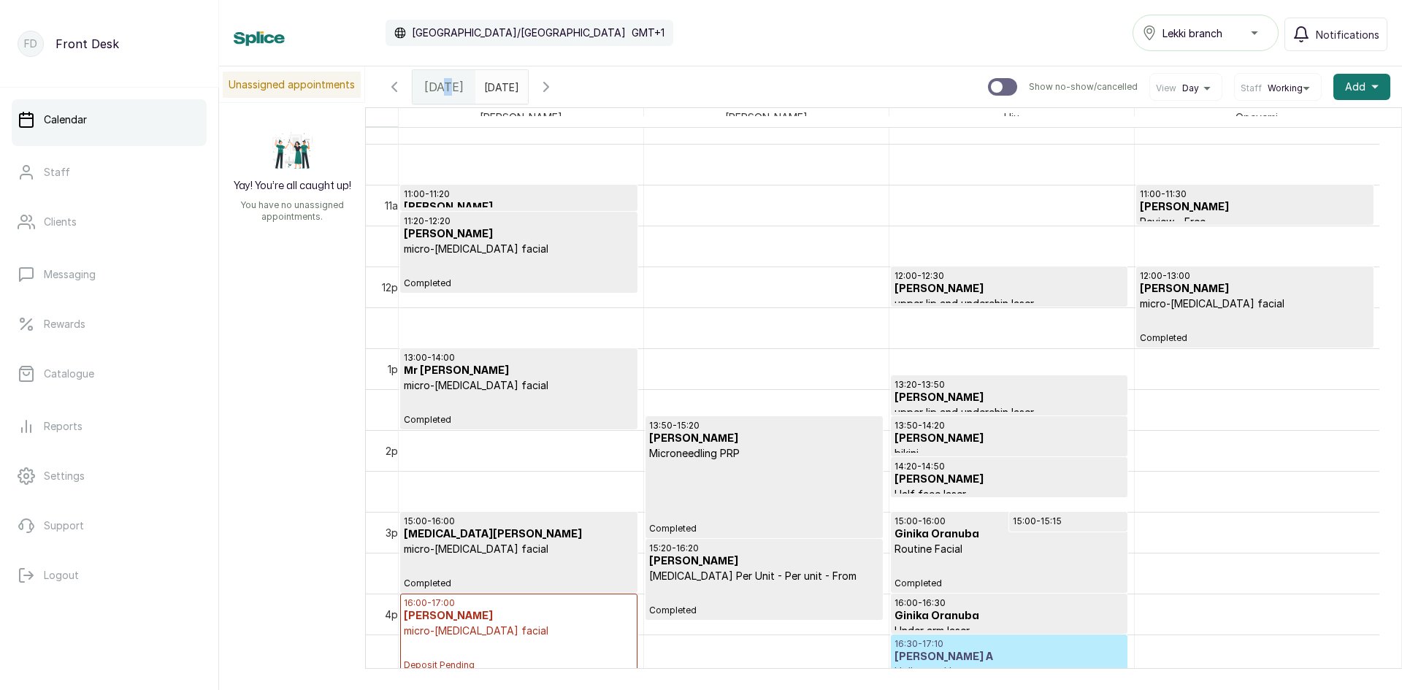
scroll to position [956, 0]
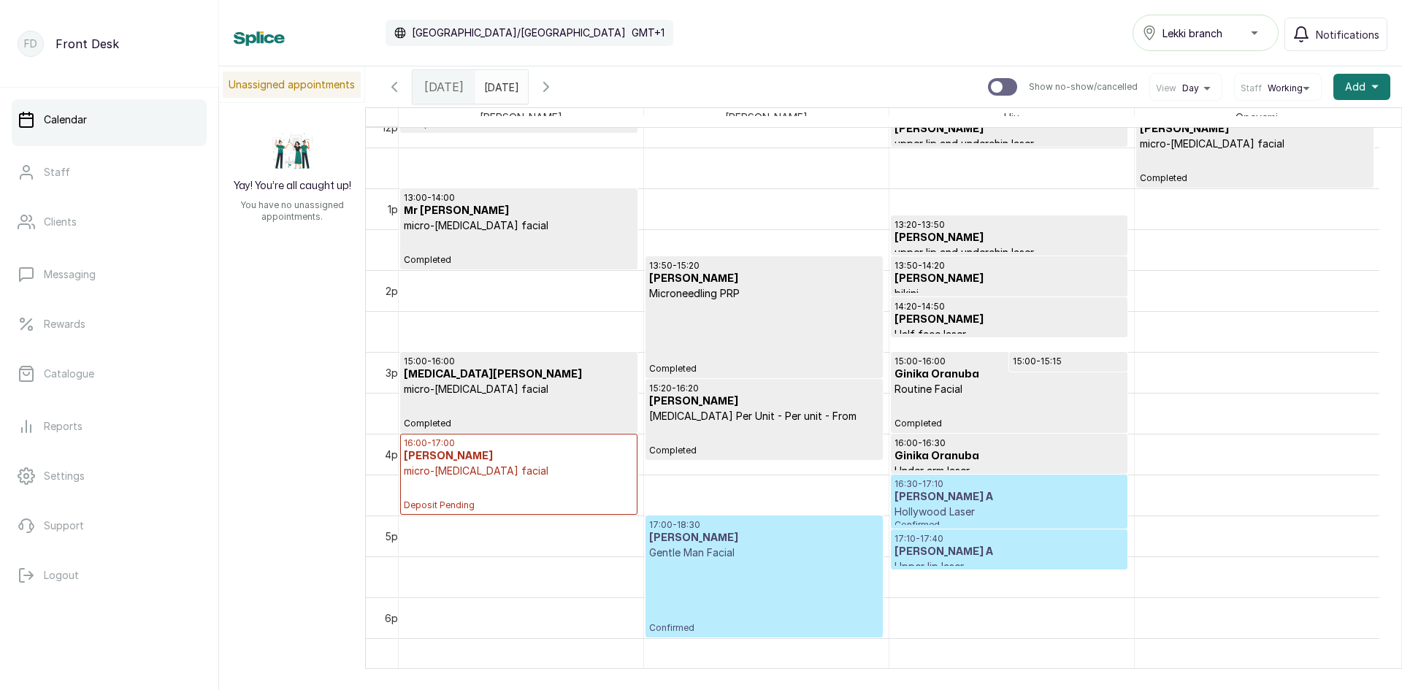
click at [950, 495] on h3 "[PERSON_NAME] A" at bounding box center [1009, 497] width 229 height 15
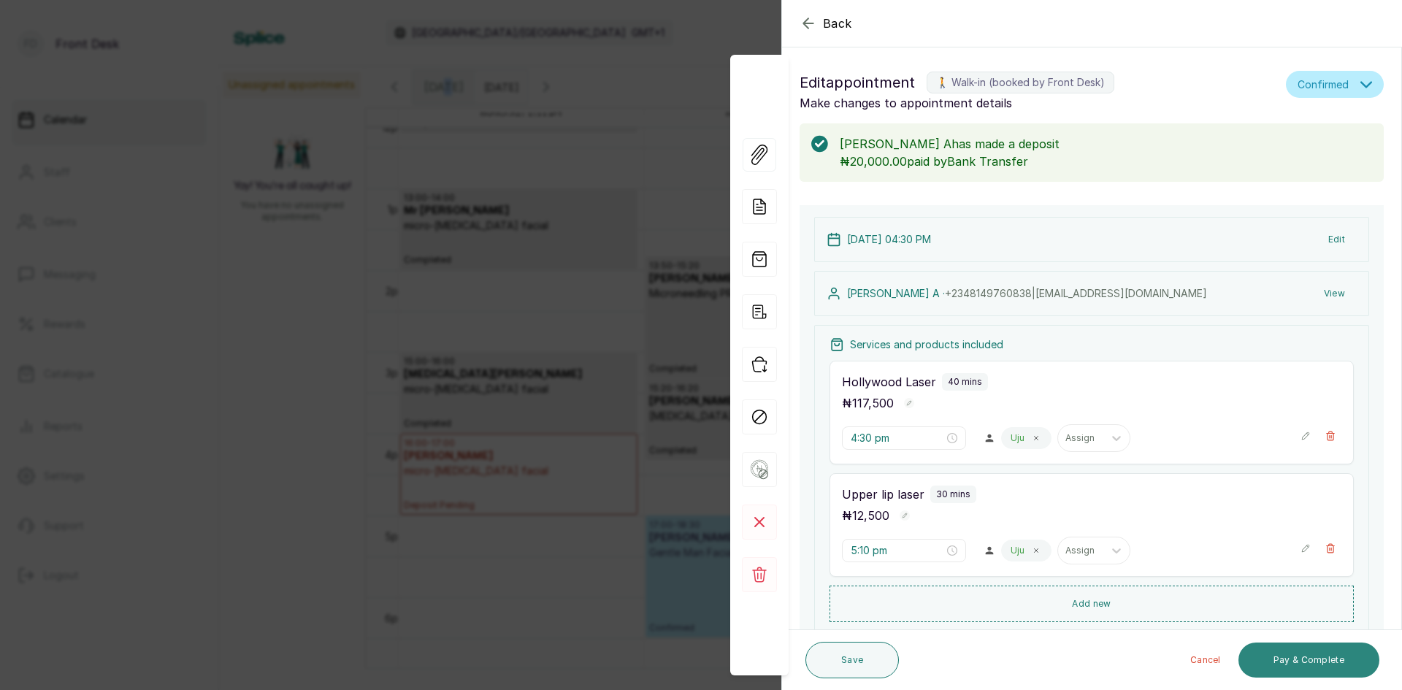
click at [1280, 657] on button "Pay & Complete" at bounding box center [1309, 660] width 141 height 35
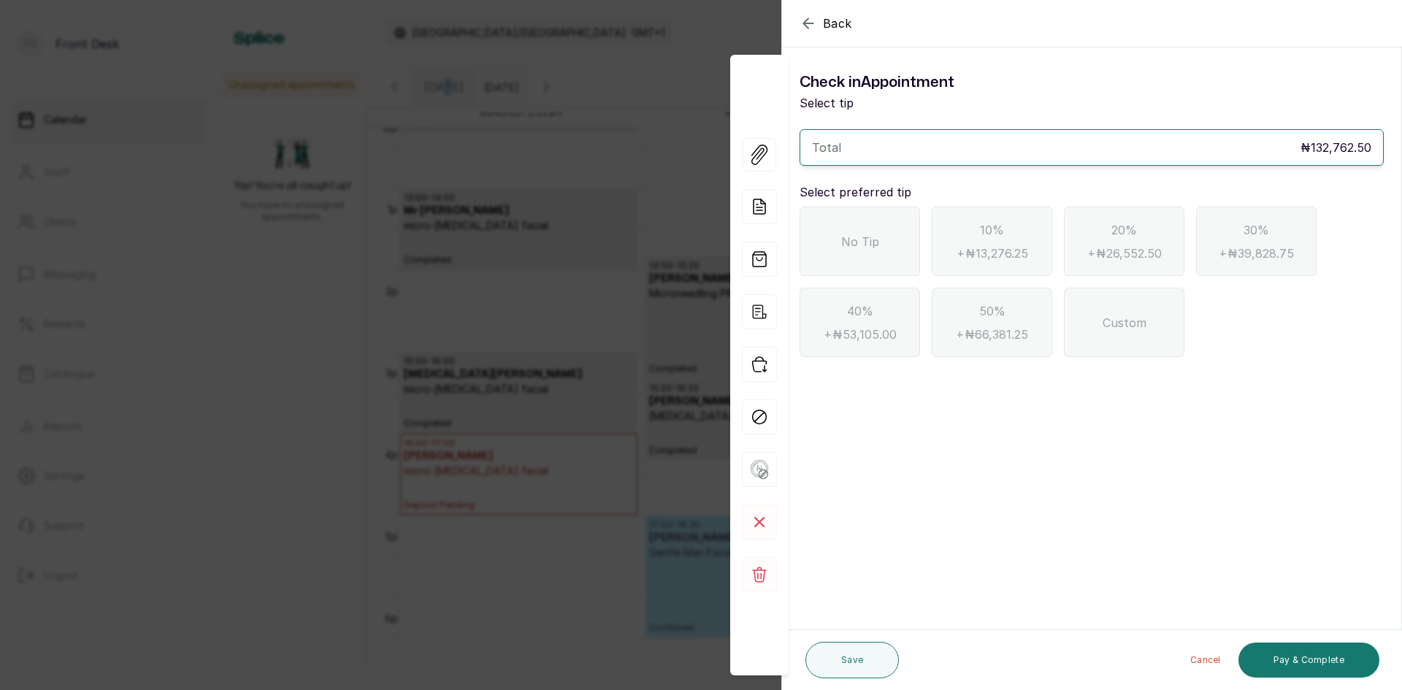
click at [829, 18] on span "Back" at bounding box center [837, 24] width 29 height 18
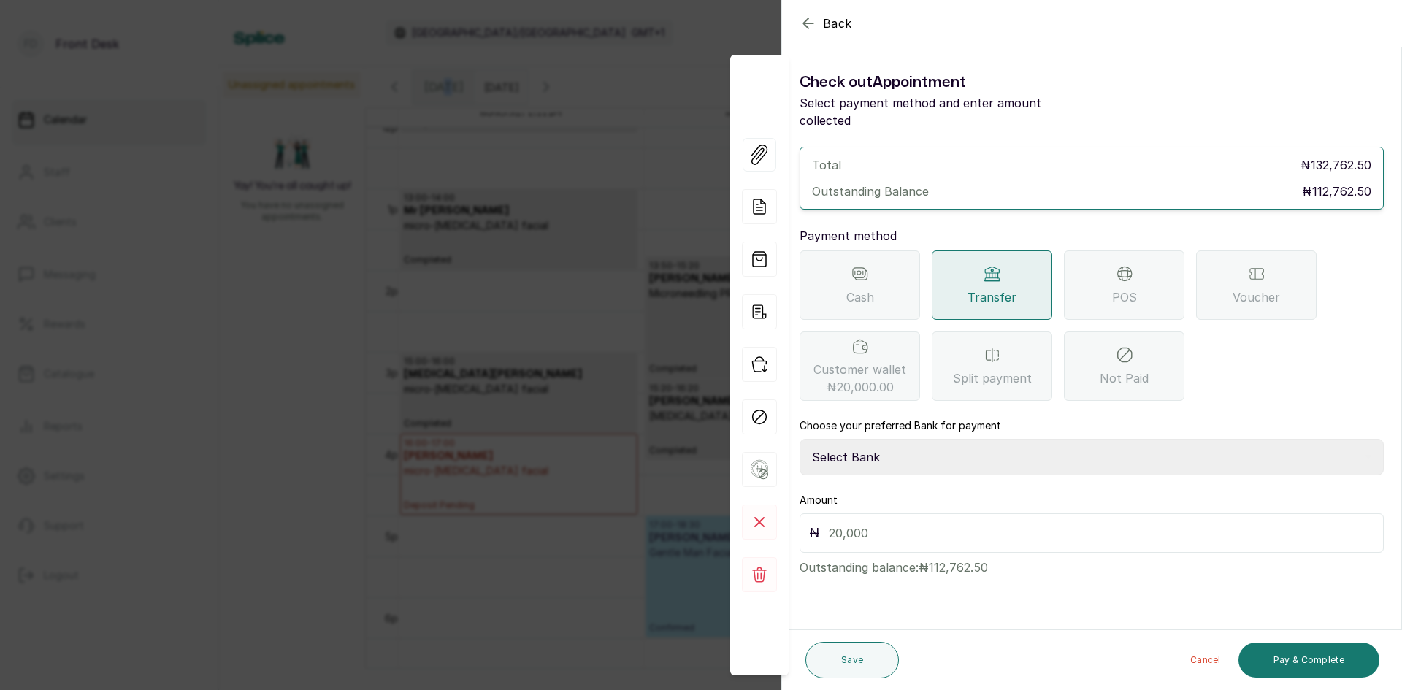
click at [839, 25] on span "Back" at bounding box center [837, 24] width 29 height 18
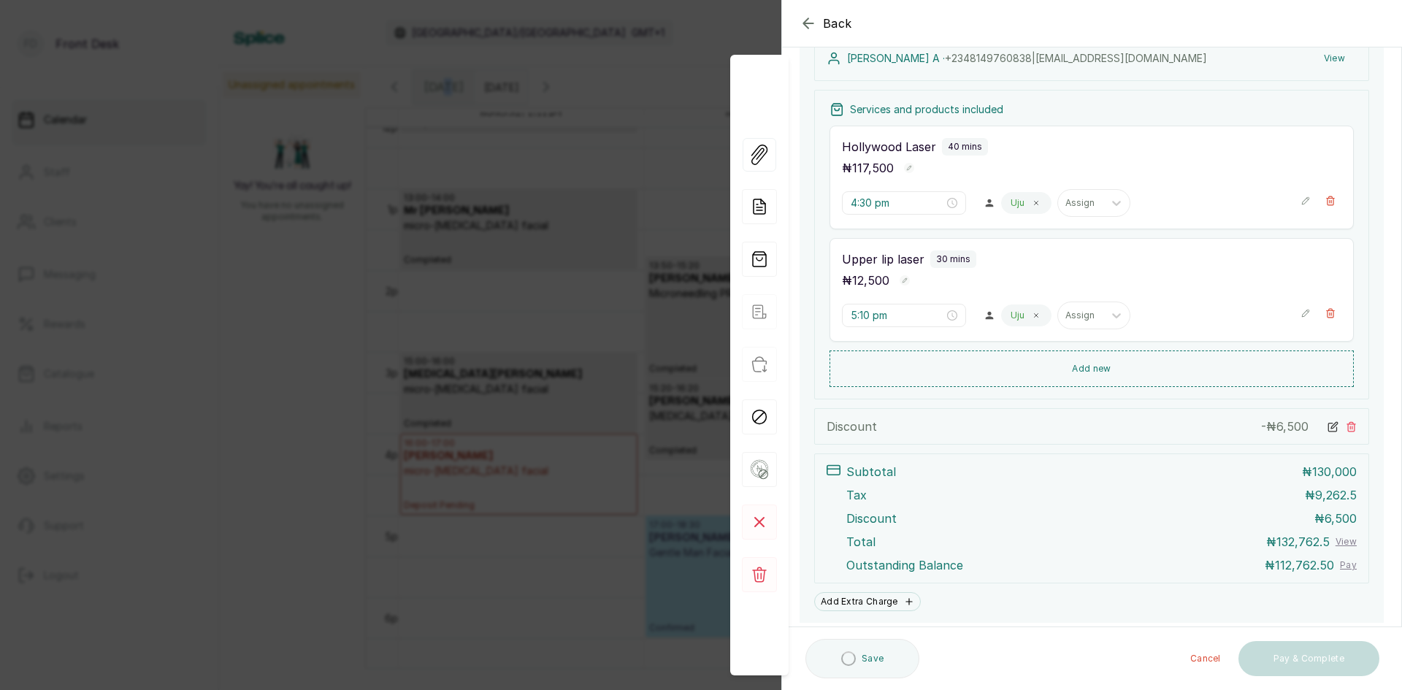
scroll to position [280, 0]
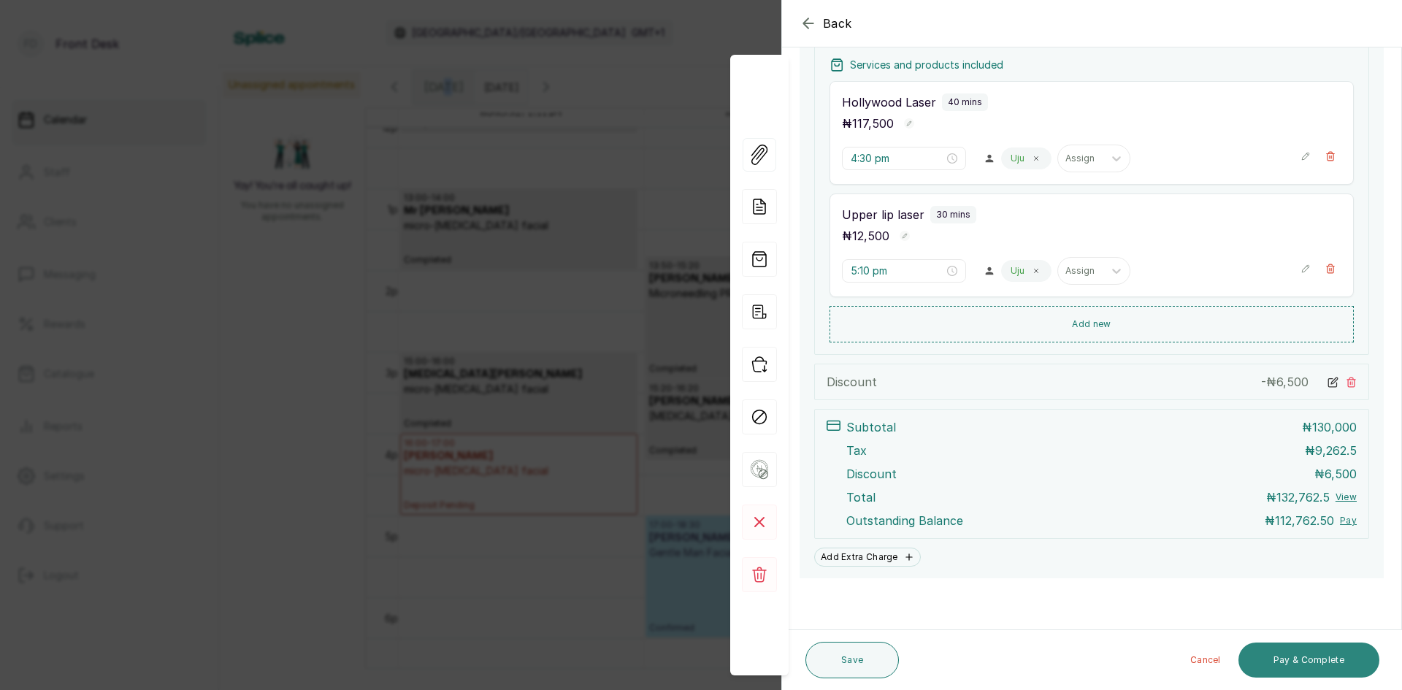
click at [1285, 665] on button "Pay & Complete" at bounding box center [1309, 660] width 141 height 35
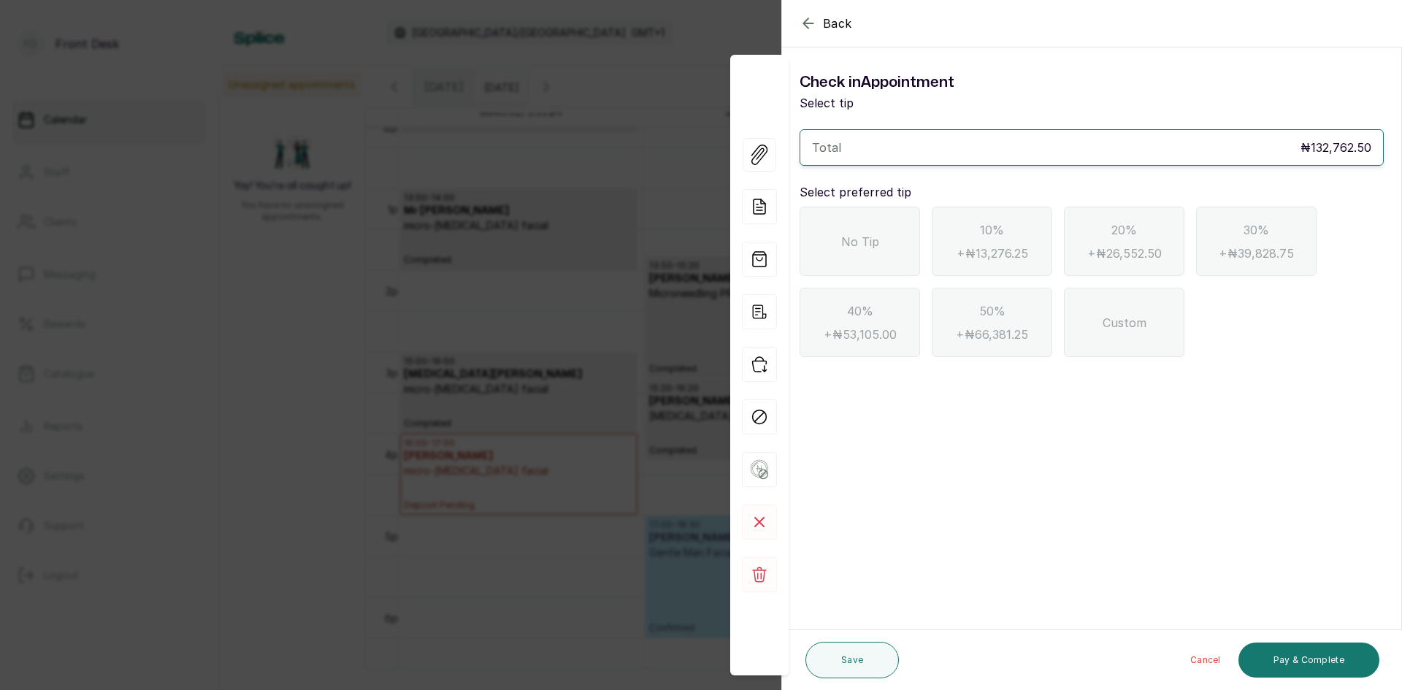
click at [837, 234] on div "No Tip" at bounding box center [860, 241] width 121 height 69
click at [1278, 665] on button "Pay & Complete" at bounding box center [1309, 660] width 141 height 35
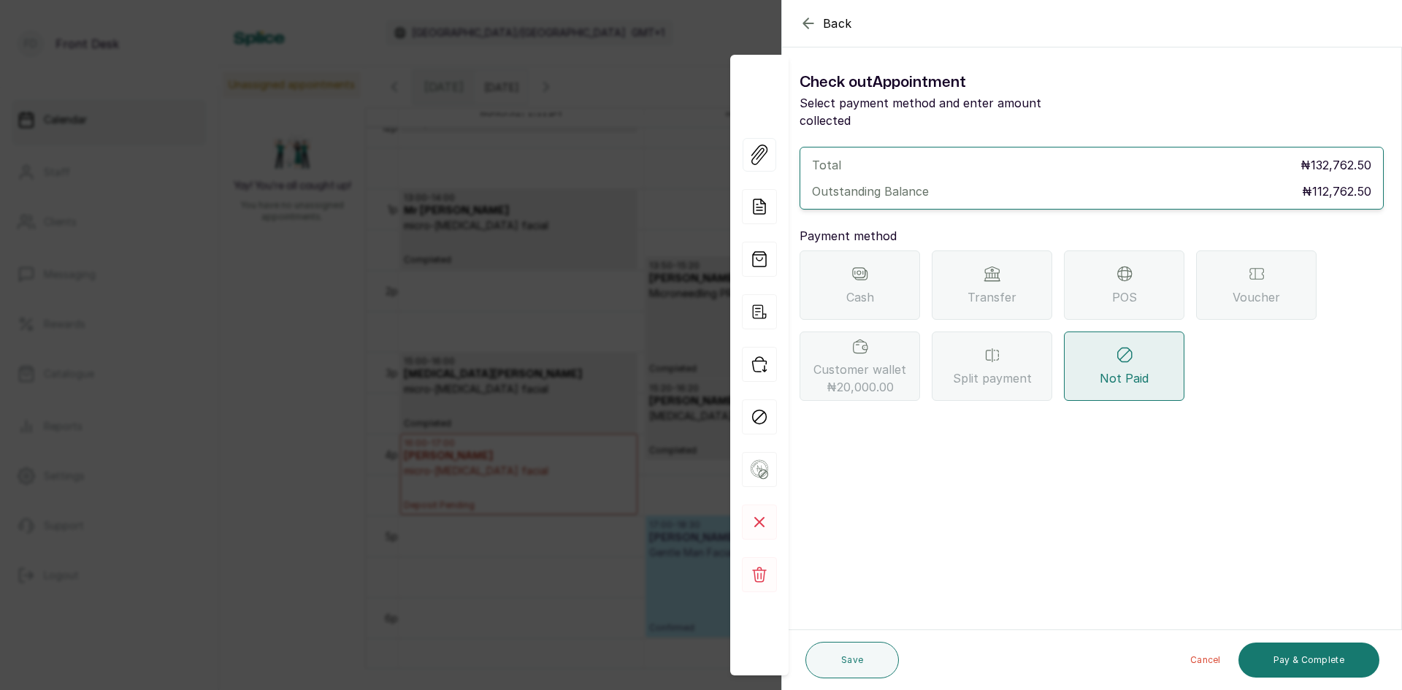
click at [967, 273] on div "Transfer" at bounding box center [992, 285] width 121 height 69
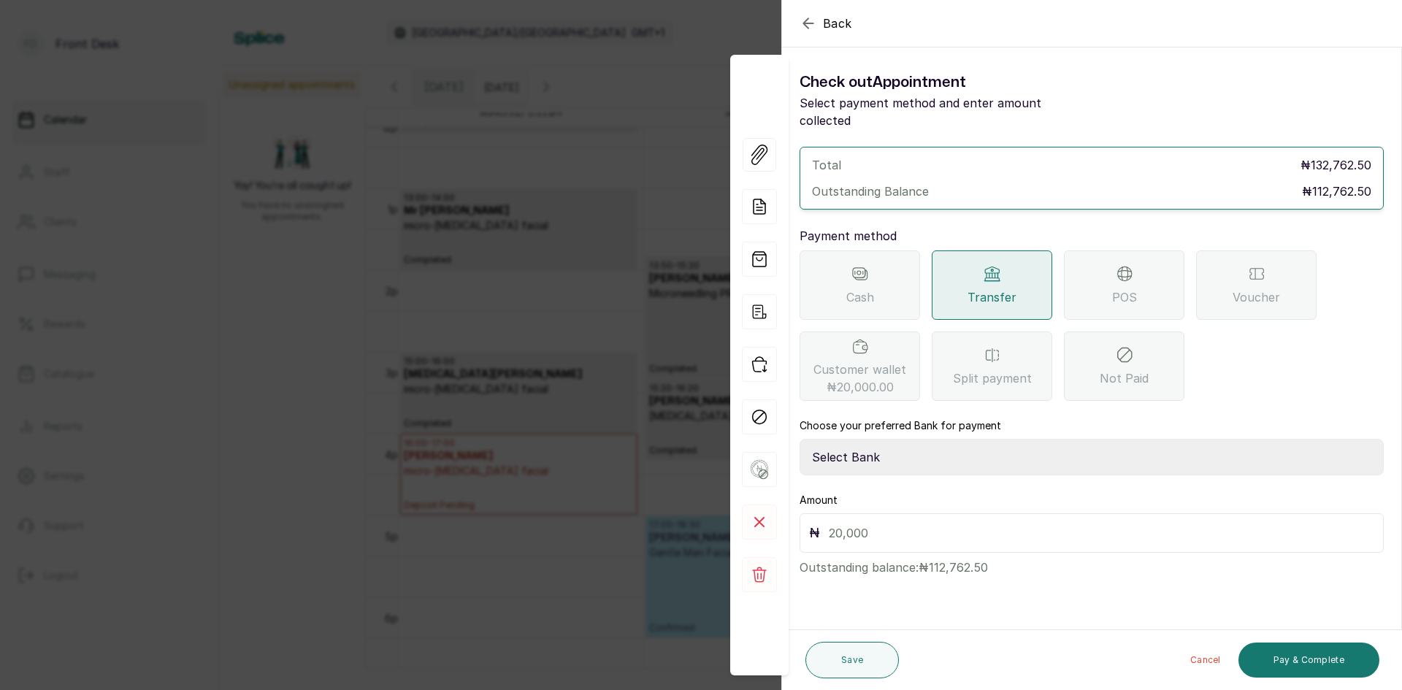
click at [1100, 273] on div "POS" at bounding box center [1124, 285] width 121 height 69
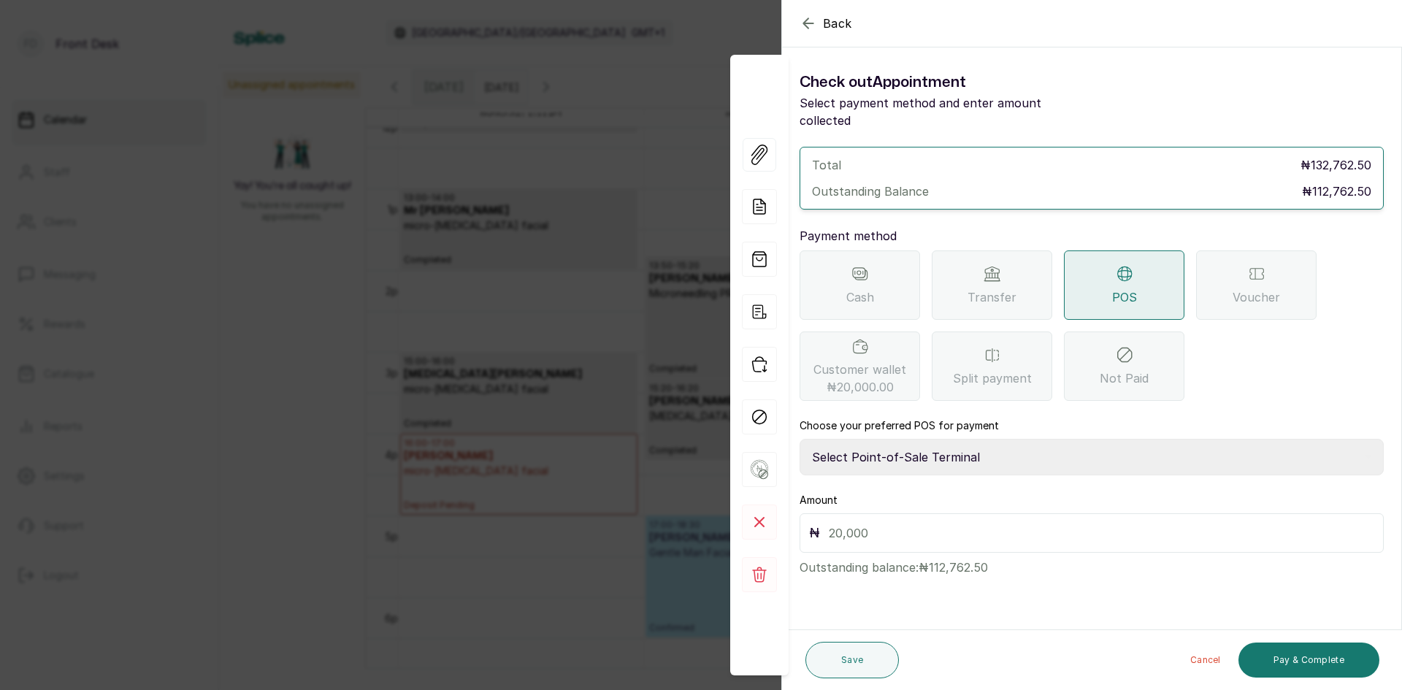
click at [1011, 440] on select "Select Point-of-Sale Terminal SKN ANALYTICS MED AESTHETIC LIMITED Fairmoney Mic…" at bounding box center [1092, 457] width 584 height 37
select select "43129536-bd7e-4b6d-8e8c-ab2c46322d67"
click at [800, 439] on select "Select Point-of-Sale Terminal SKN ANALYTICS MED AESTHETIC LIMITED Fairmoney Mic…" at bounding box center [1092, 457] width 584 height 37
click at [995, 523] on input "text" at bounding box center [1102, 533] width 546 height 20
type input "11,276.50"
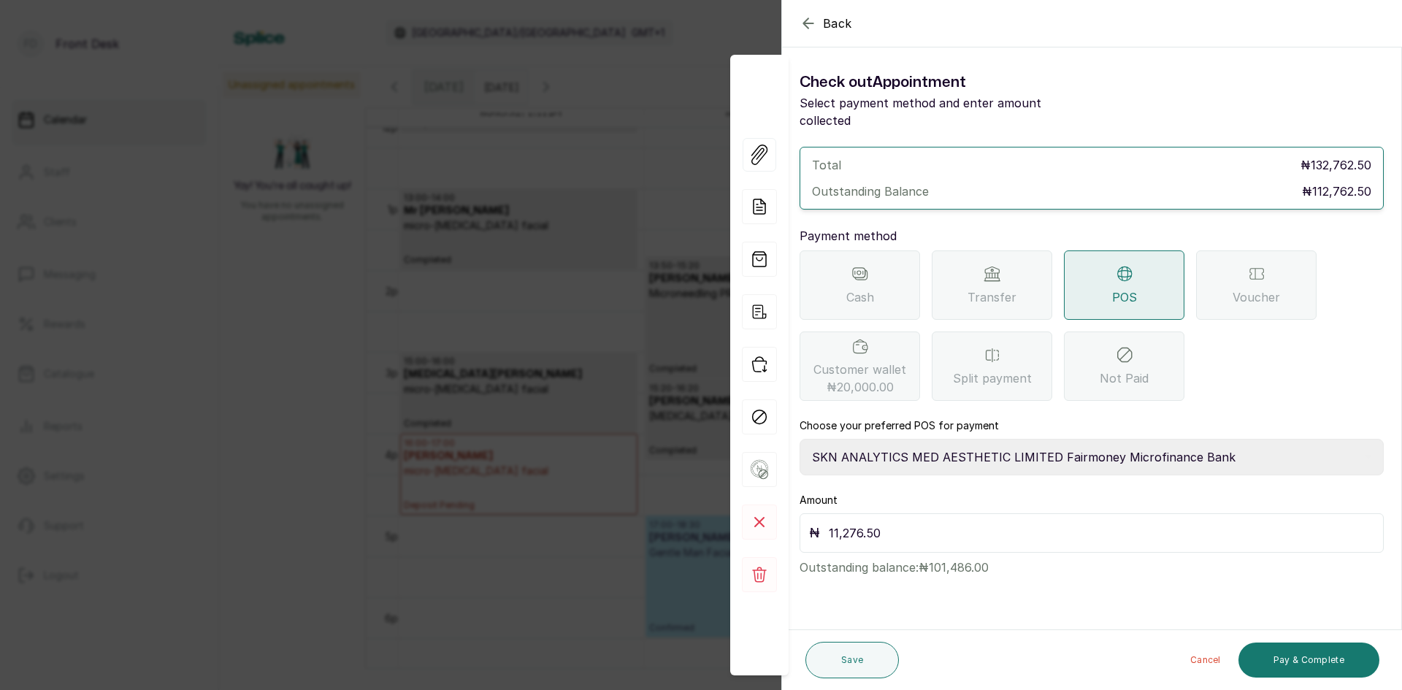
click at [912, 523] on input "11,276.50" at bounding box center [1102, 533] width 546 height 20
drag, startPoint x: 828, startPoint y: 515, endPoint x: 898, endPoint y: 529, distance: 70.8
click at [898, 529] on div "₦ 11,276.50" at bounding box center [1092, 532] width 584 height 39
type input "112,762.50"
click at [1318, 654] on button "Pay & Complete" at bounding box center [1309, 660] width 141 height 35
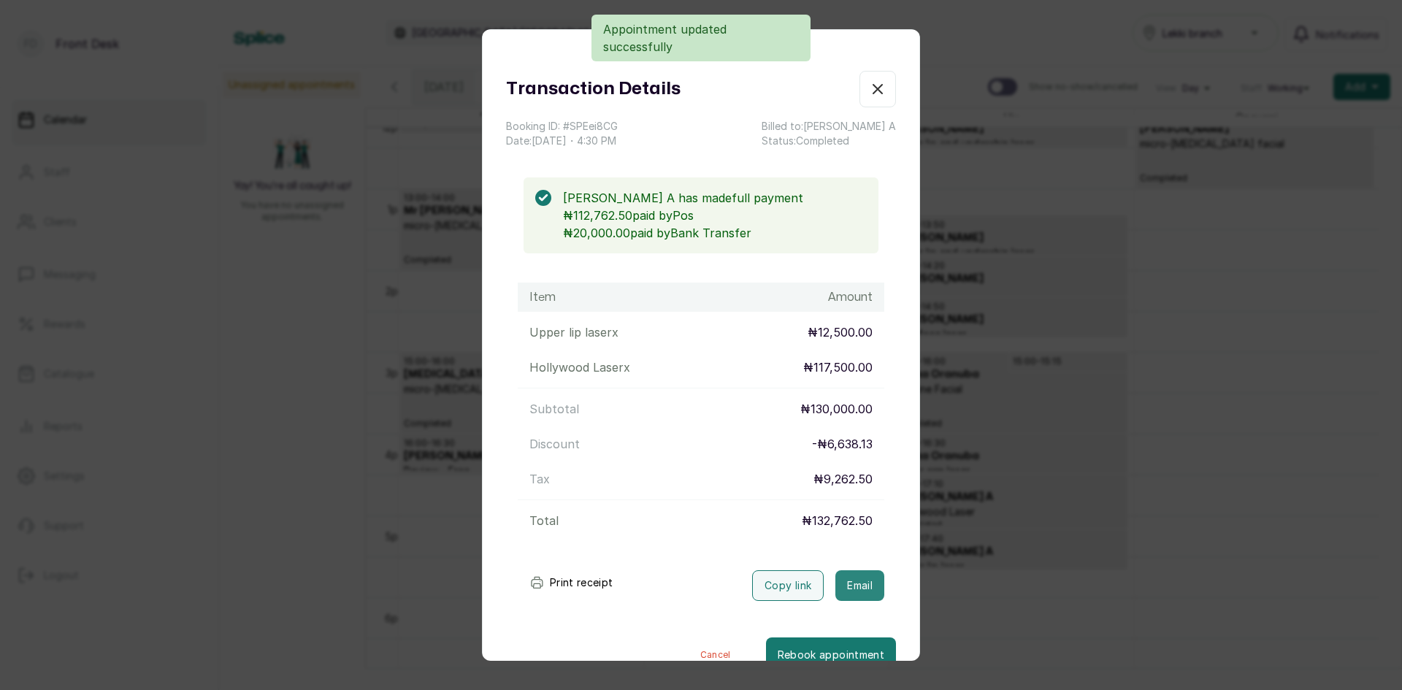
click at [844, 589] on button "Email" at bounding box center [860, 585] width 49 height 31
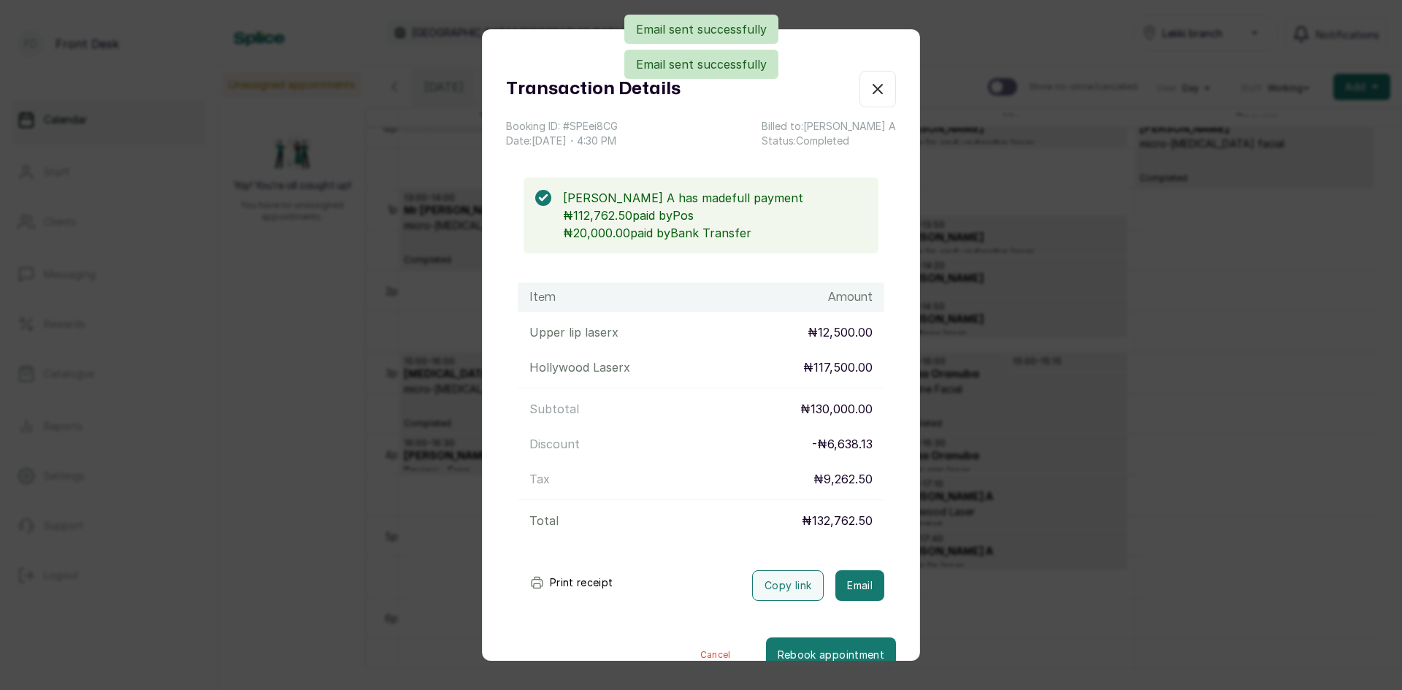
click at [1060, 438] on div "Transaction Details Booking ID: # SPEei8CG Date: [DATE] ・ 4:30 PM Billed to: [P…" at bounding box center [701, 345] width 1402 height 690
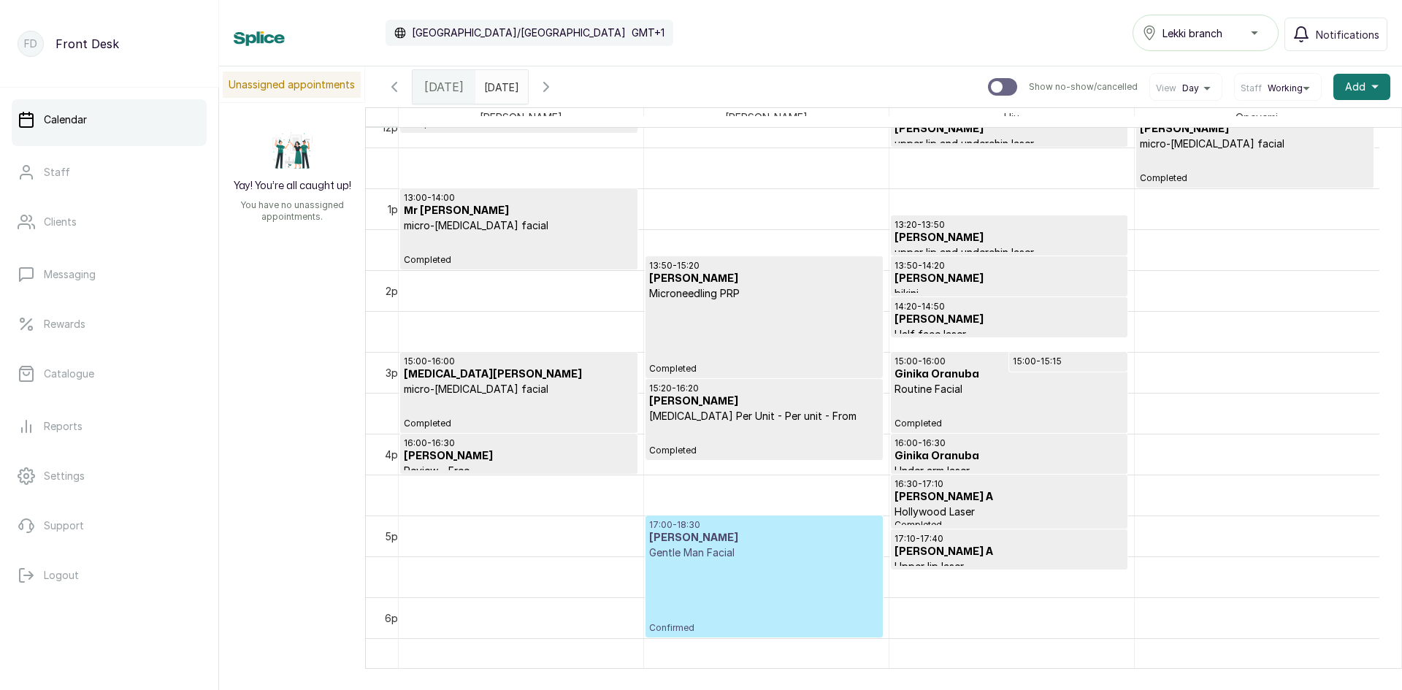
click at [757, 572] on div "17:00 - 18:30 [PERSON_NAME] Gentle Man Facial Confirmed" at bounding box center [763, 576] width 229 height 115
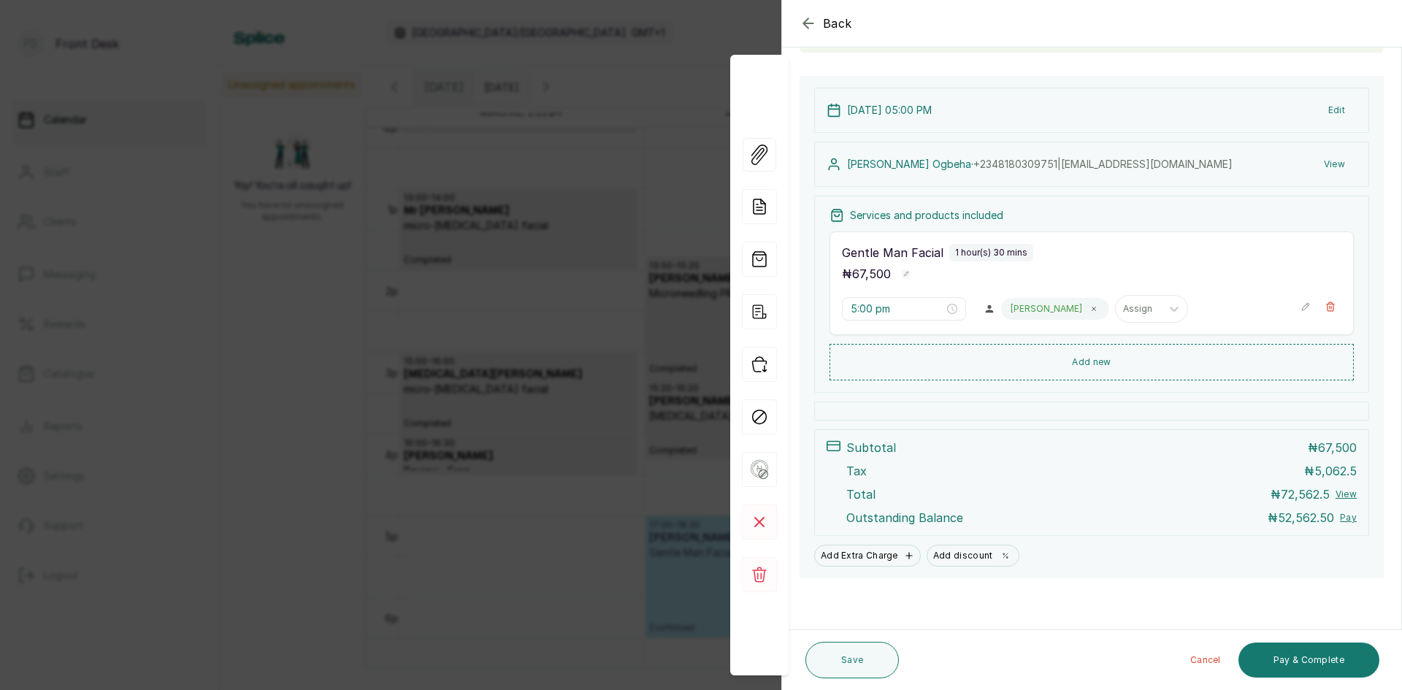
scroll to position [129, 0]
click at [1286, 663] on button "Pay & Complete" at bounding box center [1309, 660] width 141 height 35
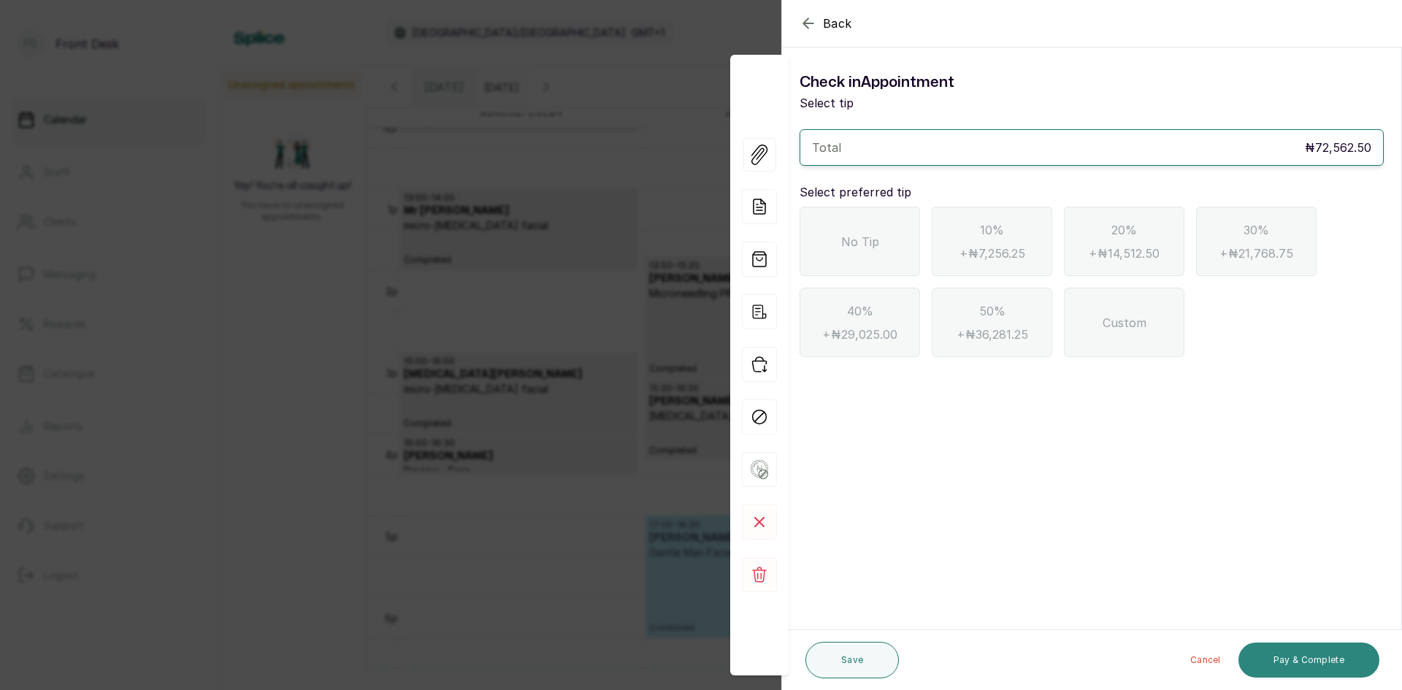
scroll to position [0, 0]
click at [866, 240] on span "No Tip" at bounding box center [860, 242] width 38 height 18
click at [1288, 660] on button "Pay & Complete" at bounding box center [1309, 660] width 141 height 35
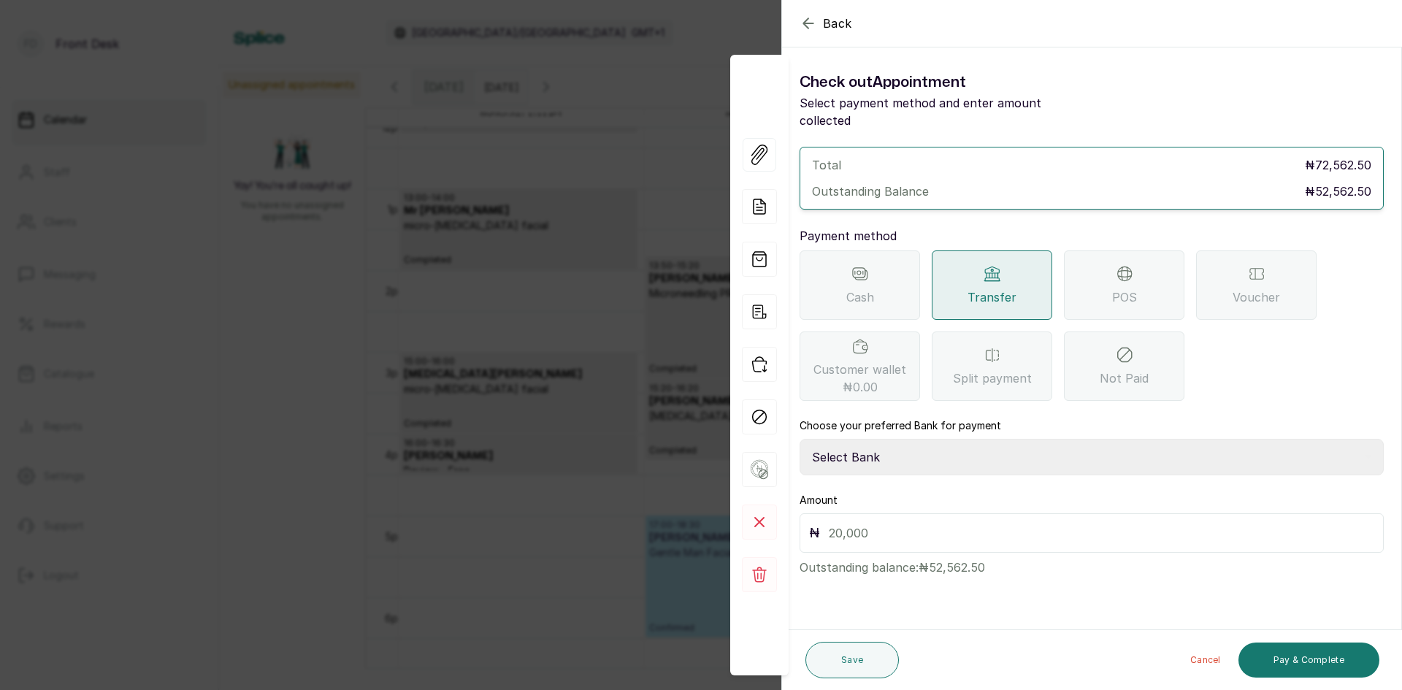
click at [1105, 273] on div "POS" at bounding box center [1124, 285] width 121 height 69
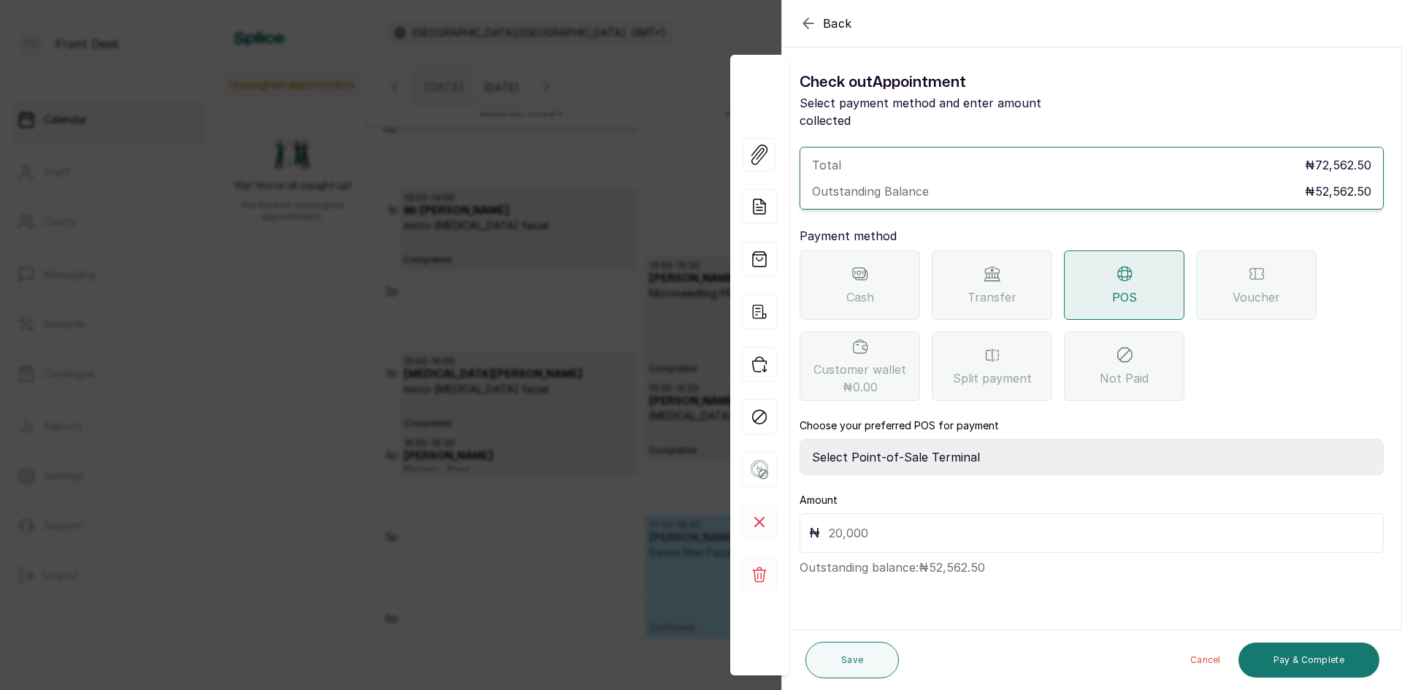
click at [972, 439] on select "Select Point-of-Sale Terminal SKN ANALYTICS MED AESTHETIC LIMITED Fairmoney Mic…" at bounding box center [1092, 457] width 584 height 37
select select "43129536-bd7e-4b6d-8e8c-ab2c46322d67"
click at [800, 439] on select "Select Point-of-Sale Terminal SKN ANALYTICS MED AESTHETIC LIMITED Fairmoney Mic…" at bounding box center [1092, 457] width 584 height 37
click at [980, 523] on input "text" at bounding box center [1102, 533] width 546 height 20
type input "50"
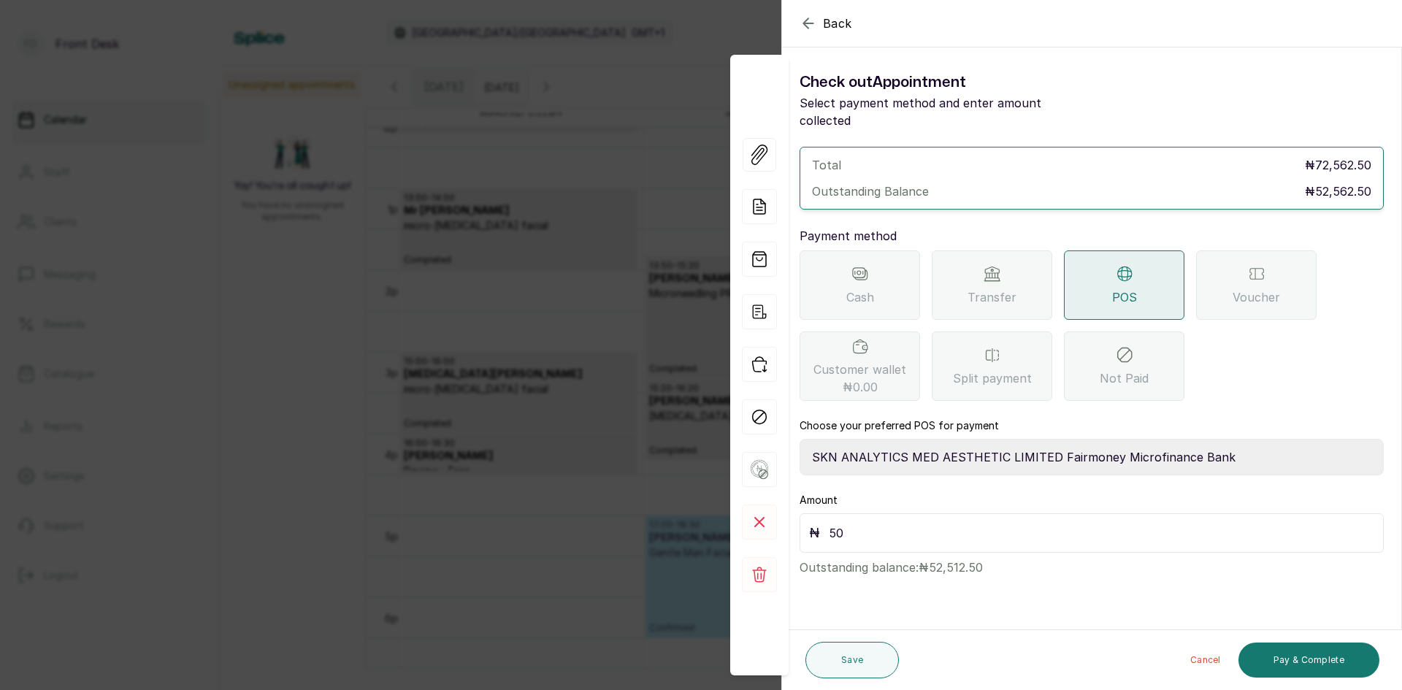
drag, startPoint x: 829, startPoint y: 512, endPoint x: 846, endPoint y: 518, distance: 17.8
click at [846, 523] on input "50" at bounding box center [1102, 533] width 546 height 20
type input "52,562.50"
click at [1322, 657] on button "Pay & Complete" at bounding box center [1309, 660] width 141 height 35
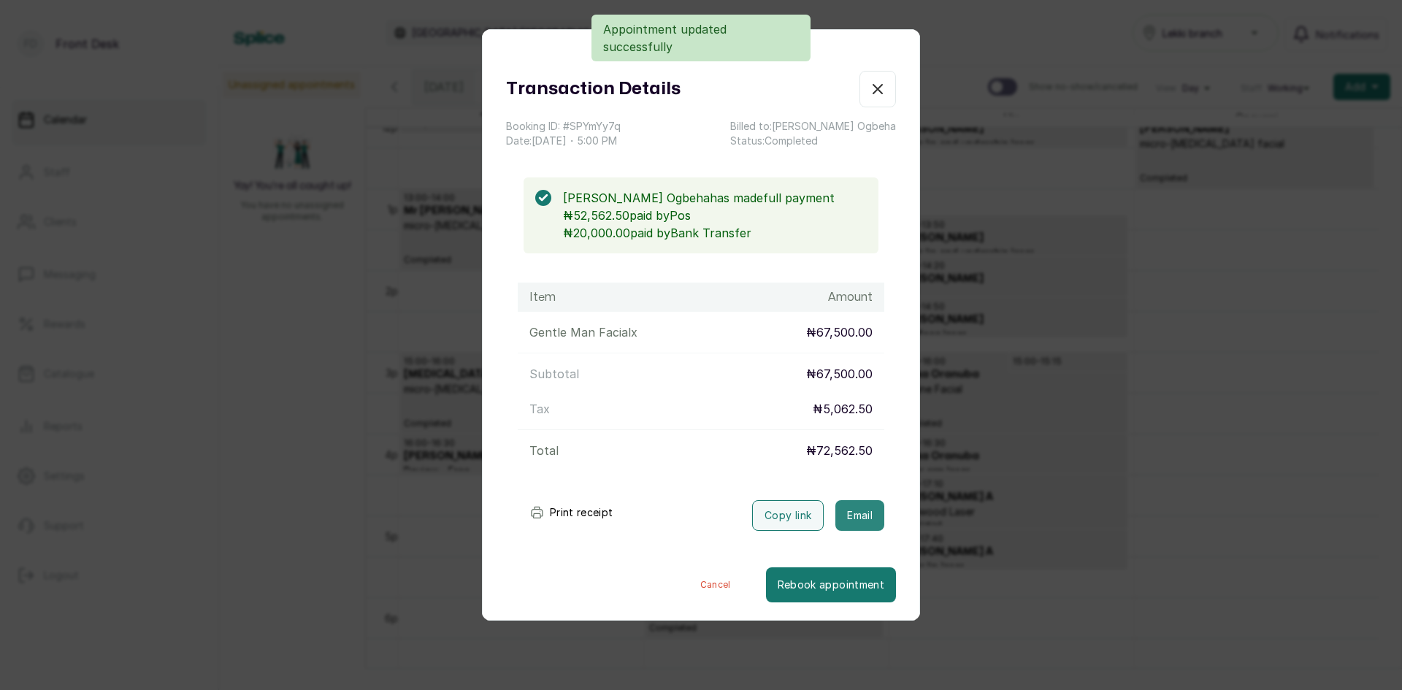
click at [853, 515] on button "Email" at bounding box center [860, 515] width 49 height 31
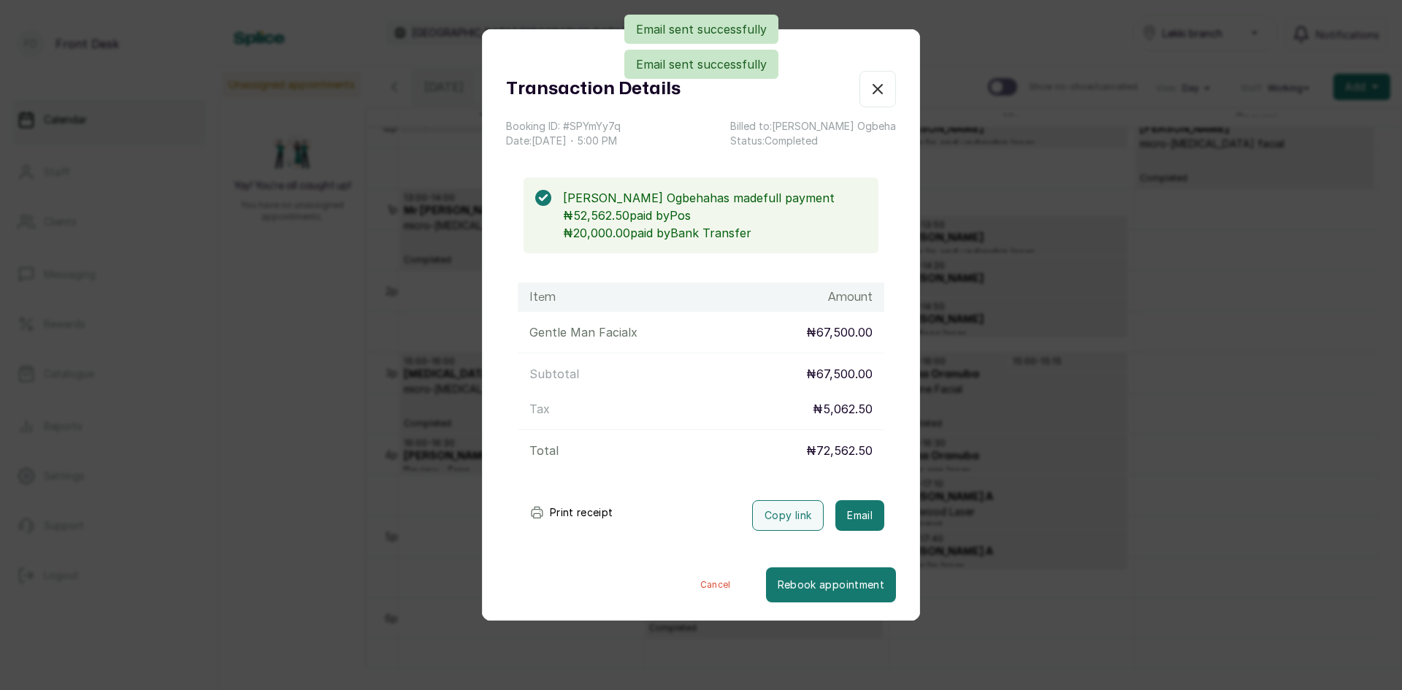
click at [1084, 454] on div "Transaction Details Booking ID: # SPYmYy7q Date: [DATE] ・ 5:00 PM Billed to: [P…" at bounding box center [701, 345] width 1402 height 690
